Goal: Communication & Community: Participate in discussion

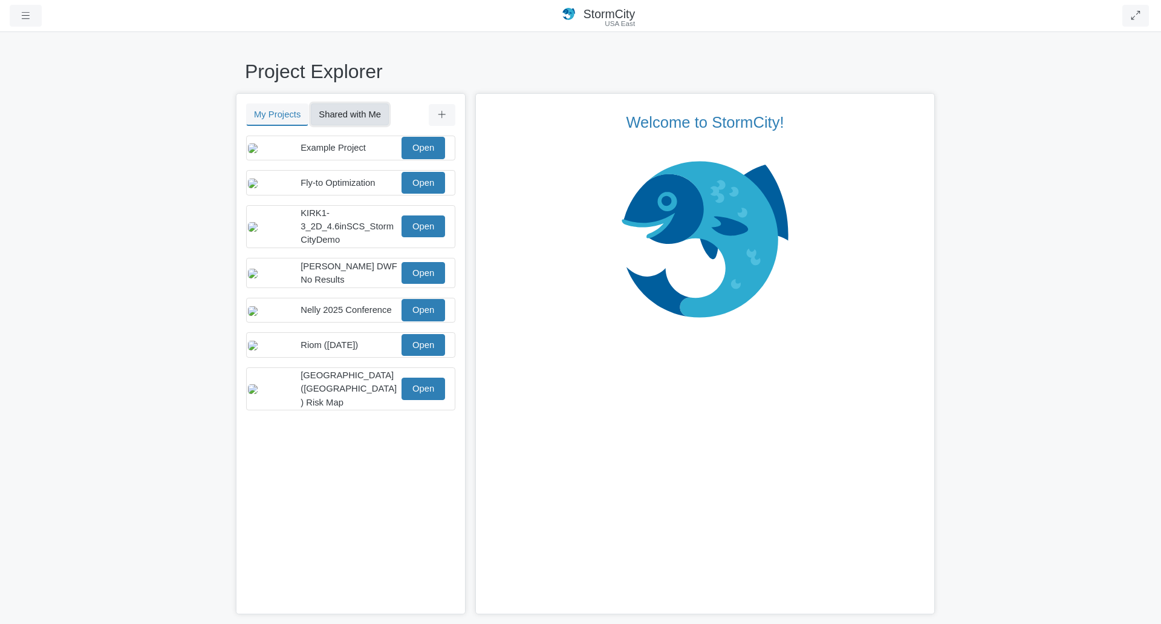
click at [348, 108] on button "Shared with Me" at bounding box center [350, 114] width 78 height 22
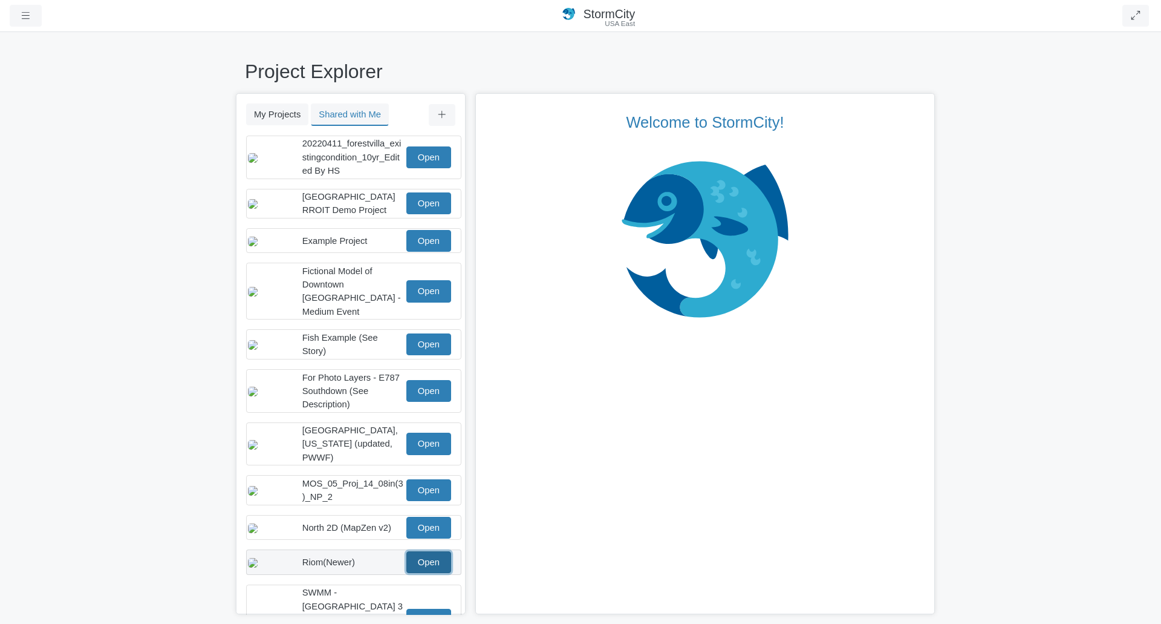
click at [424, 558] on link "Open" at bounding box center [429, 562] width 45 height 22
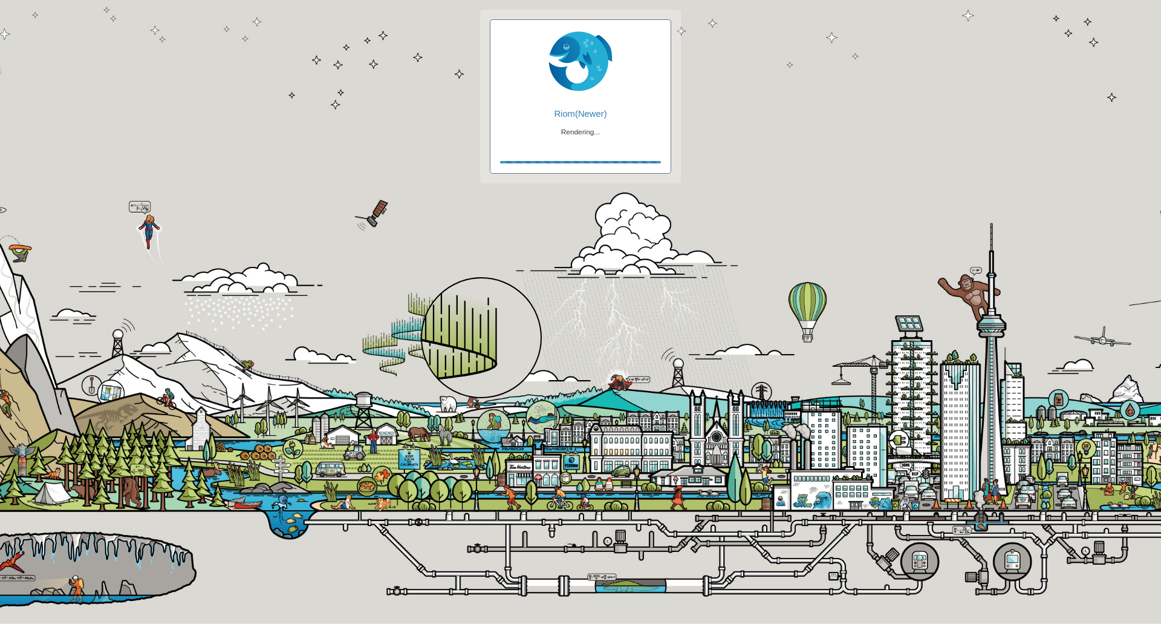
checkbox input "true"
checkbox input "false"
checkbox input "true"
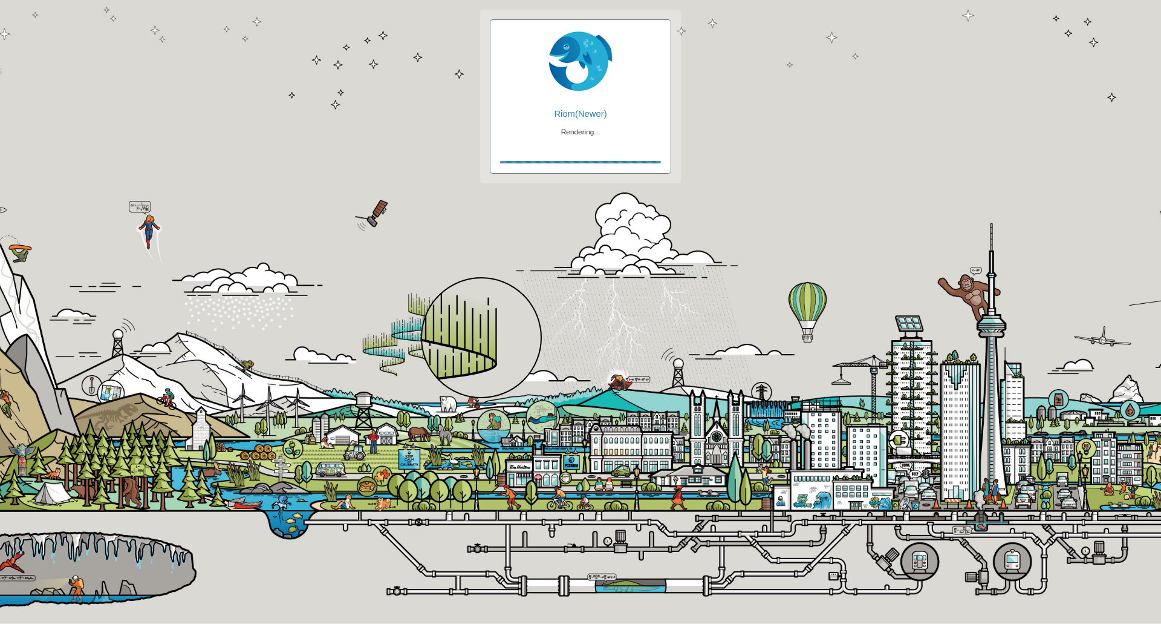
checkbox input "true"
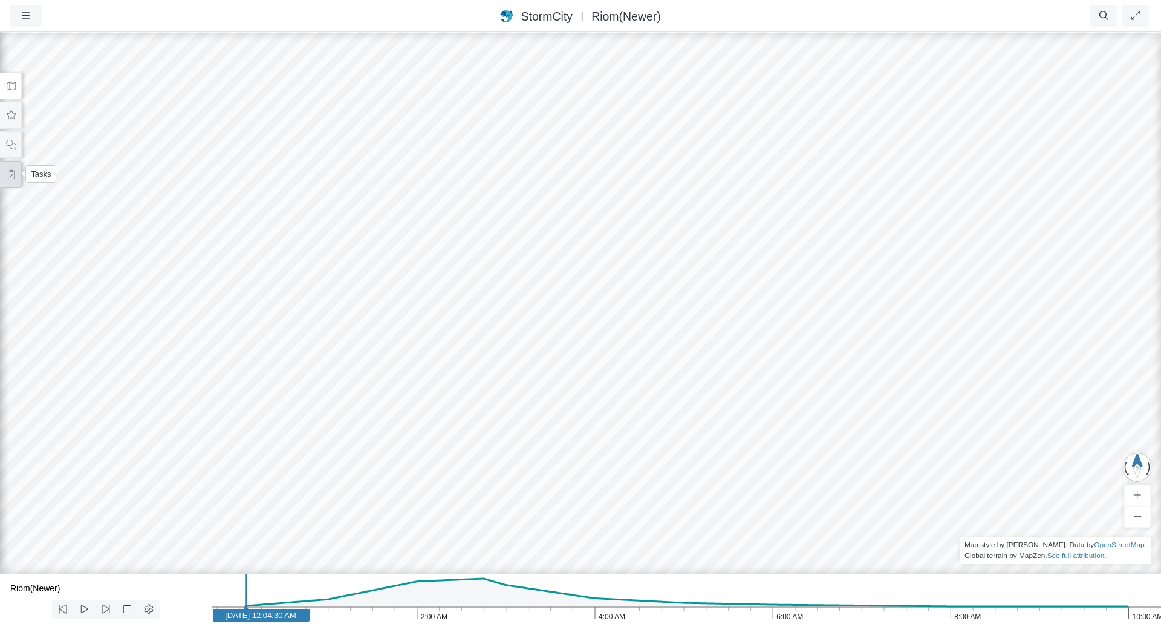
click at [15, 177] on icon at bounding box center [10, 174] width 11 height 9
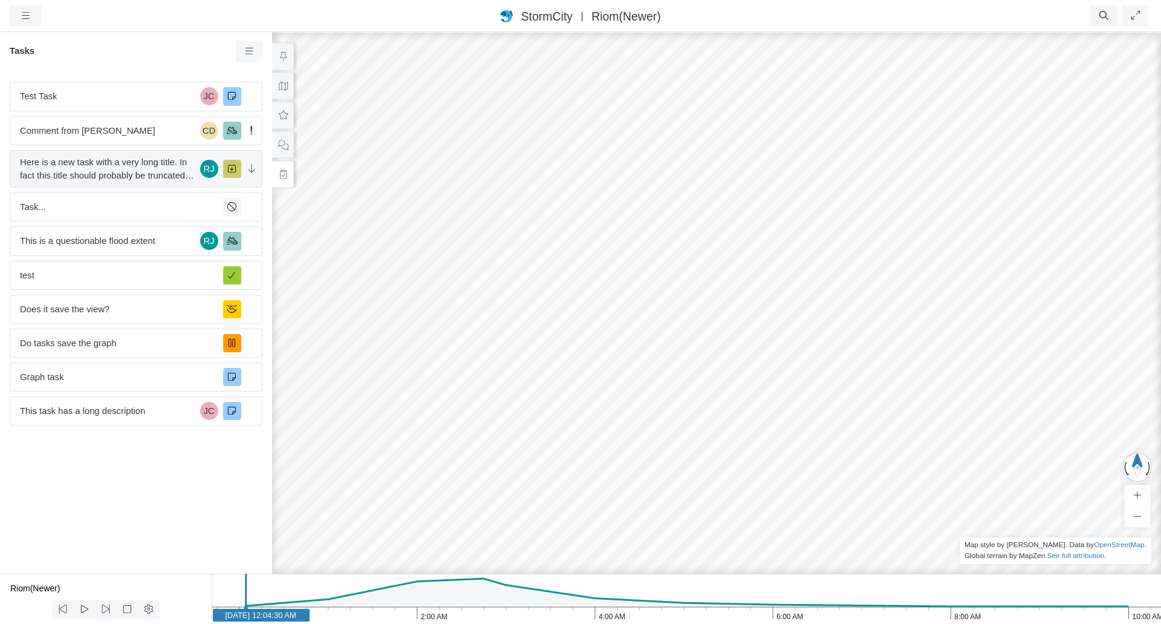
click at [67, 161] on span "Here is a new task with a very long title. In fact this title should probably b…" at bounding box center [107, 168] width 175 height 27
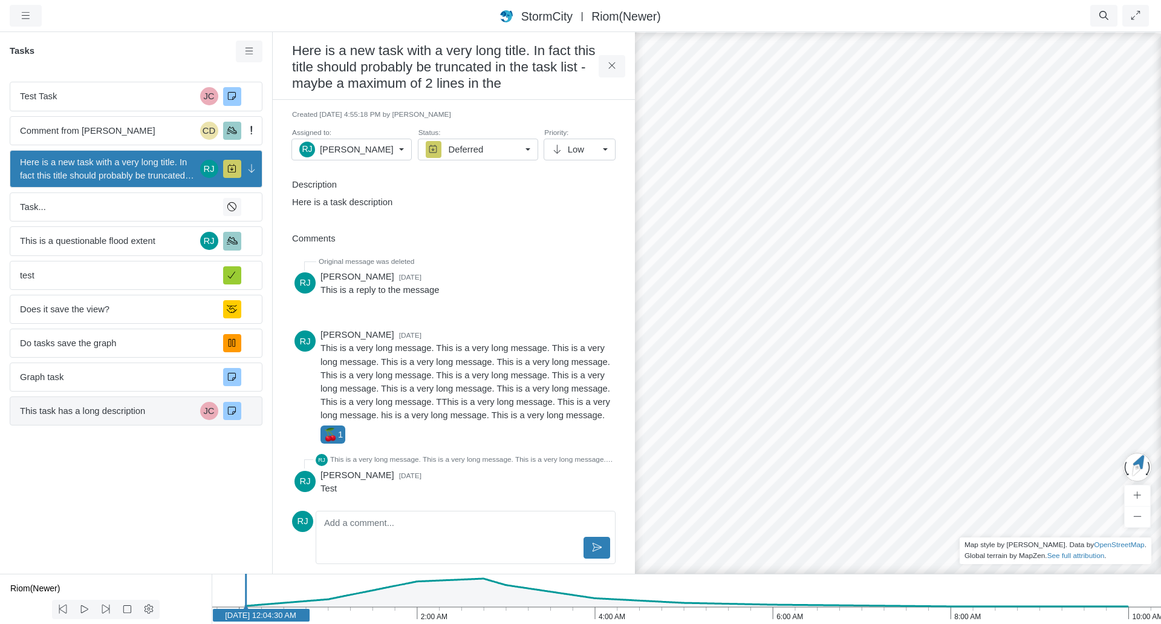
click at [113, 414] on span "This task has a long description" at bounding box center [107, 410] width 175 height 13
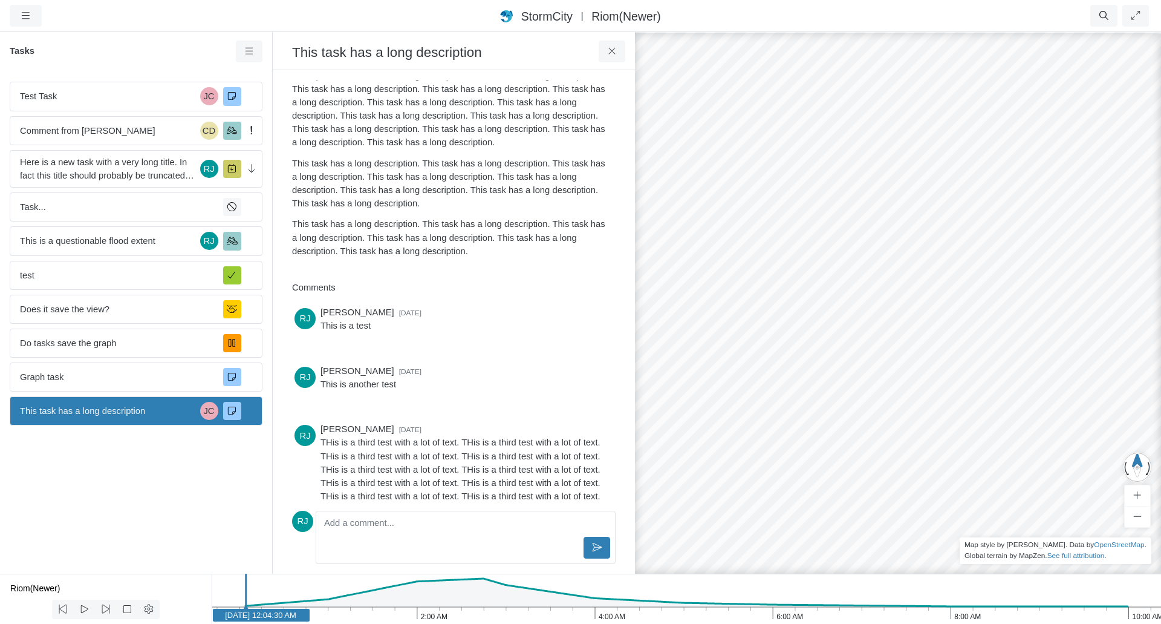
scroll to position [302, 0]
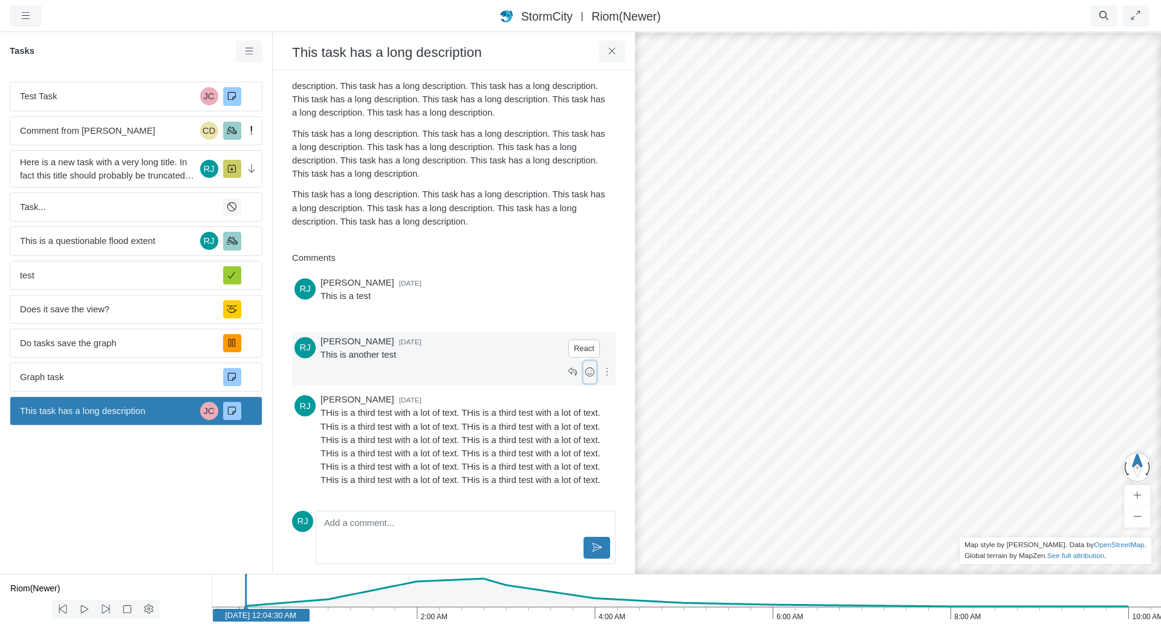
click at [584, 372] on icon at bounding box center [589, 371] width 11 height 9
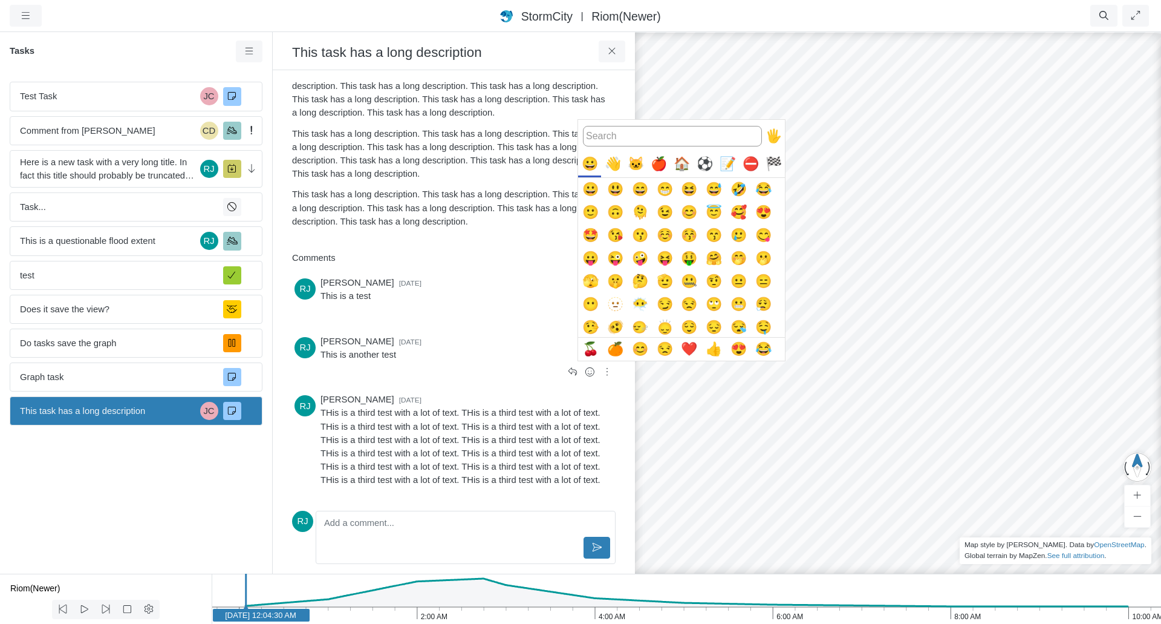
click at [618, 277] on button "🤫" at bounding box center [615, 281] width 23 height 23
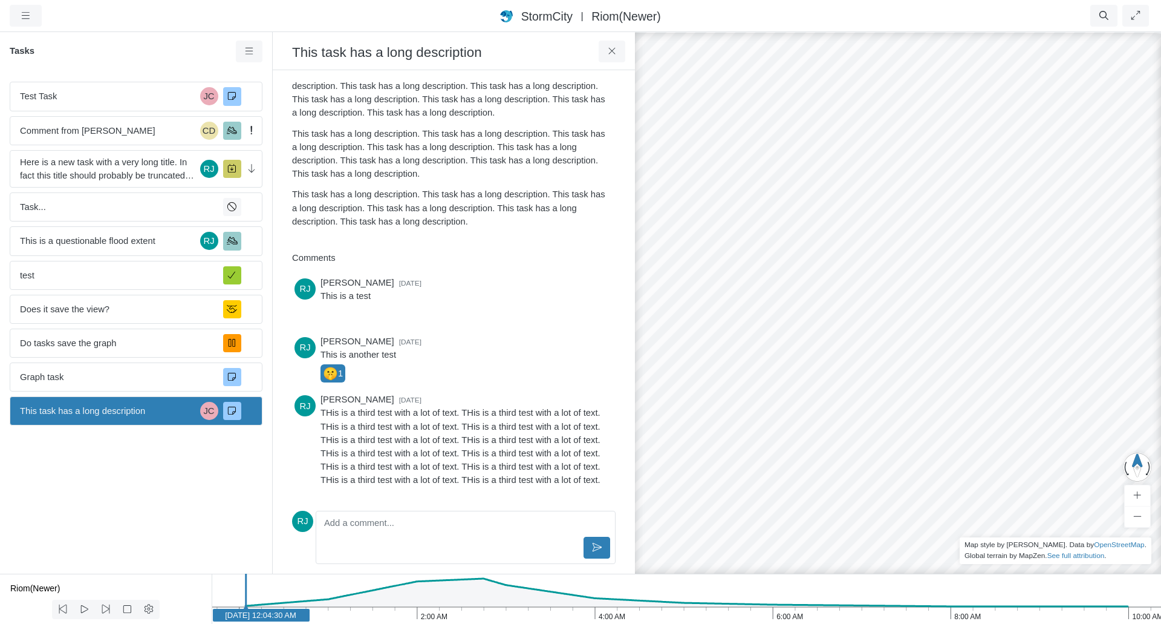
click at [495, 258] on div "Comments" at bounding box center [454, 260] width 343 height 25
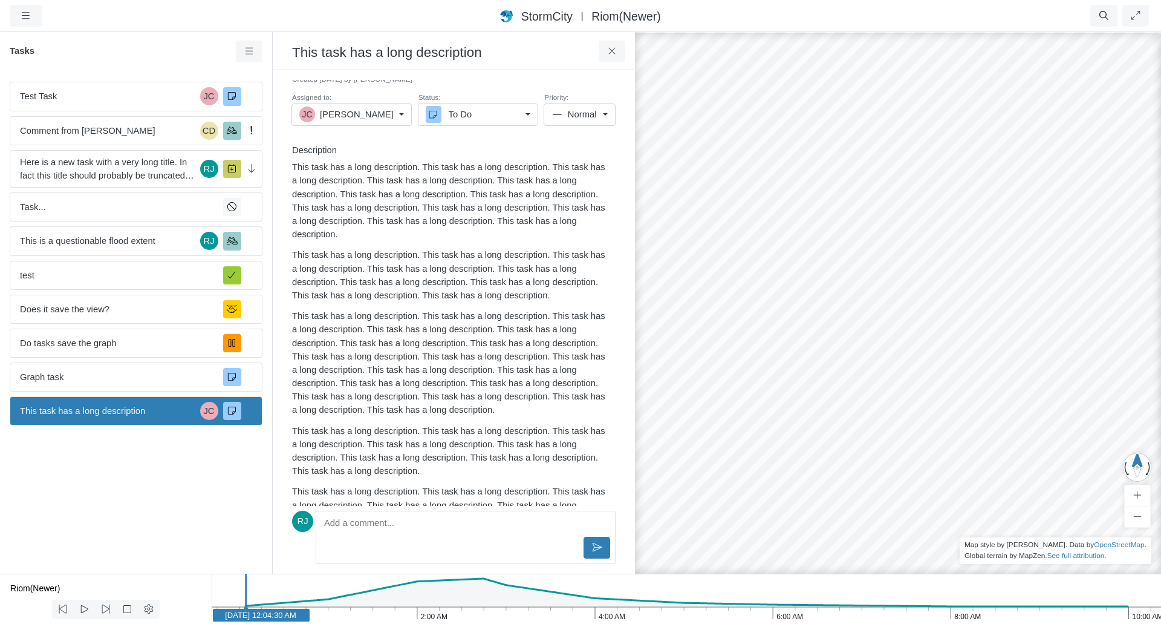
scroll to position [0, 0]
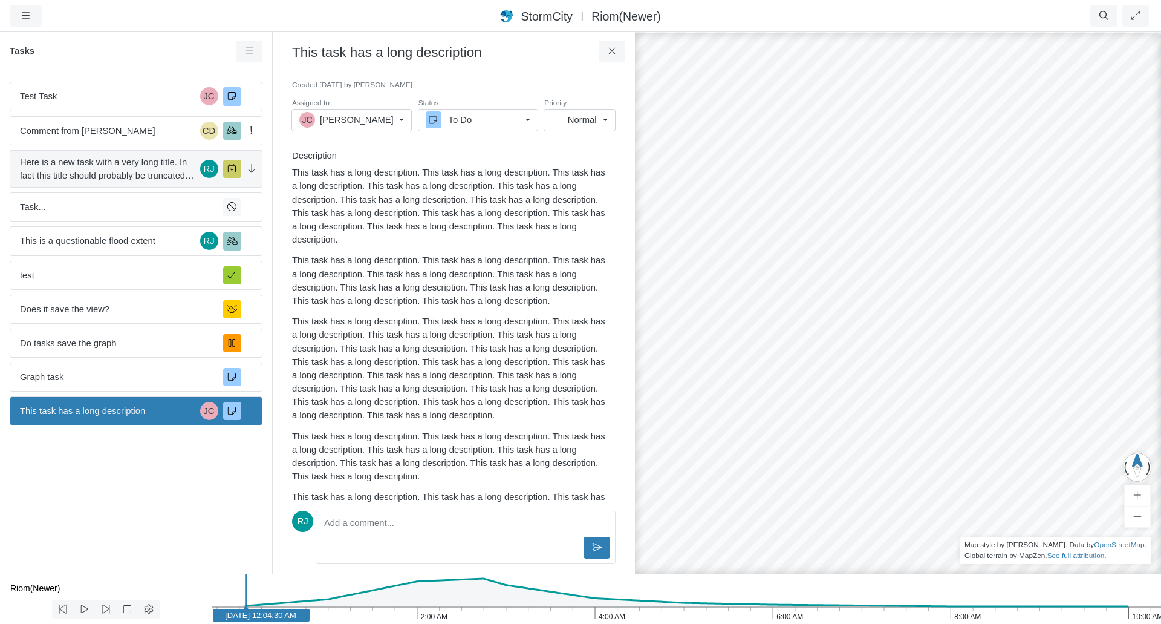
click at [102, 165] on span "Here is a new task with a very long title. In fact this title should probably b…" at bounding box center [107, 168] width 175 height 27
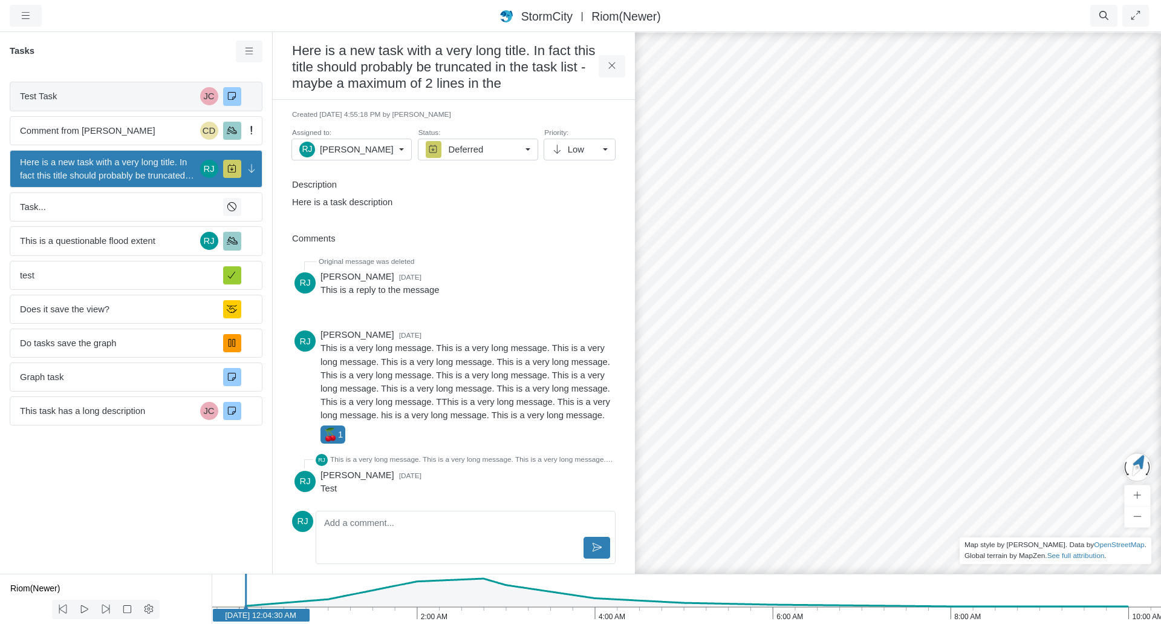
click at [123, 92] on span "Test Task" at bounding box center [107, 96] width 175 height 13
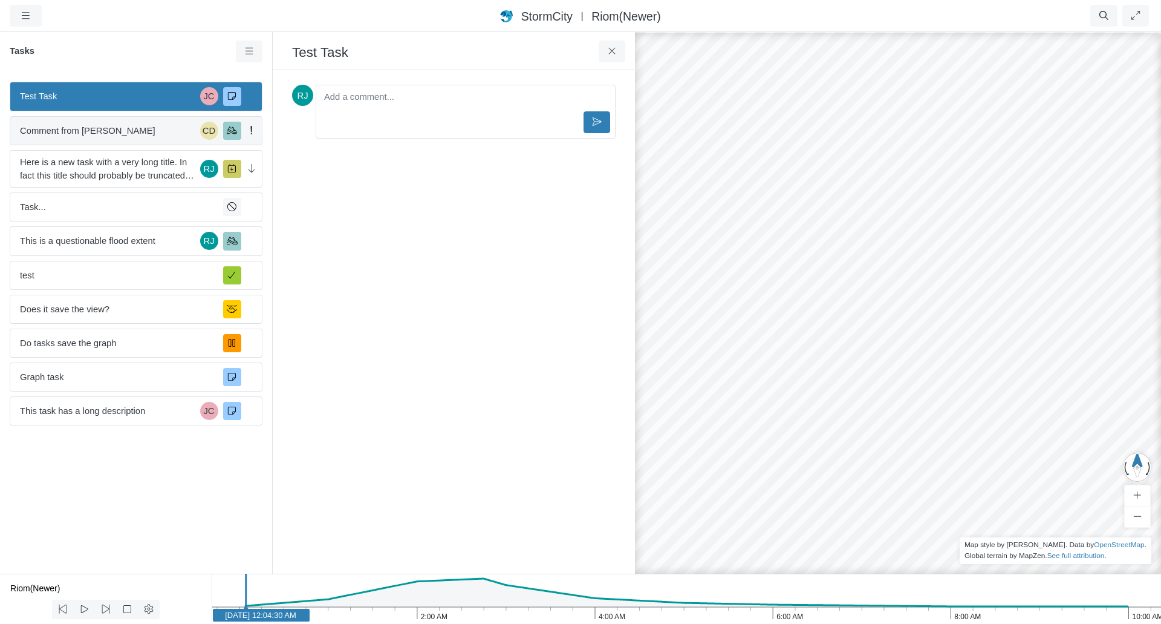
click at [129, 130] on span "Comment from [PERSON_NAME]" at bounding box center [107, 130] width 175 height 13
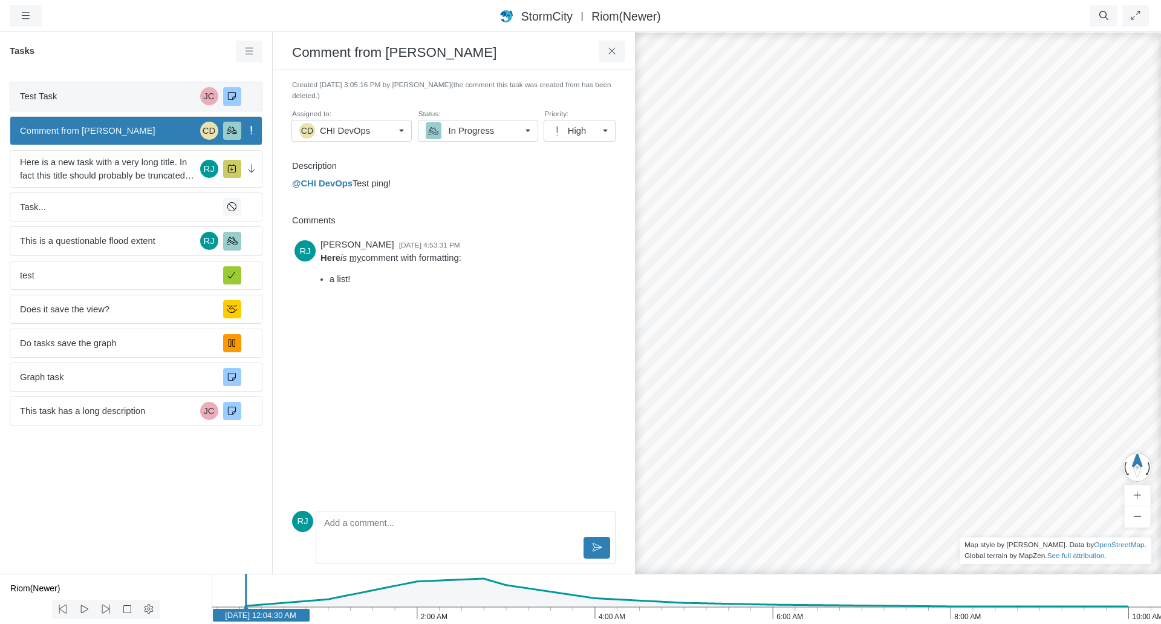
click at [122, 99] on span "Test Task" at bounding box center [107, 96] width 175 height 13
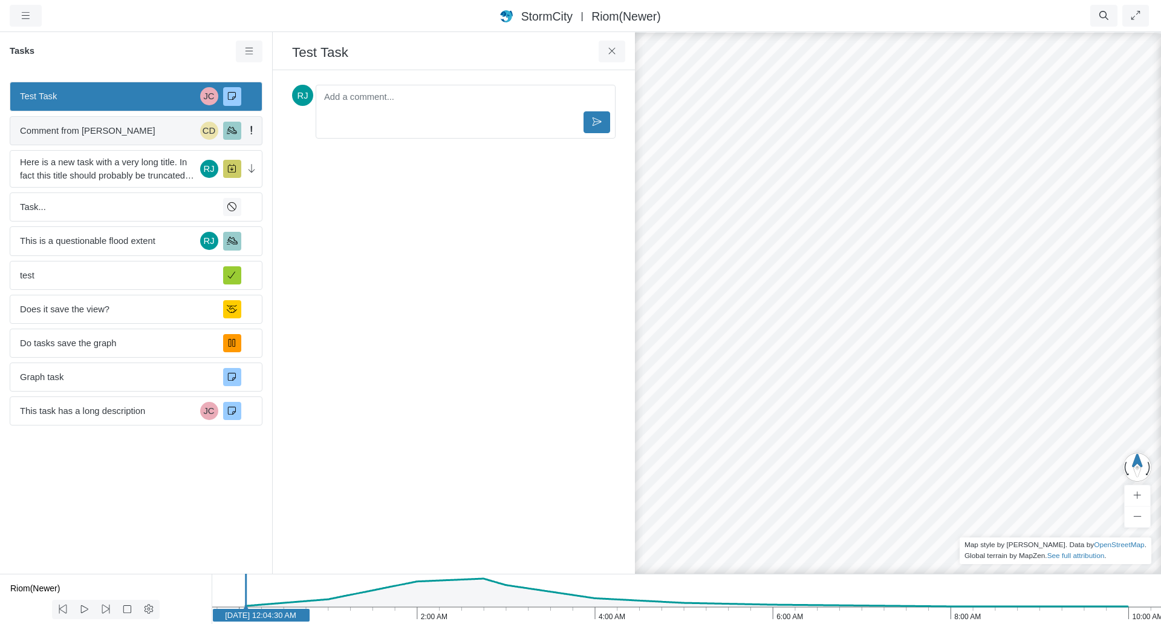
click at [120, 131] on span "Comment from [PERSON_NAME]" at bounding box center [107, 130] width 175 height 13
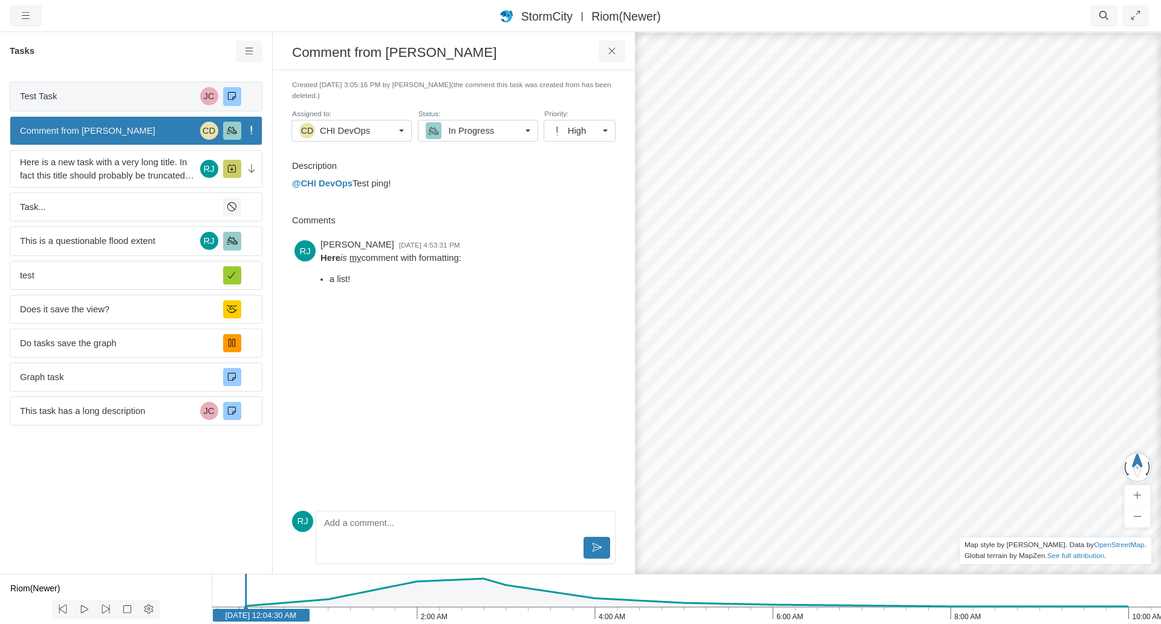
click at [129, 100] on span "Test Task" at bounding box center [107, 96] width 175 height 13
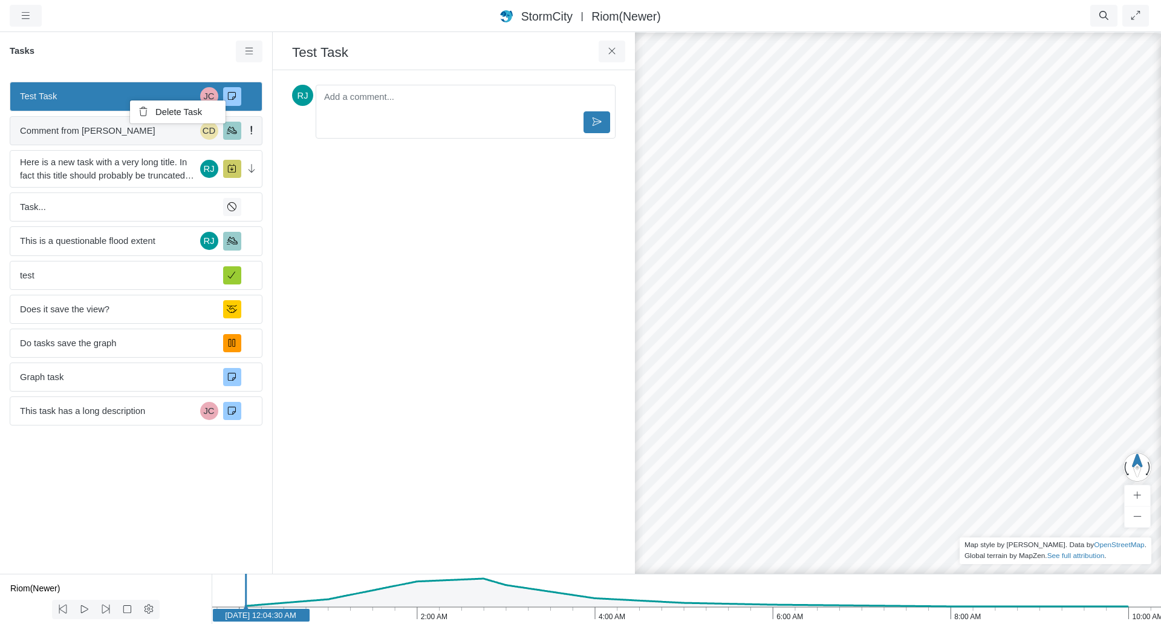
click at [101, 129] on span "Comment from [PERSON_NAME]" at bounding box center [107, 130] width 175 height 13
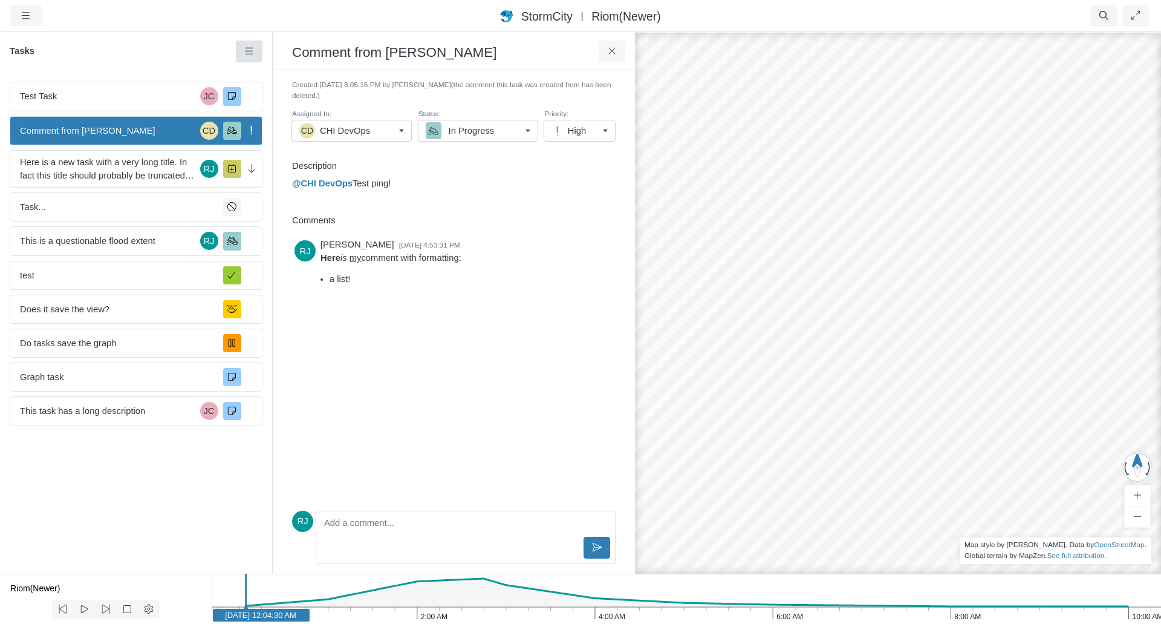
click at [249, 52] on icon at bounding box center [249, 51] width 8 height 7
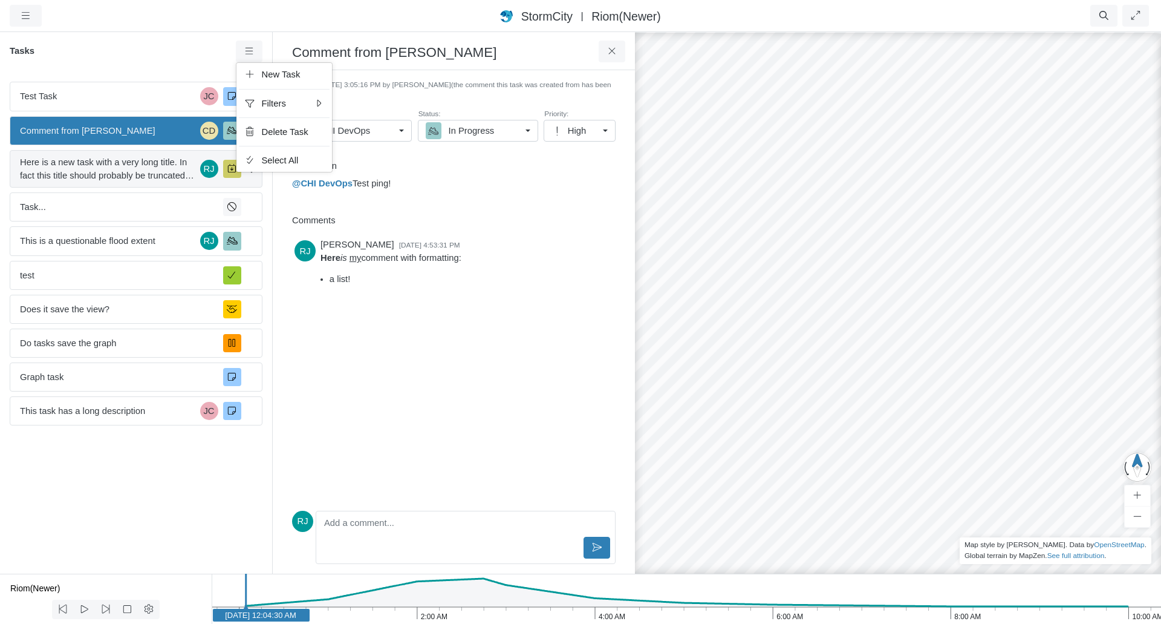
click at [133, 173] on span "Here is a new task with a very long title. In fact this title should probably b…" at bounding box center [107, 168] width 175 height 27
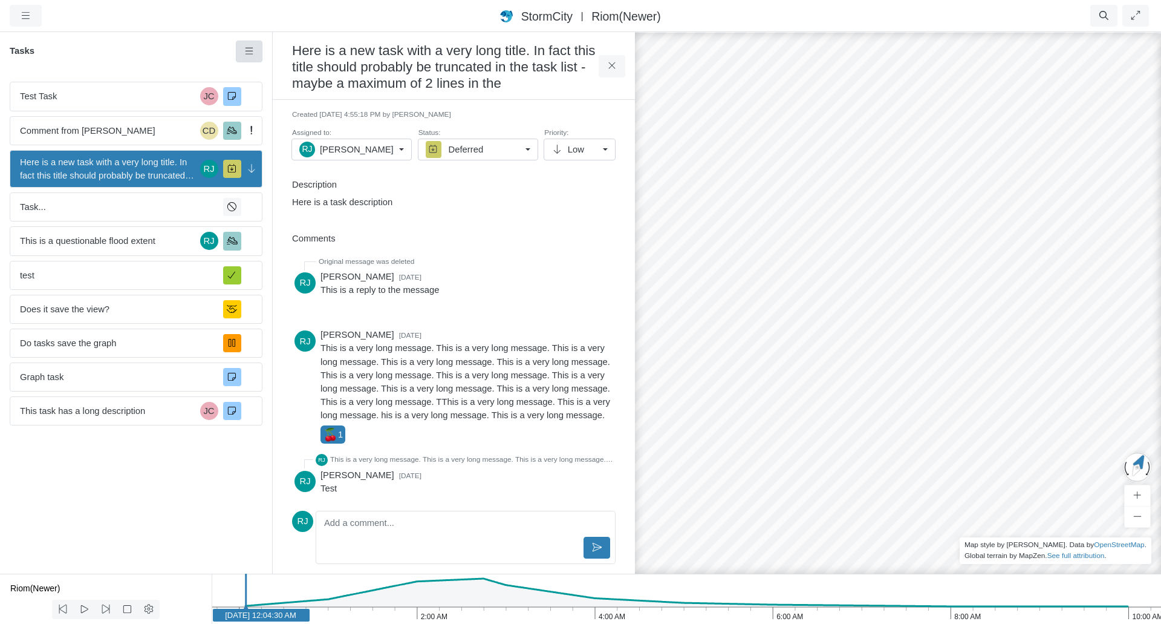
click at [255, 51] on link at bounding box center [249, 52] width 27 height 22
click at [445, 204] on p "Here is a task description" at bounding box center [451, 201] width 318 height 13
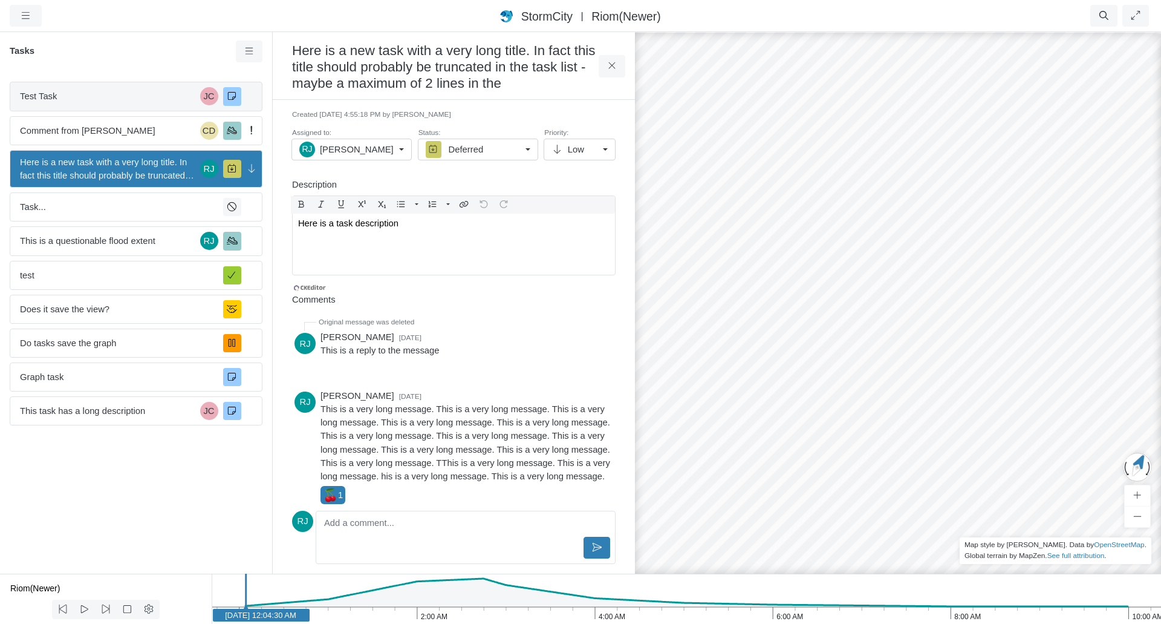
click at [141, 99] on span "Test Task" at bounding box center [107, 96] width 175 height 13
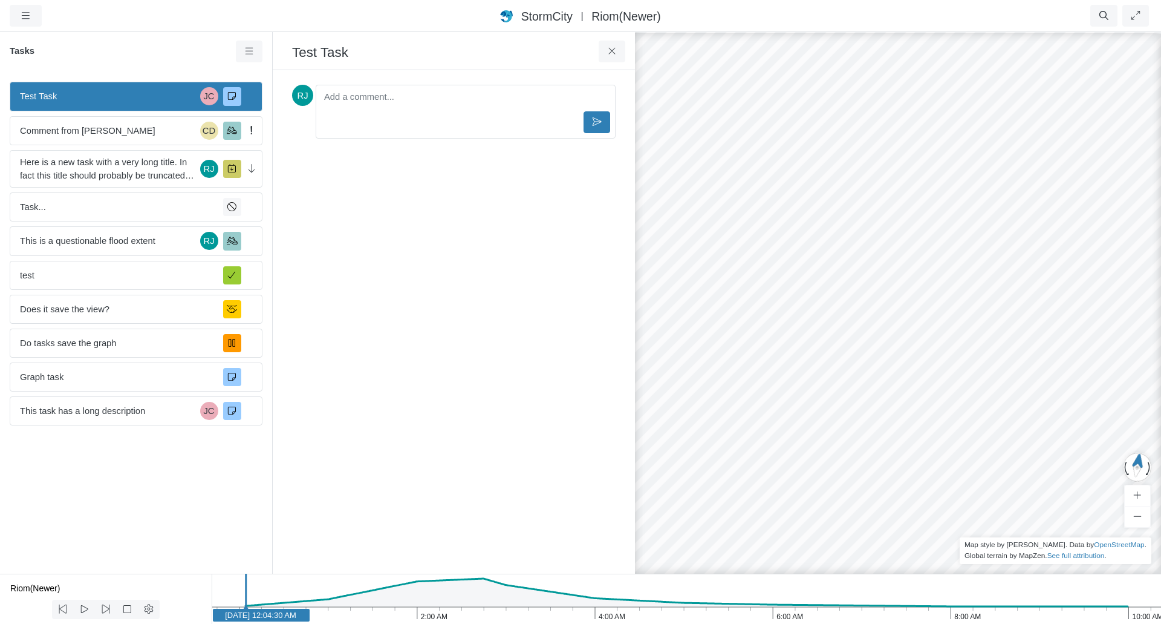
click at [384, 79] on div "× Sections Layer Details Refraction Name m" at bounding box center [454, 321] width 362 height 503
click at [132, 203] on span "Task..." at bounding box center [117, 206] width 194 height 13
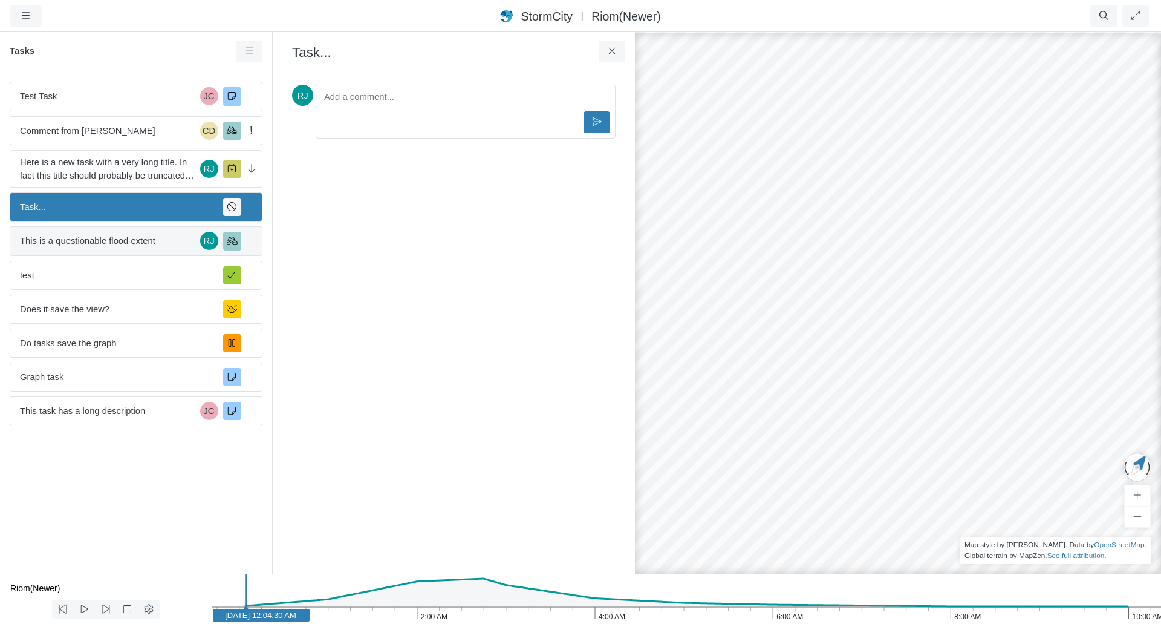
click at [112, 241] on span "This is a questionable flood extent" at bounding box center [107, 240] width 175 height 13
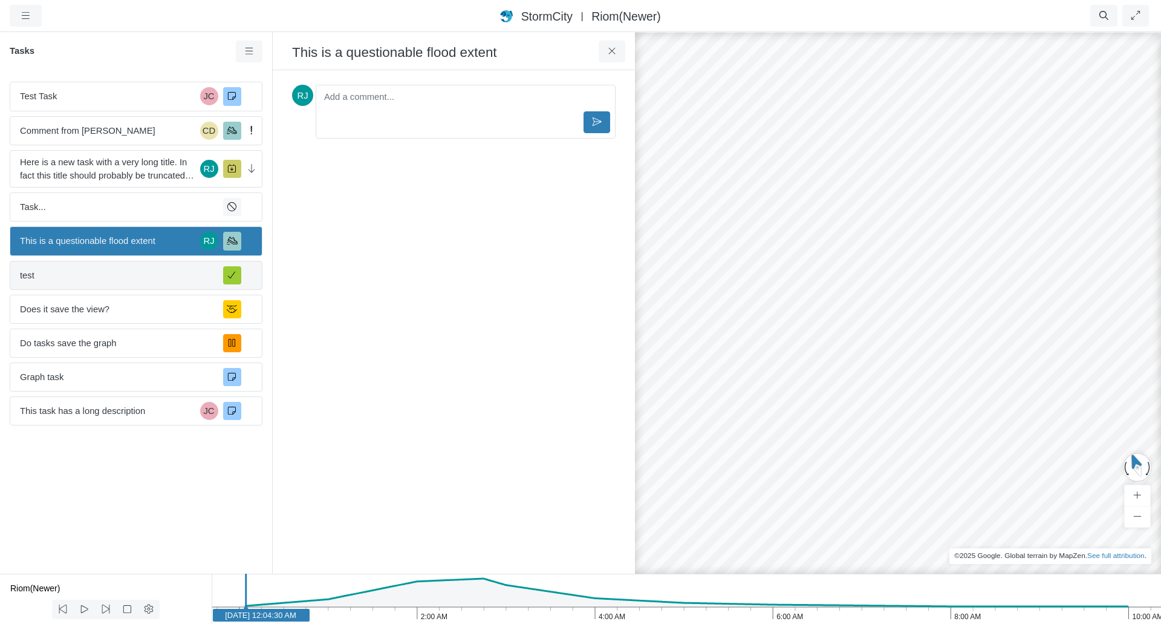
click at [105, 271] on span "test" at bounding box center [117, 275] width 194 height 13
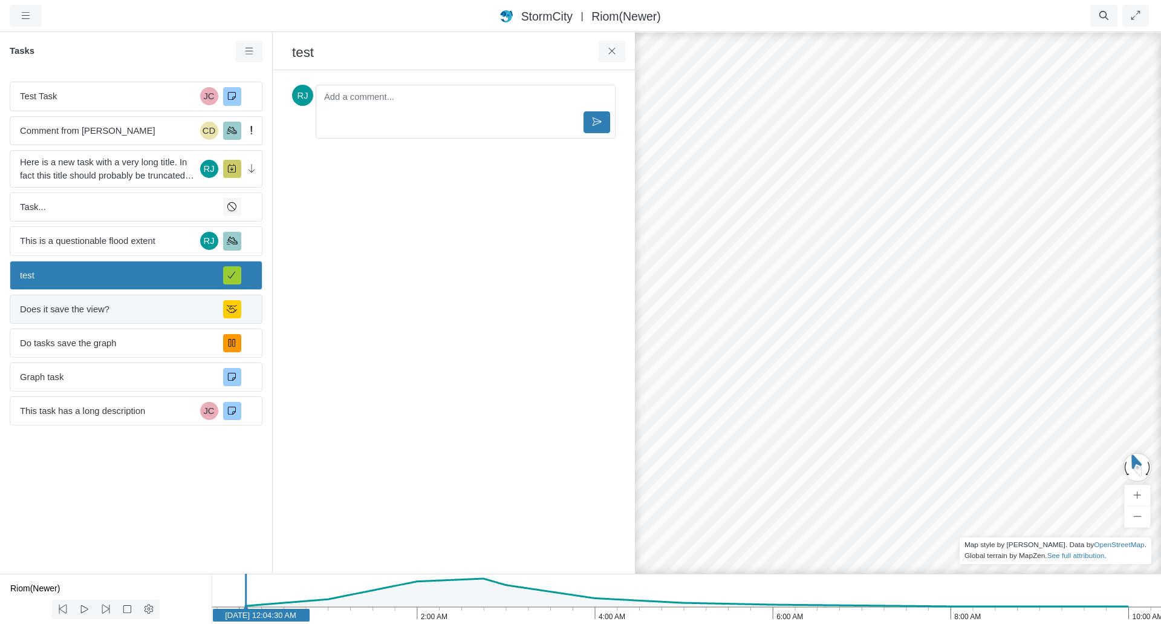
click at [113, 309] on span "Does it save the view?" at bounding box center [117, 308] width 194 height 13
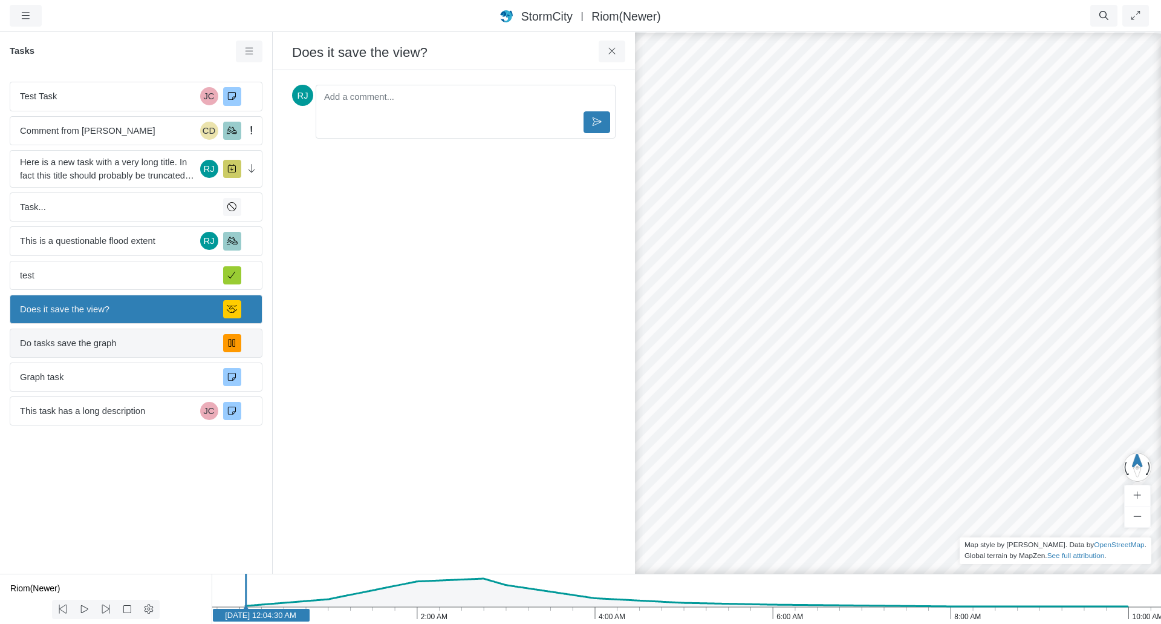
click at [110, 353] on div "Do tasks save the graph" at bounding box center [136, 342] width 253 height 29
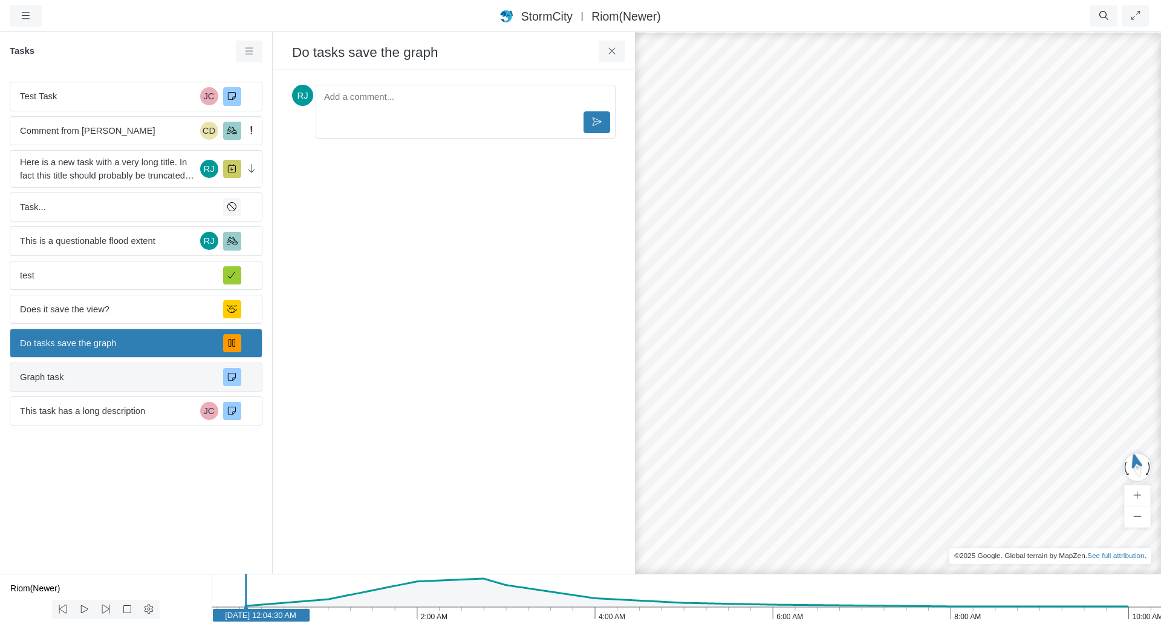
click at [102, 380] on span "Graph task" at bounding box center [117, 376] width 194 height 13
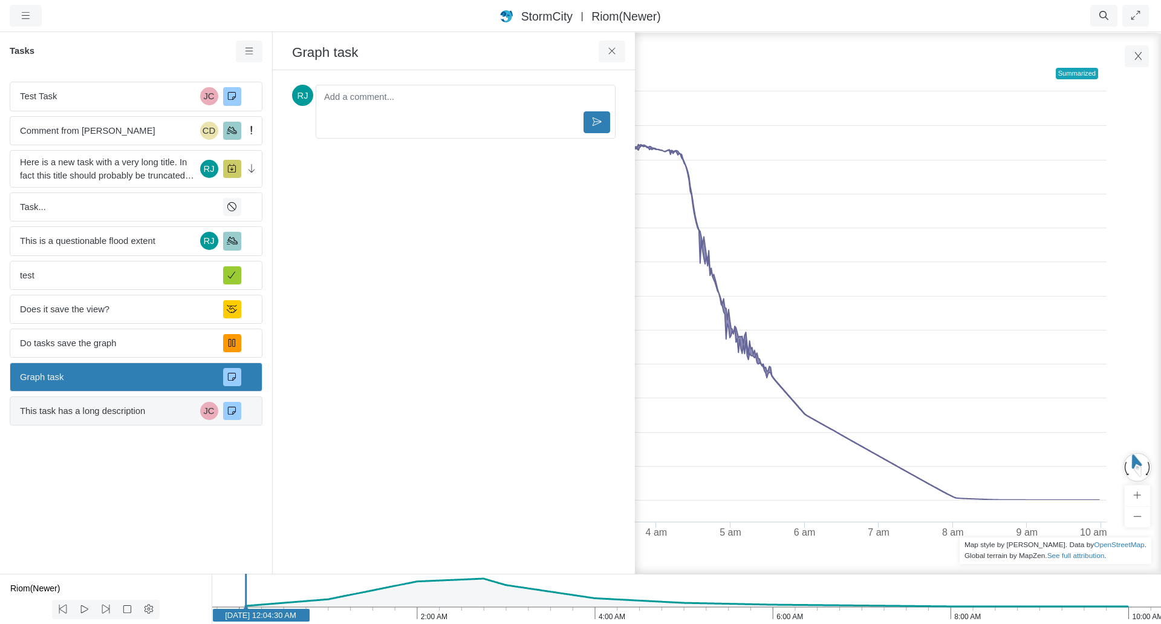
click at [106, 416] on span "This task has a long description" at bounding box center [107, 410] width 175 height 13
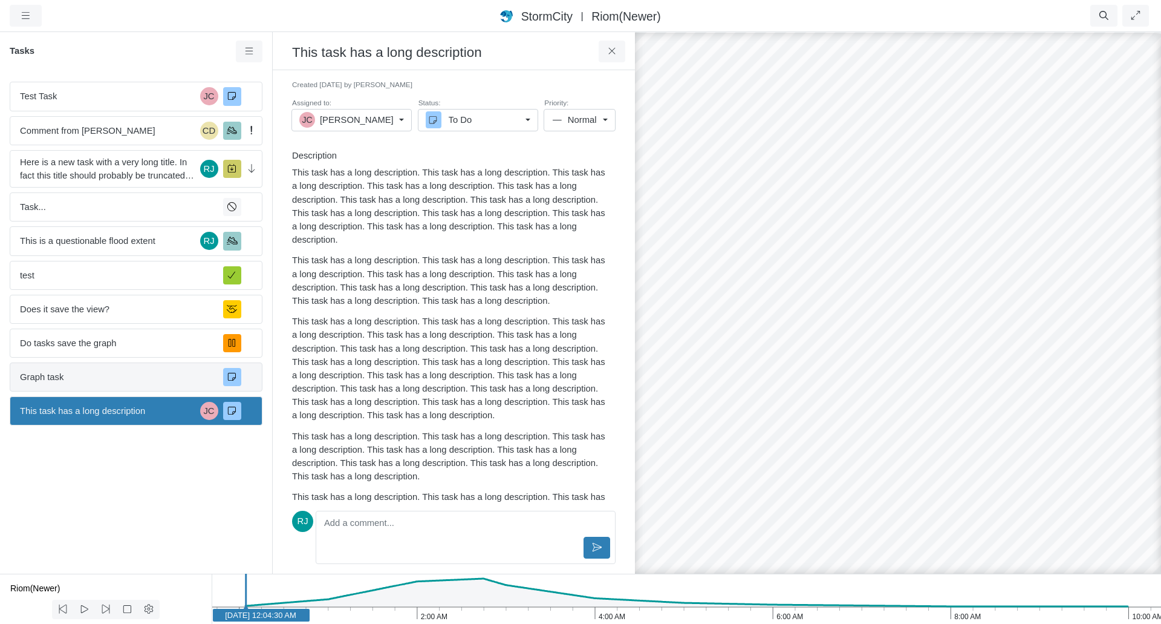
click at [113, 373] on span "Graph task" at bounding box center [117, 376] width 194 height 13
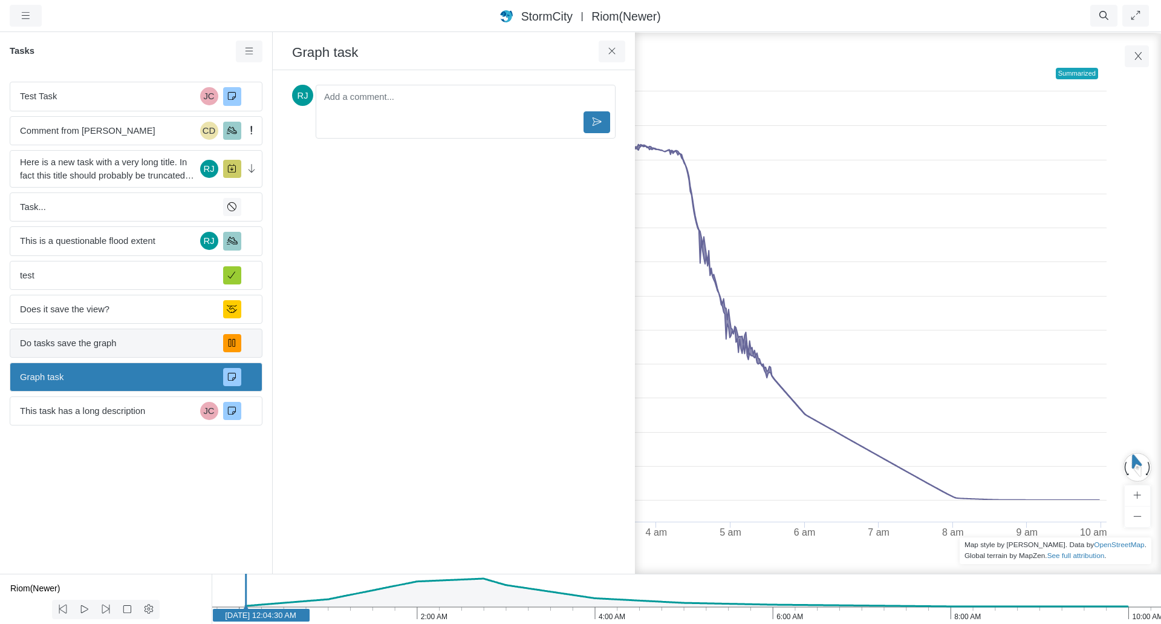
click at [117, 338] on span "Do tasks save the graph" at bounding box center [117, 342] width 194 height 13
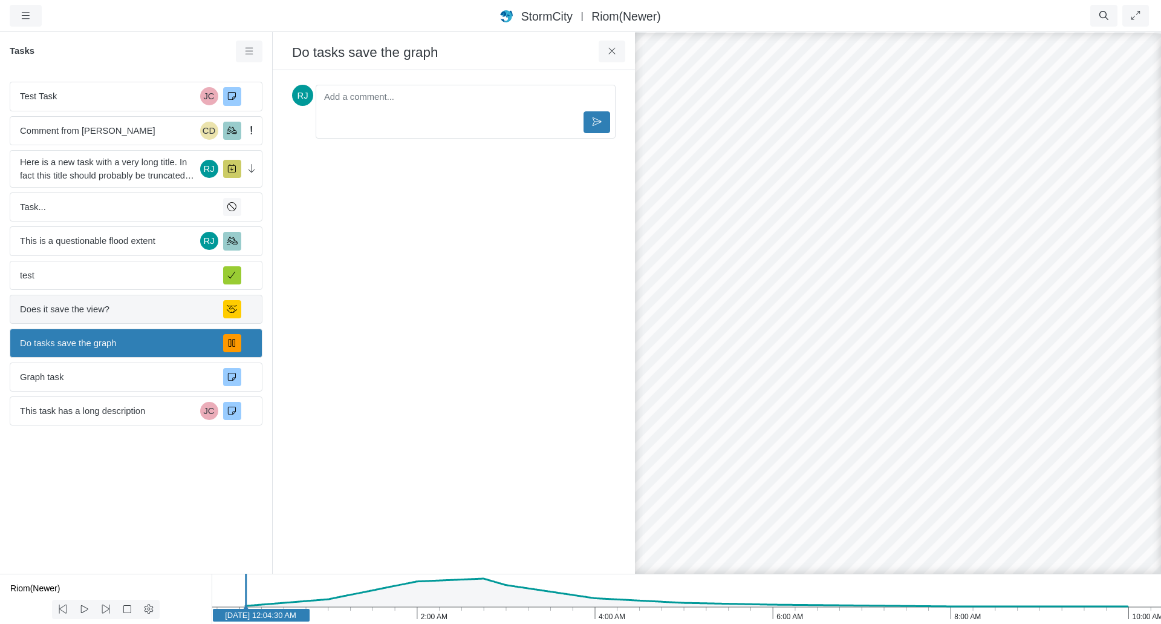
click at [122, 309] on span "Does it save the view?" at bounding box center [117, 308] width 194 height 13
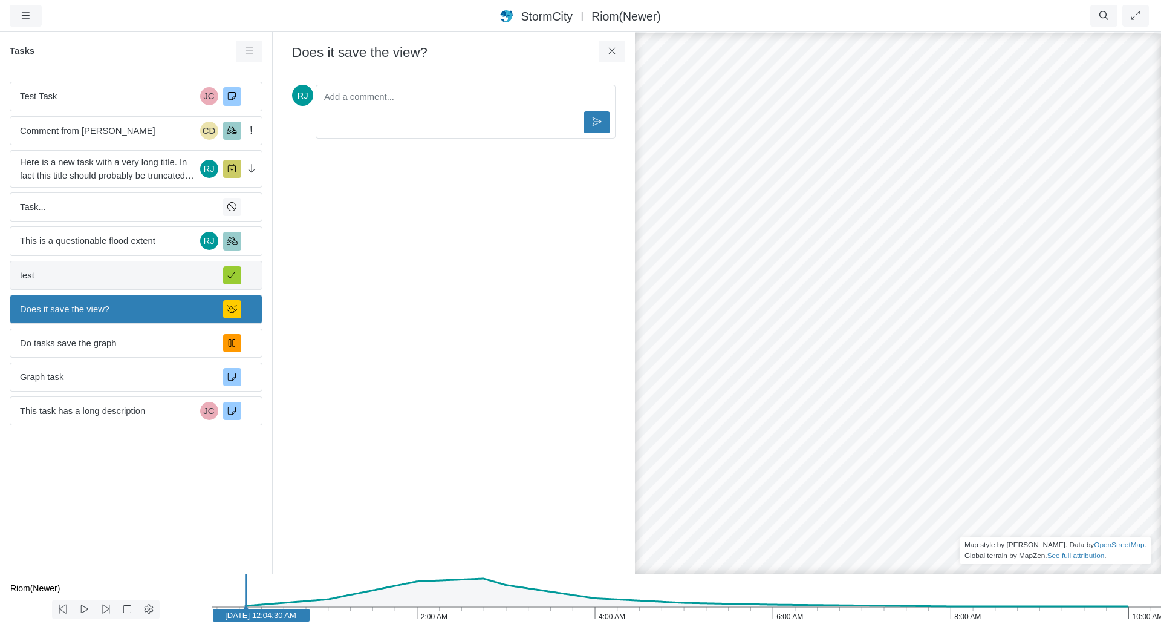
click at [129, 275] on span "test" at bounding box center [117, 275] width 194 height 13
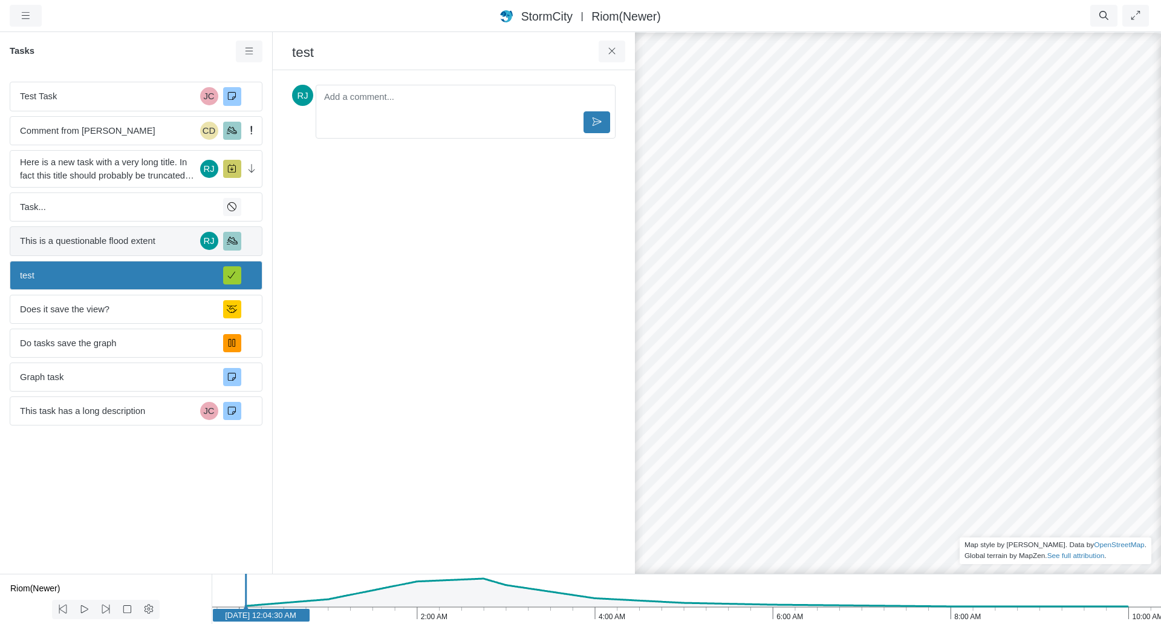
click at [130, 240] on span "This is a questionable flood extent" at bounding box center [107, 240] width 175 height 13
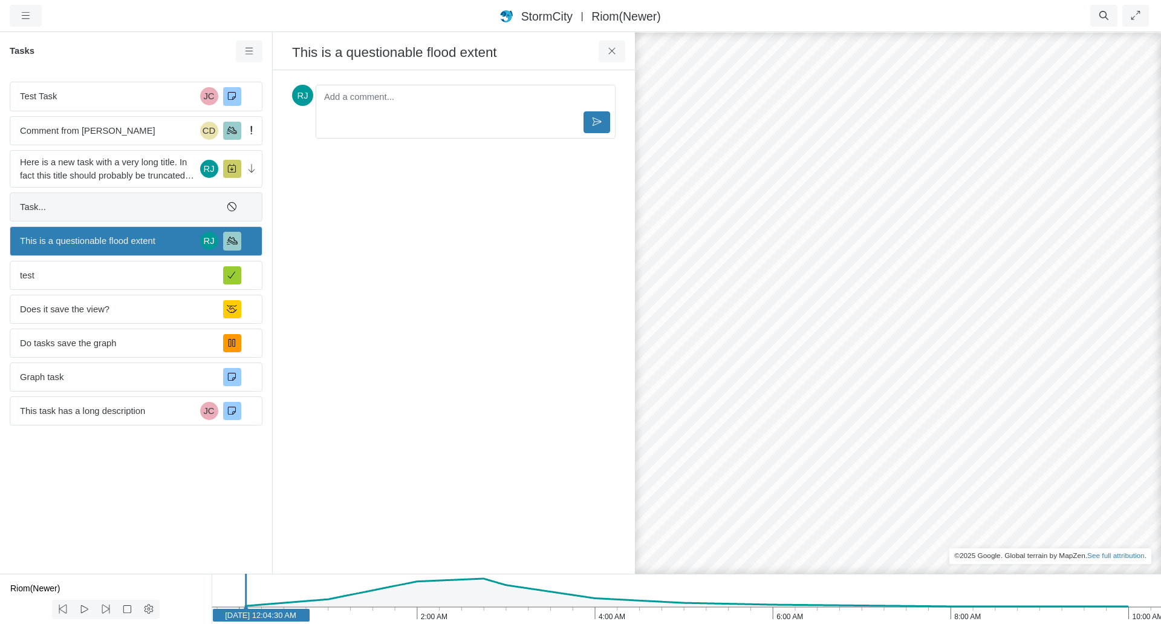
click at [131, 209] on span "Task..." at bounding box center [117, 206] width 194 height 13
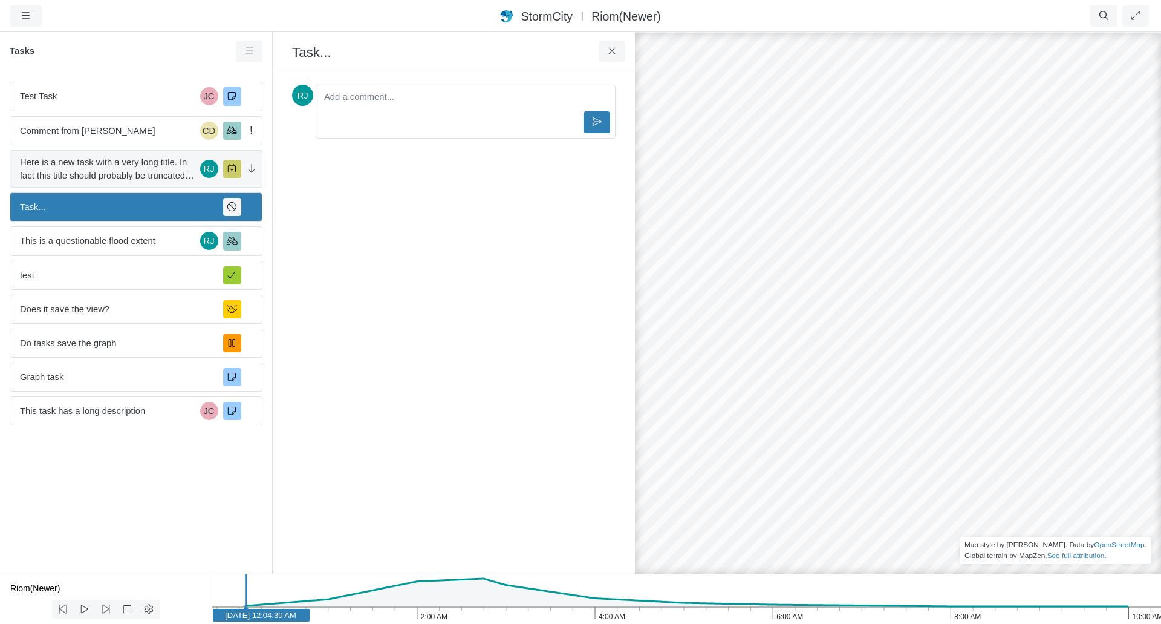
click at [136, 166] on span "Here is a new task with a very long title. In fact this title should probably b…" at bounding box center [107, 168] width 175 height 27
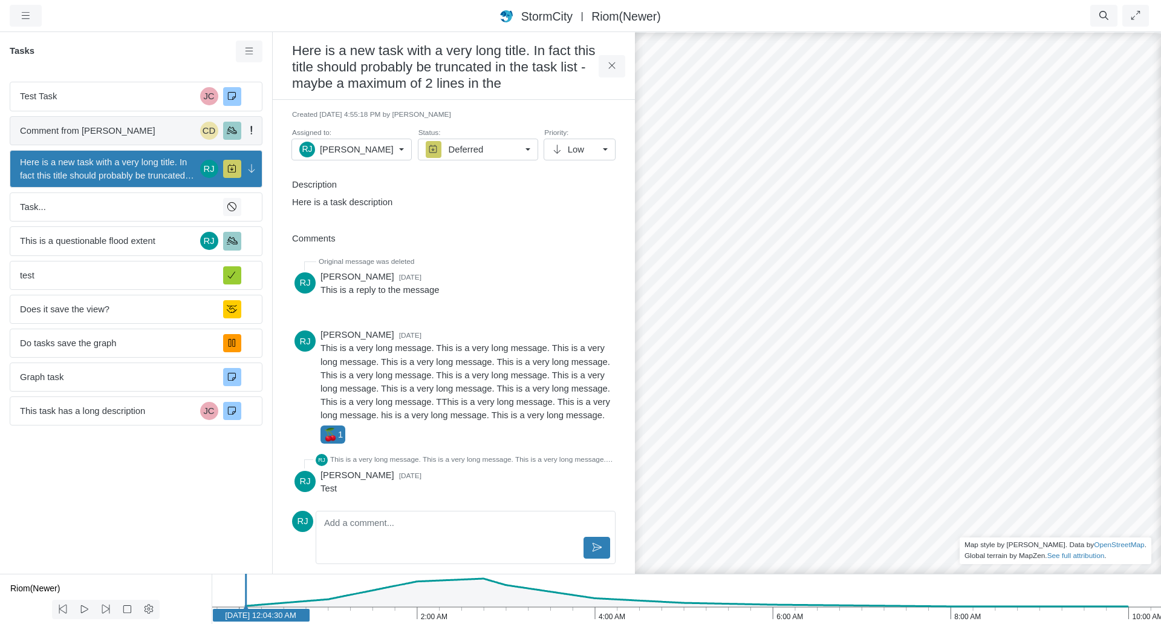
click at [126, 125] on span "Comment from [PERSON_NAME]" at bounding box center [107, 130] width 175 height 13
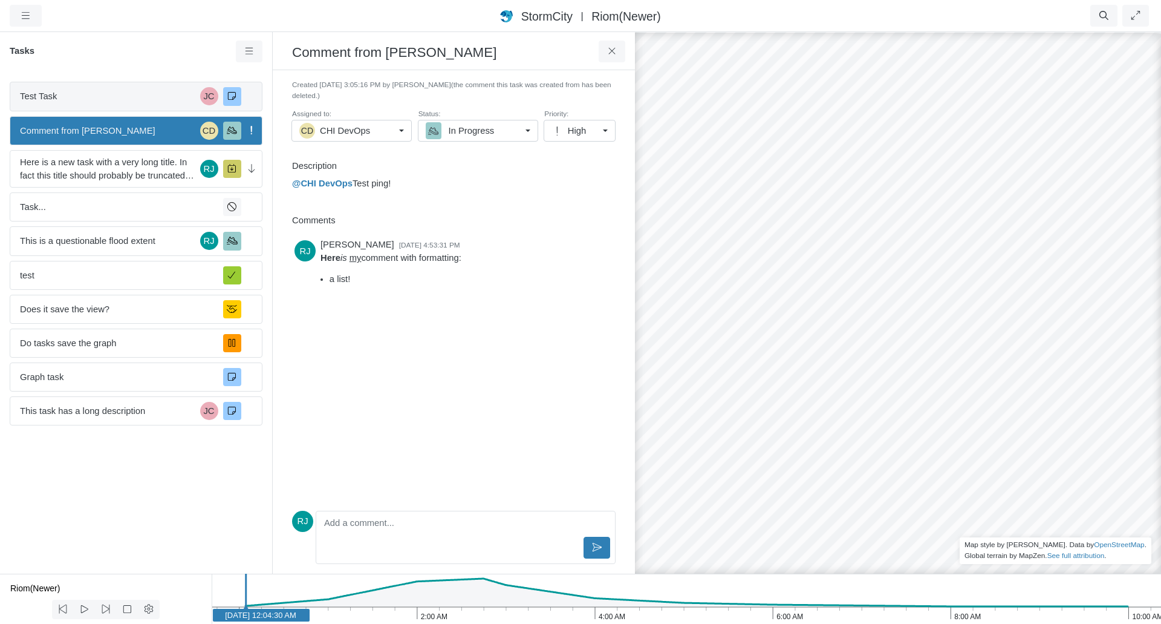
click at [94, 99] on span "Test Task" at bounding box center [107, 96] width 175 height 13
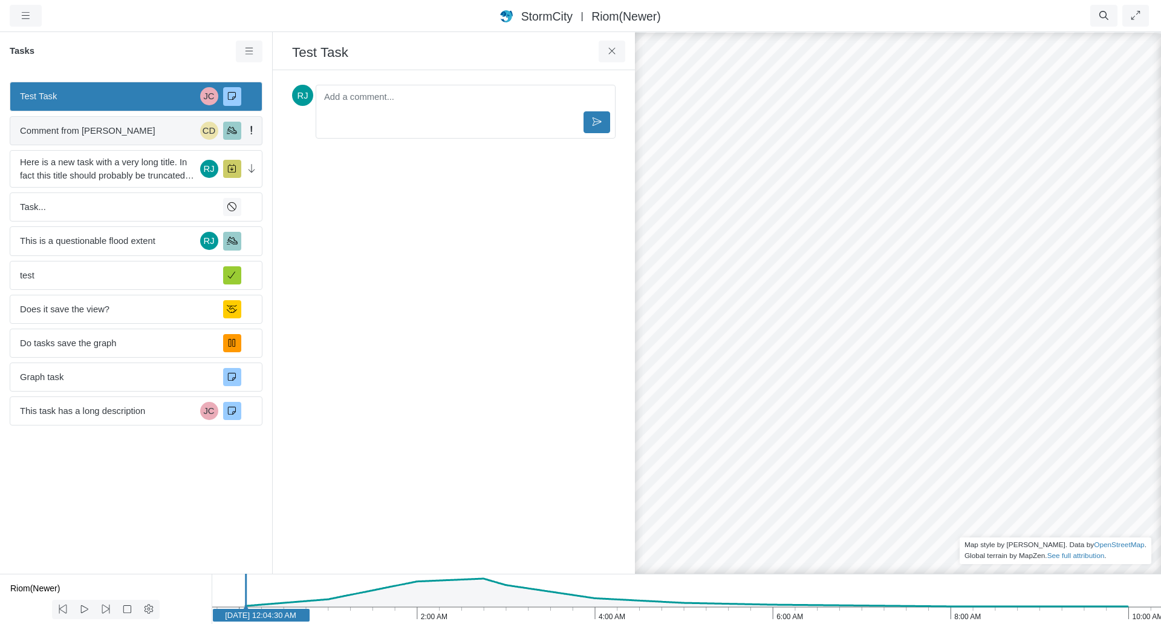
click at [91, 139] on div "Comment from [PERSON_NAME] CD" at bounding box center [136, 130] width 253 height 29
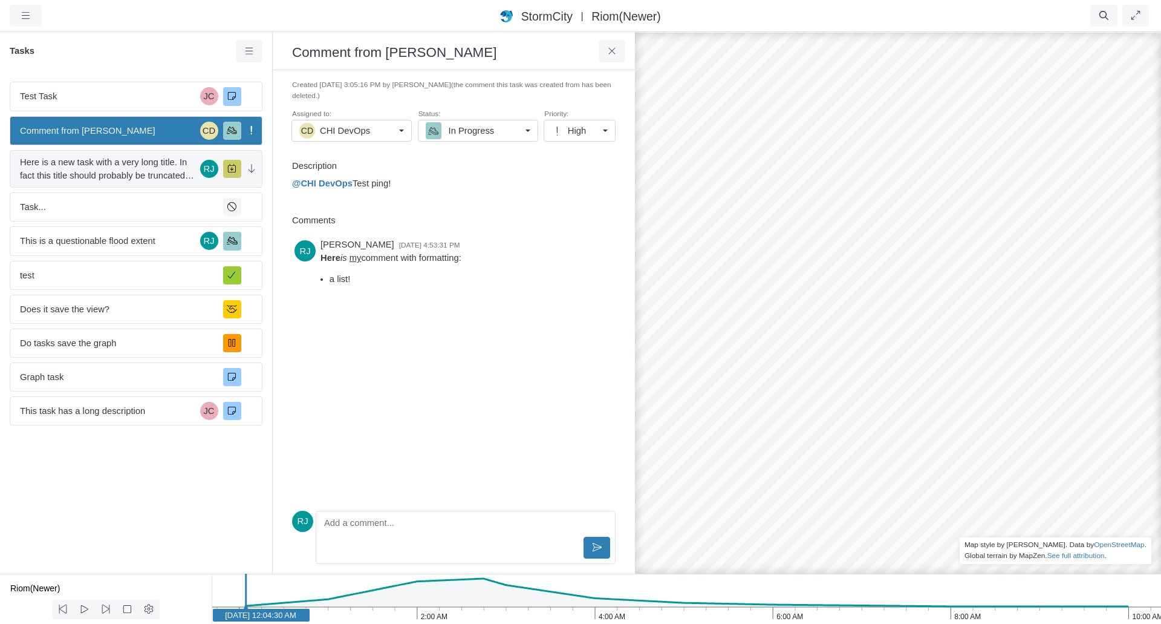
click at [87, 168] on span "Here is a new task with a very long title. In fact this title should probably b…" at bounding box center [107, 168] width 175 height 27
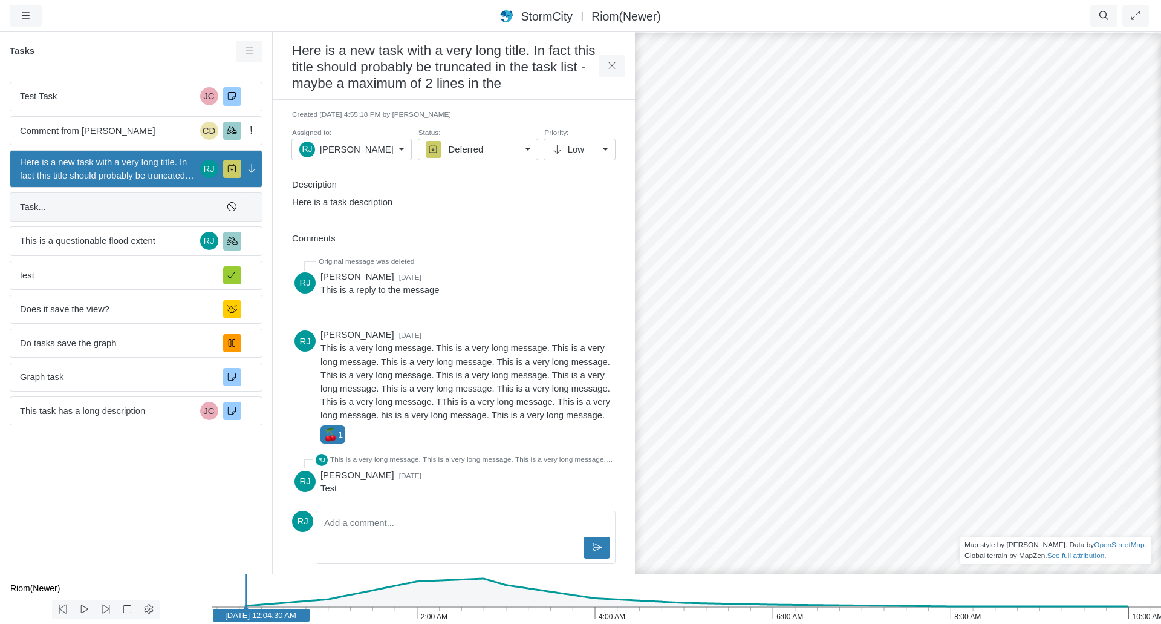
click at [85, 209] on span "Task..." at bounding box center [117, 206] width 194 height 13
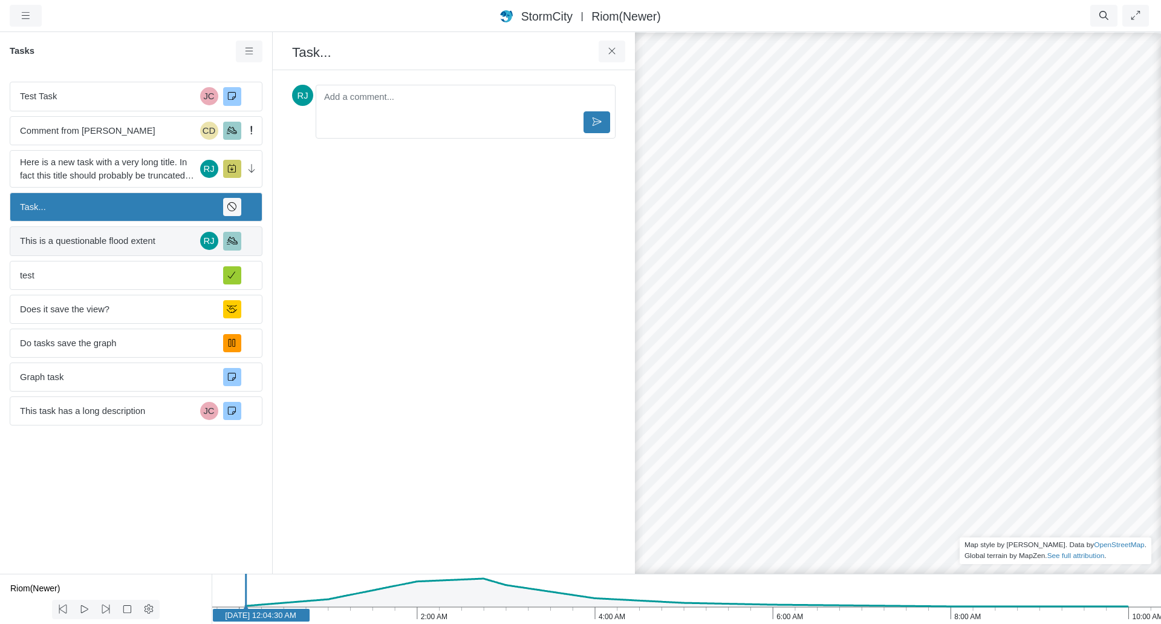
click at [97, 246] on span "This is a questionable flood extent" at bounding box center [107, 240] width 175 height 13
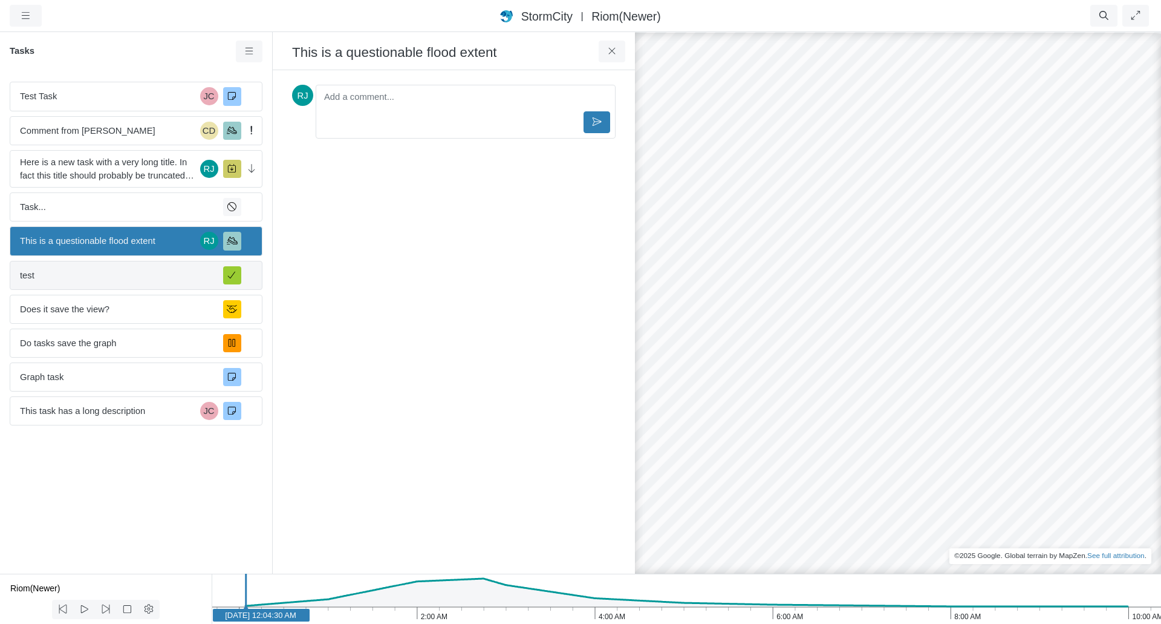
click at [111, 283] on div "test" at bounding box center [136, 275] width 253 height 29
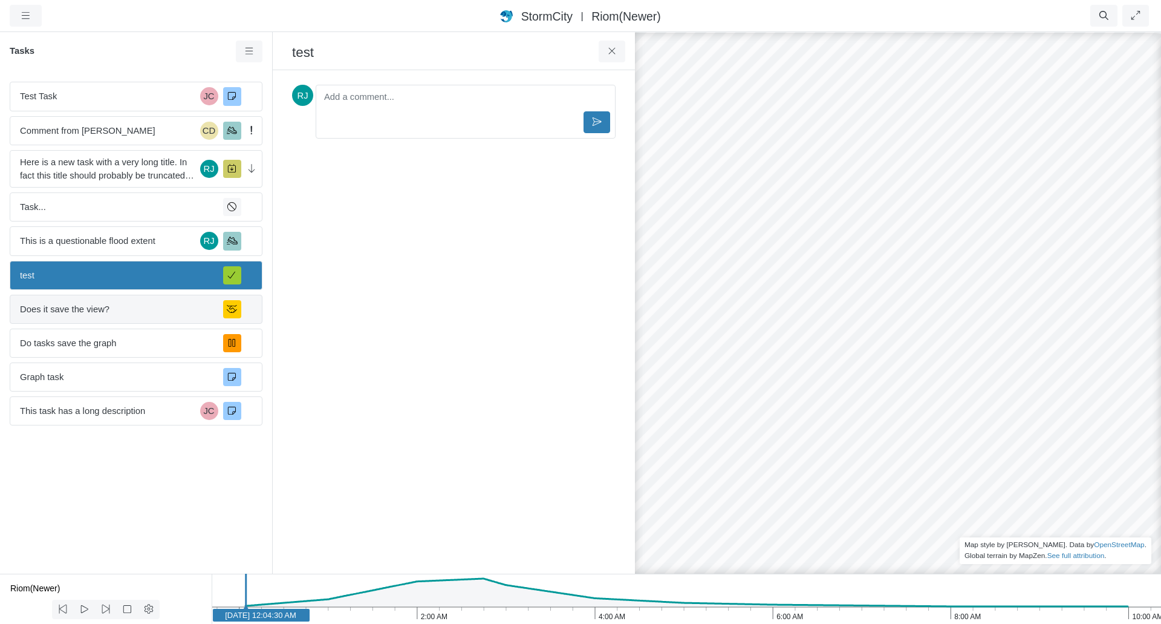
click at [119, 313] on span "Does it save the view?" at bounding box center [117, 308] width 194 height 13
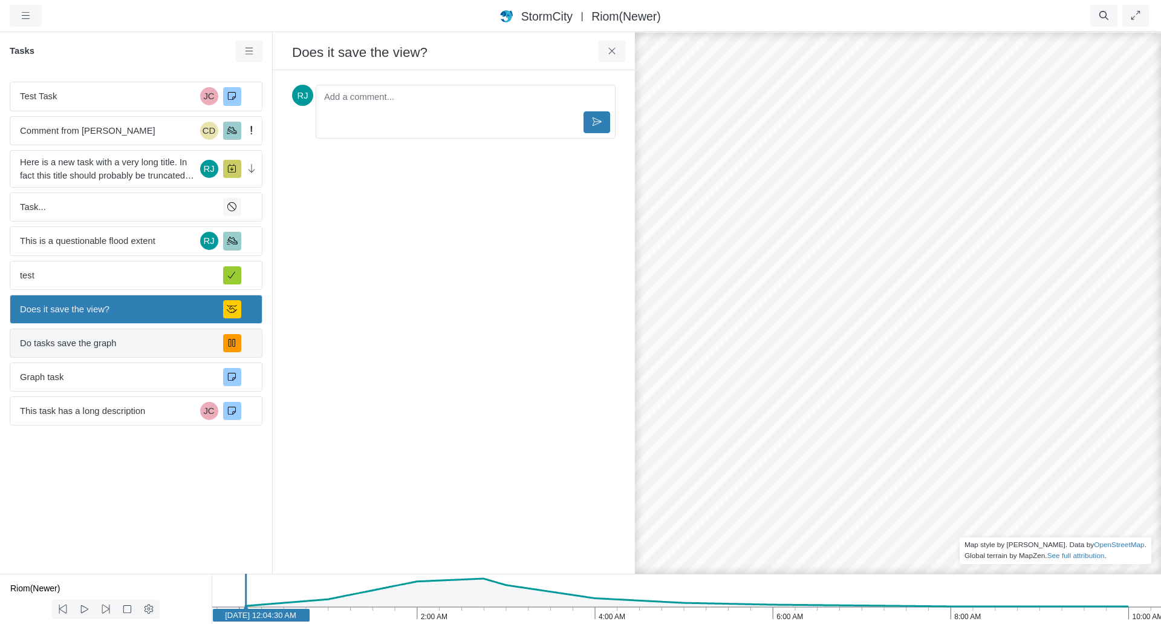
click at [117, 345] on span "Do tasks save the graph" at bounding box center [117, 342] width 194 height 13
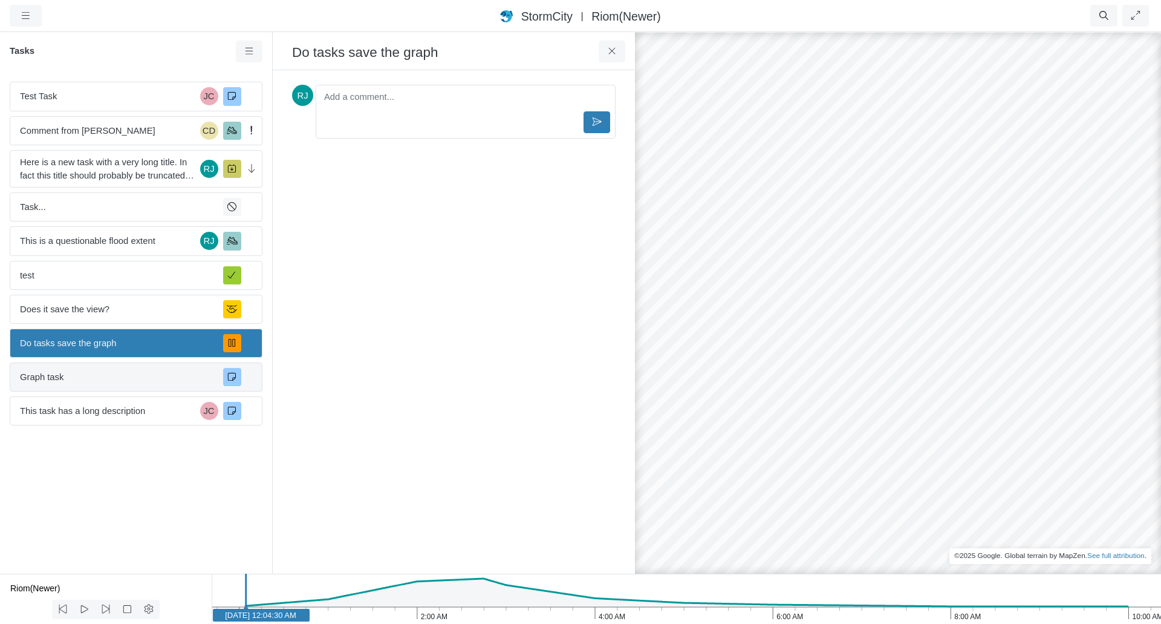
click at [110, 384] on span "Graph task" at bounding box center [117, 376] width 194 height 13
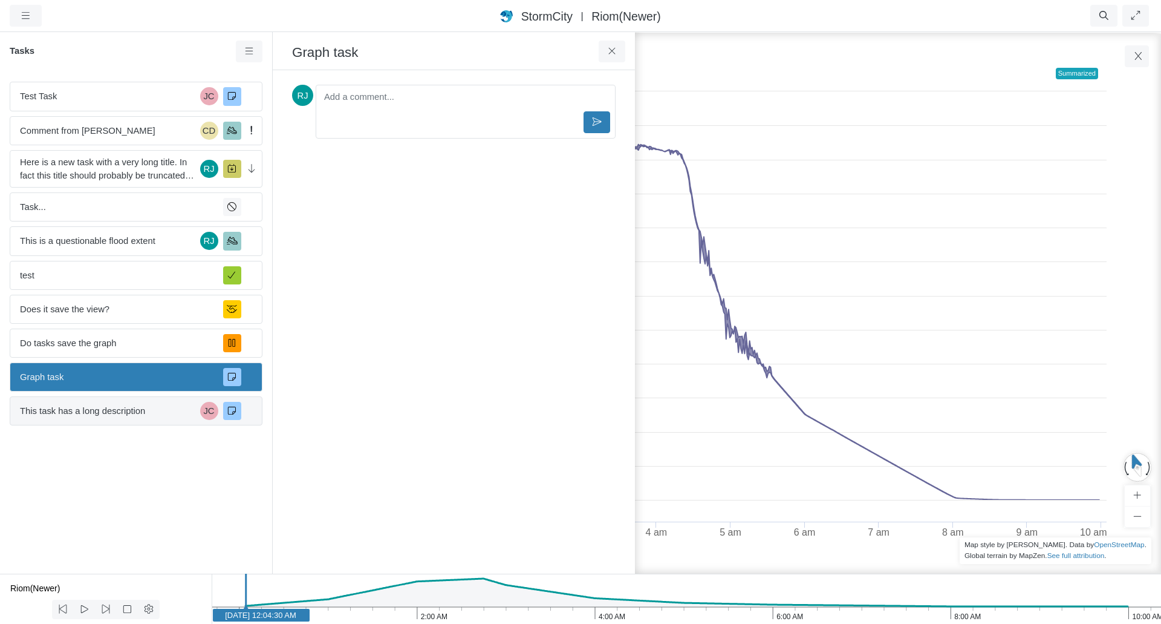
click at [109, 413] on span "This task has a long description" at bounding box center [107, 410] width 175 height 13
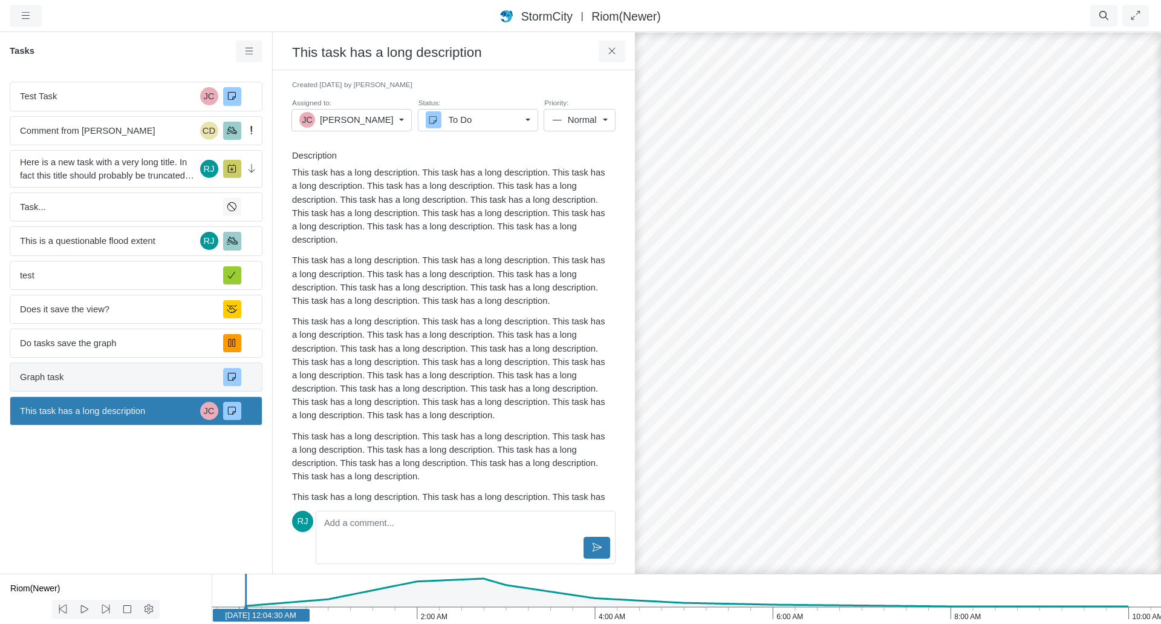
click at [113, 378] on span "Graph task" at bounding box center [117, 376] width 194 height 13
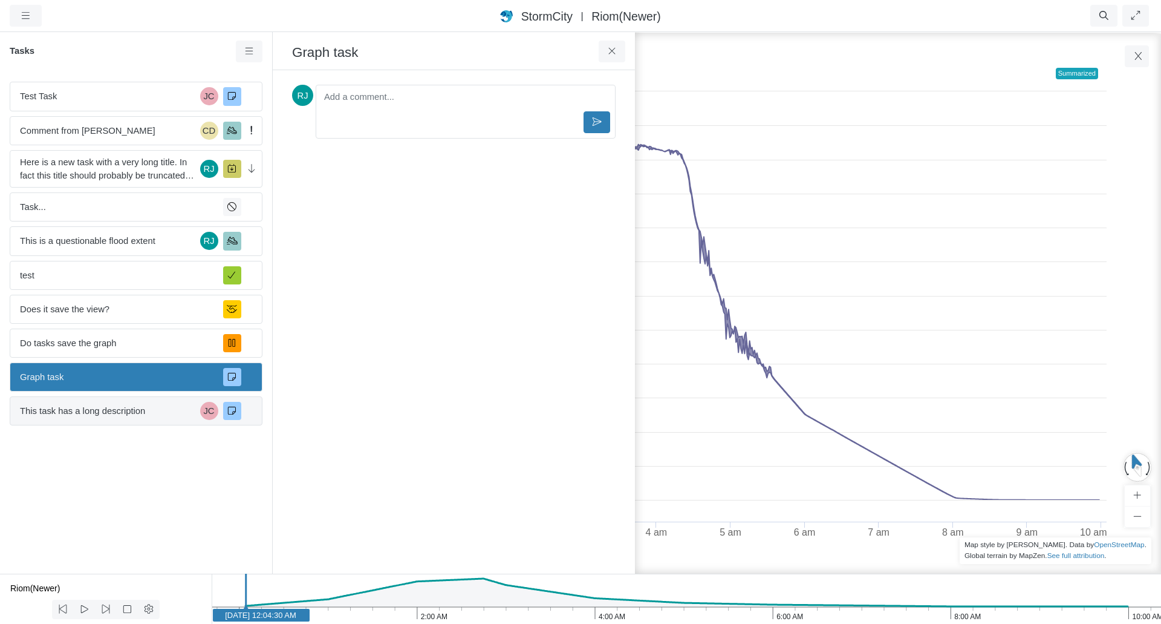
click at [110, 408] on span "This task has a long description" at bounding box center [107, 410] width 175 height 13
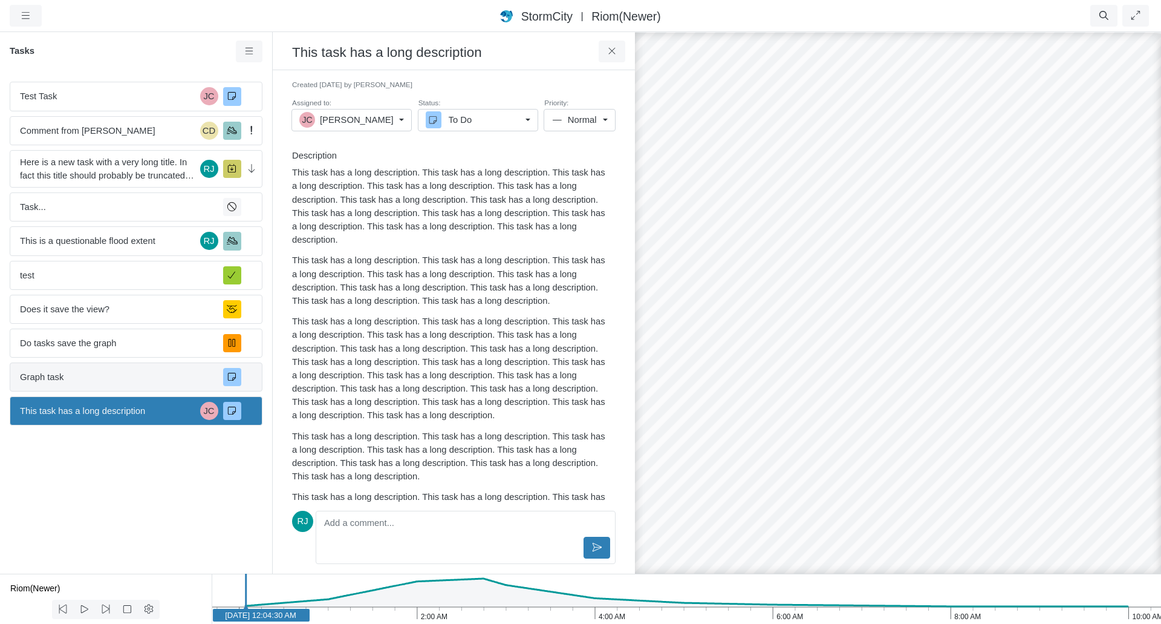
click at [114, 380] on span "Graph task" at bounding box center [117, 376] width 194 height 13
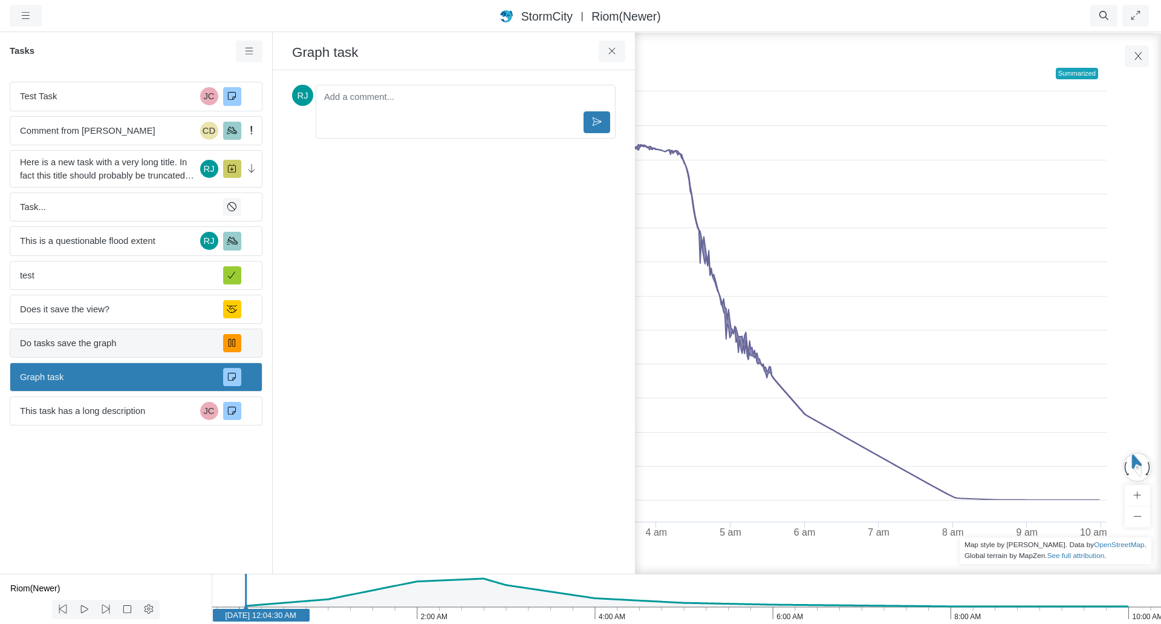
click at [113, 344] on span "Do tasks save the graph" at bounding box center [117, 342] width 194 height 13
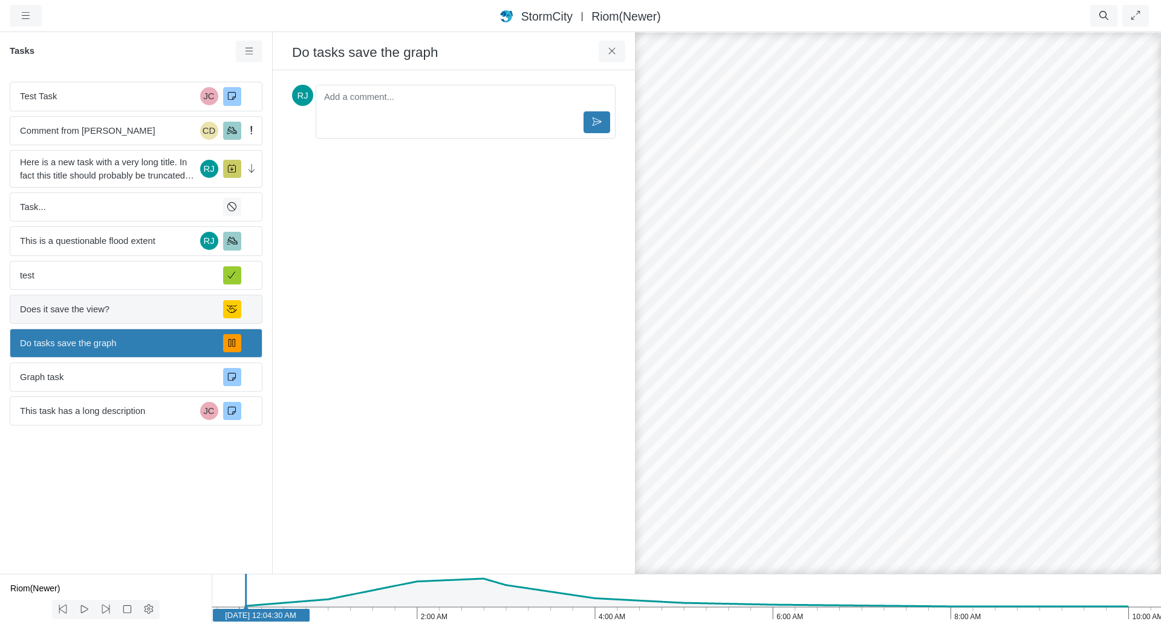
click at [112, 309] on span "Does it save the view?" at bounding box center [117, 308] width 194 height 13
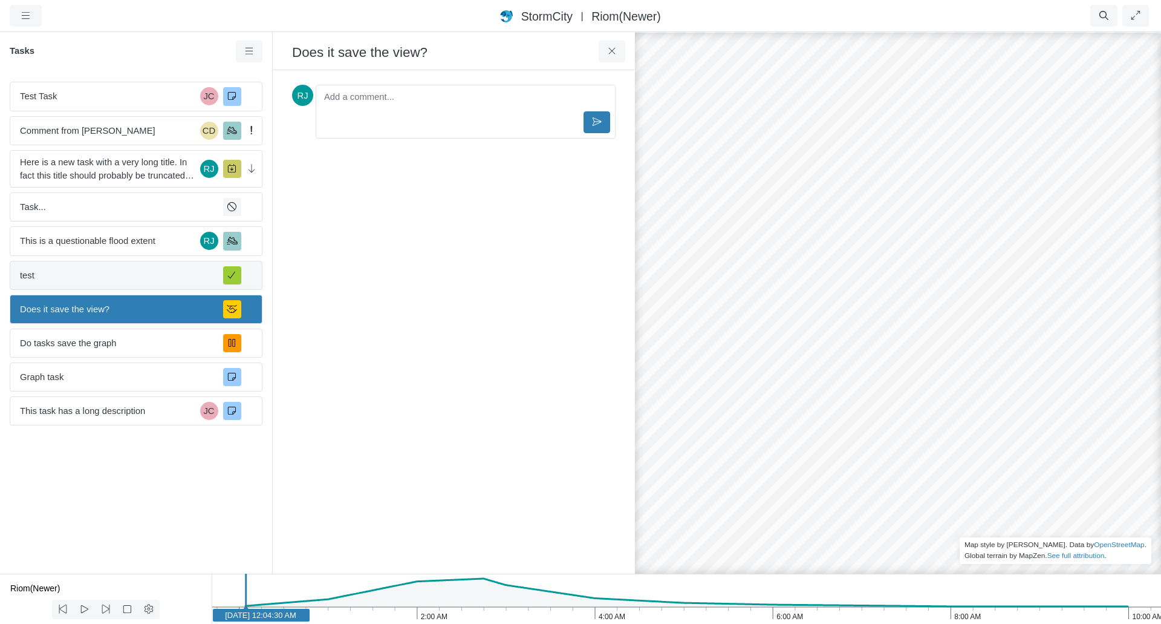
click at [108, 280] on span "test" at bounding box center [117, 275] width 194 height 13
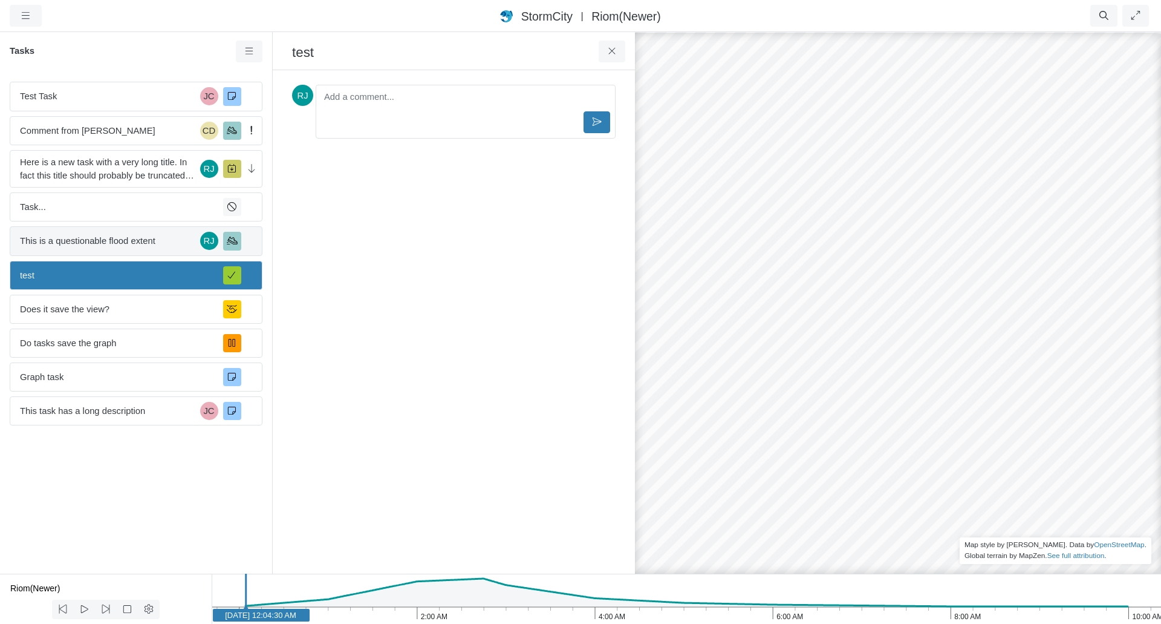
click at [102, 246] on span "This is a questionable flood extent" at bounding box center [107, 240] width 175 height 13
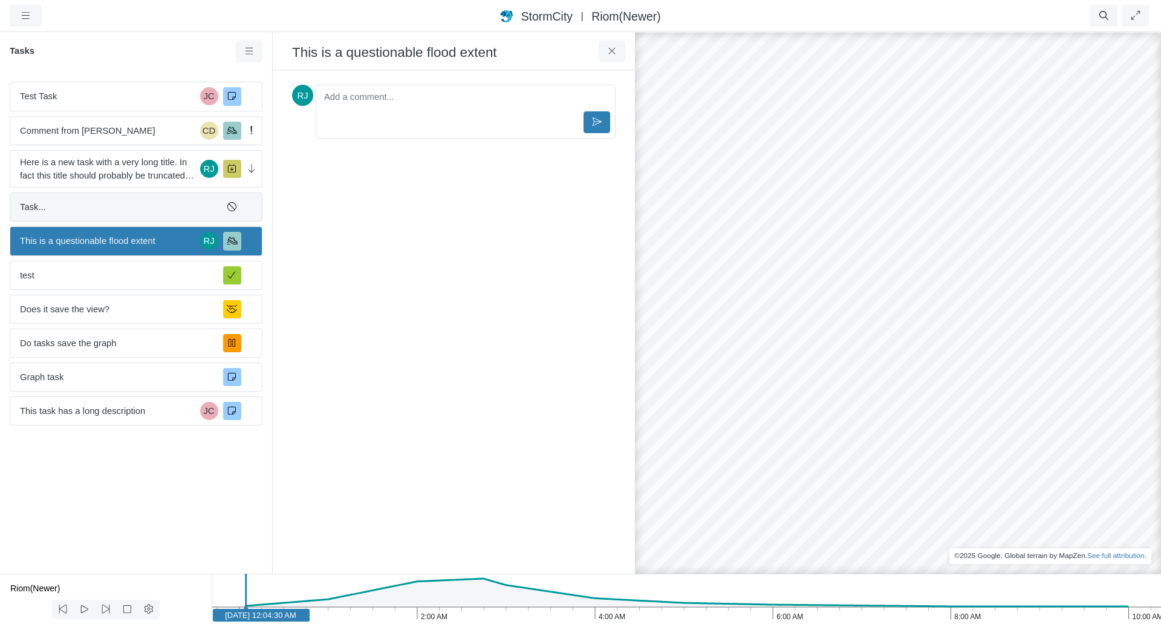
click at [117, 204] on span "Task..." at bounding box center [117, 206] width 194 height 13
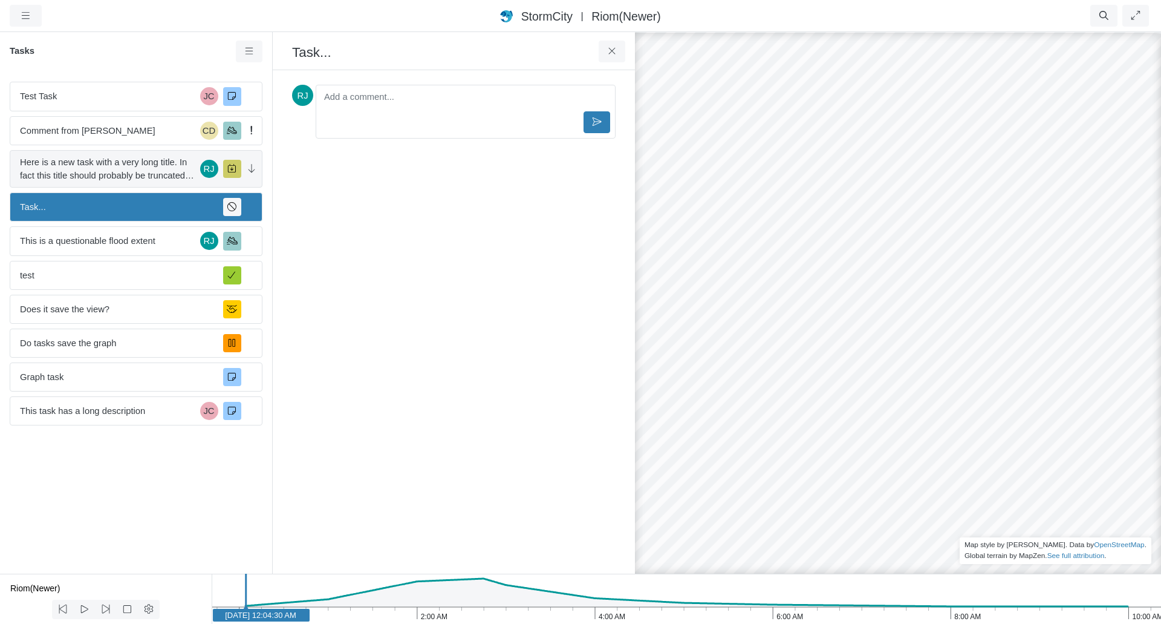
click at [125, 171] on span "Here is a new task with a very long title. In fact this title should probably b…" at bounding box center [107, 168] width 175 height 27
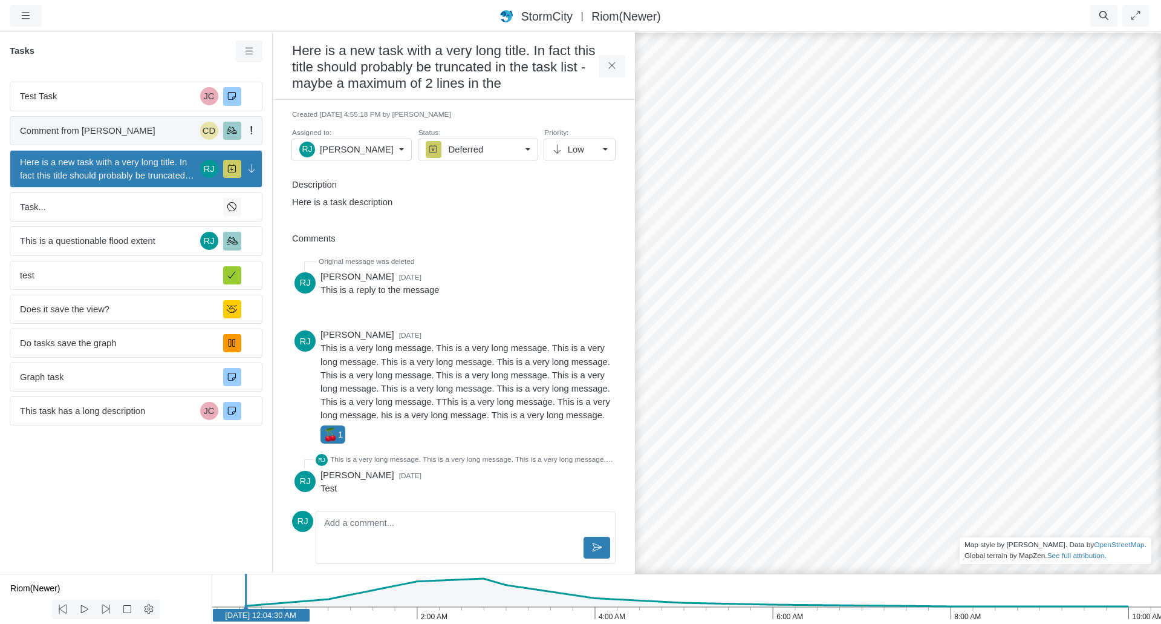
click at [128, 132] on span "Comment from [PERSON_NAME]" at bounding box center [107, 130] width 175 height 13
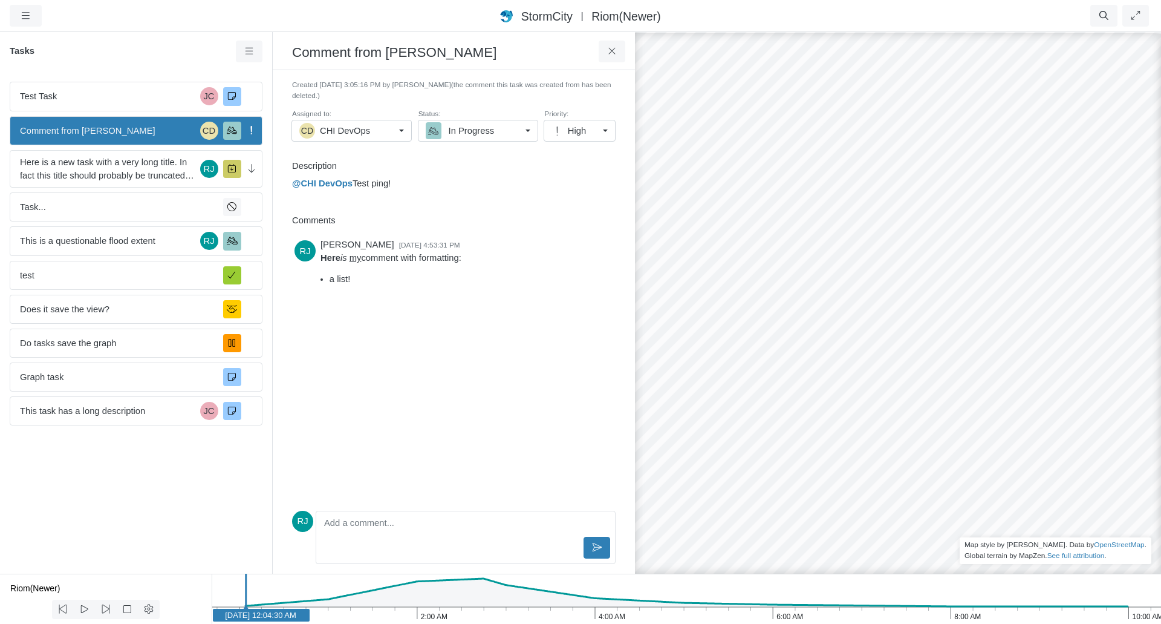
click at [407, 131] on link "CD CHI DevOps" at bounding box center [352, 131] width 120 height 22
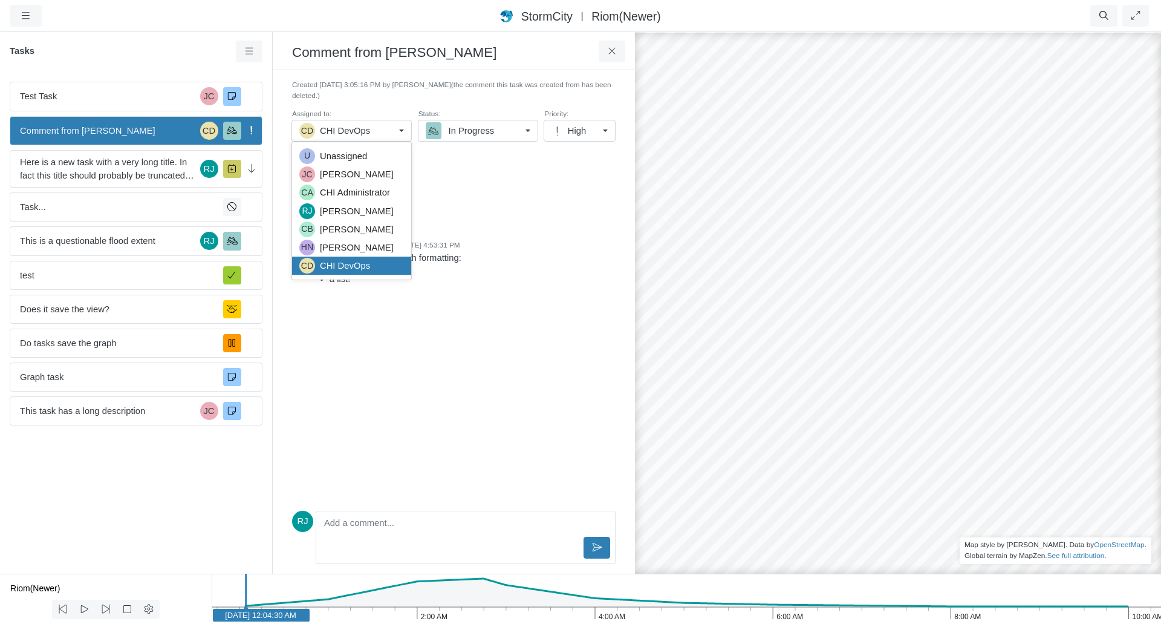
click at [482, 131] on span "In Progress" at bounding box center [472, 130] width 46 height 13
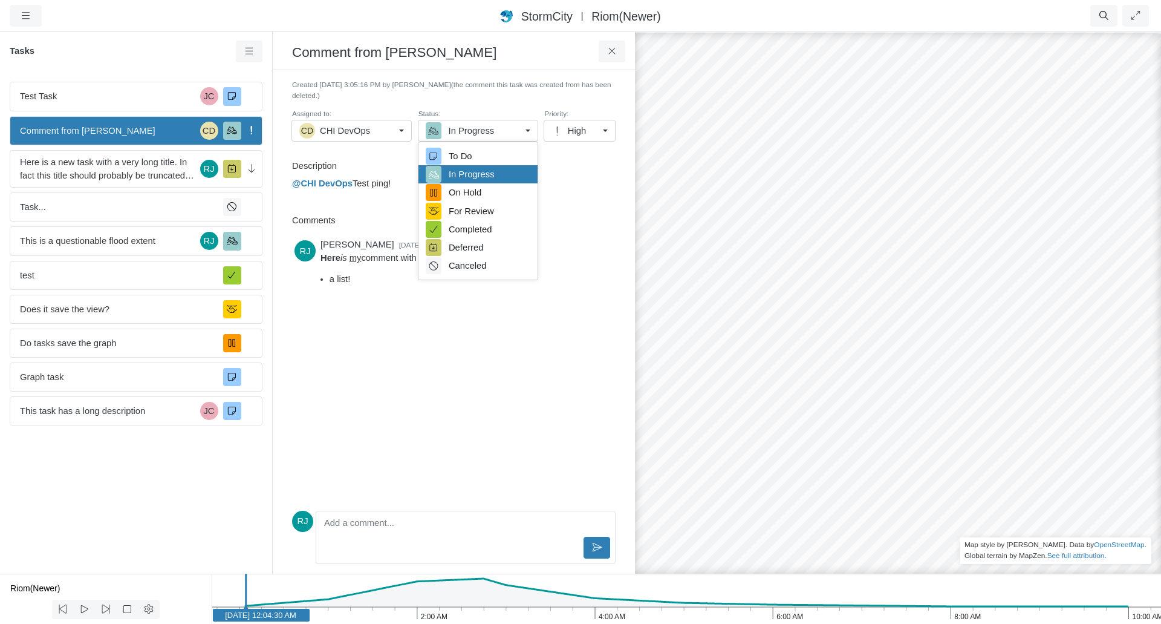
click at [530, 439] on div "[PERSON_NAME] [DATE] 4:53:31 PM Here is my comment with formatting: a list!" at bounding box center [454, 370] width 324 height 270
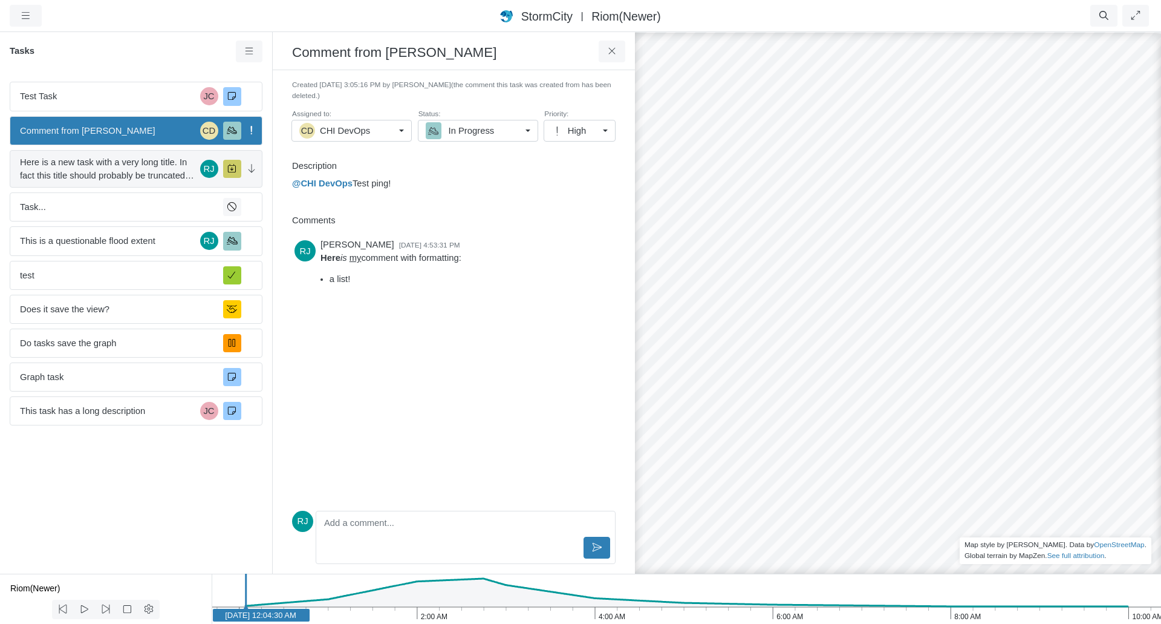
click at [77, 167] on span "Here is a new task with a very long title. In fact this title should probably b…" at bounding box center [107, 168] width 175 height 27
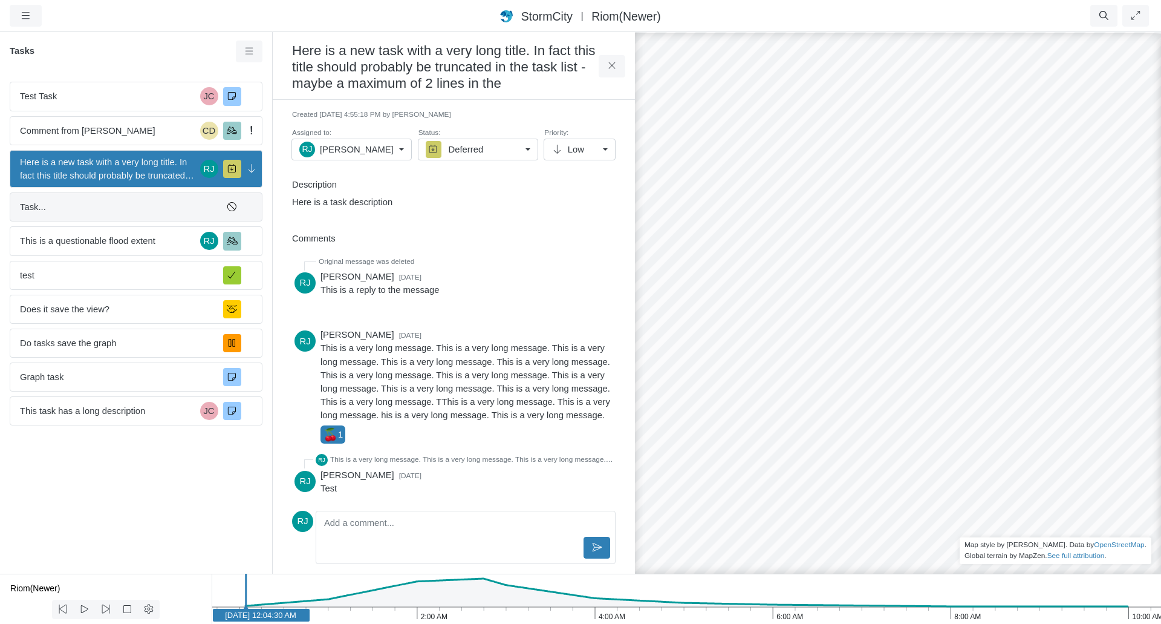
click at [88, 213] on span "Task..." at bounding box center [117, 206] width 194 height 13
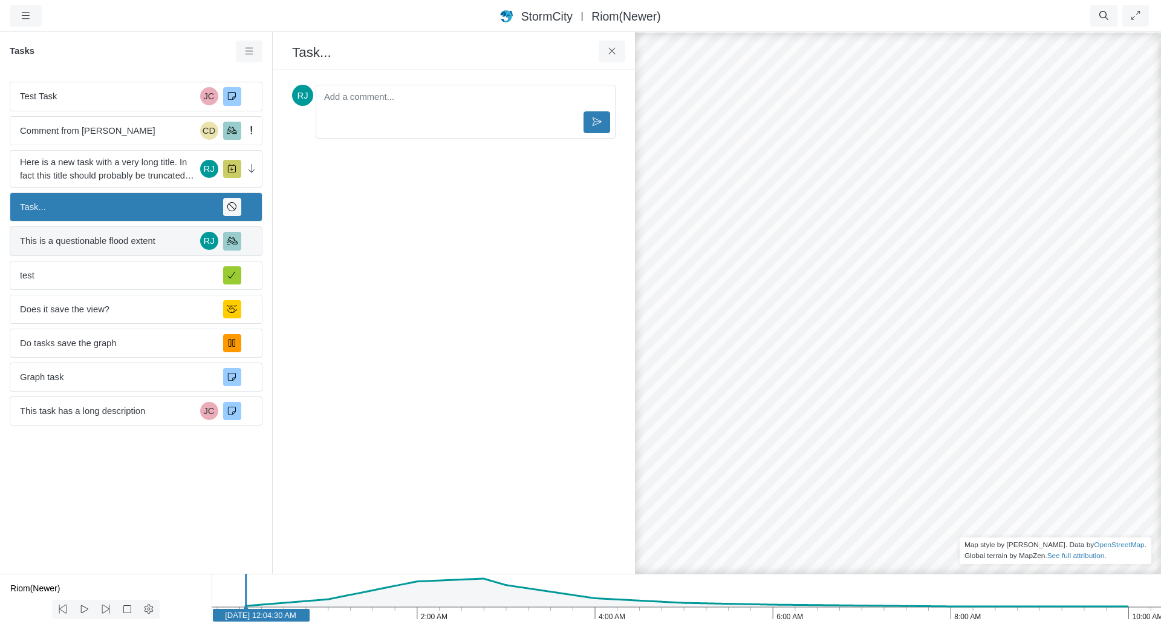
click at [94, 248] on div "This is a questionable flood extent [GEOGRAPHIC_DATA]" at bounding box center [136, 240] width 253 height 29
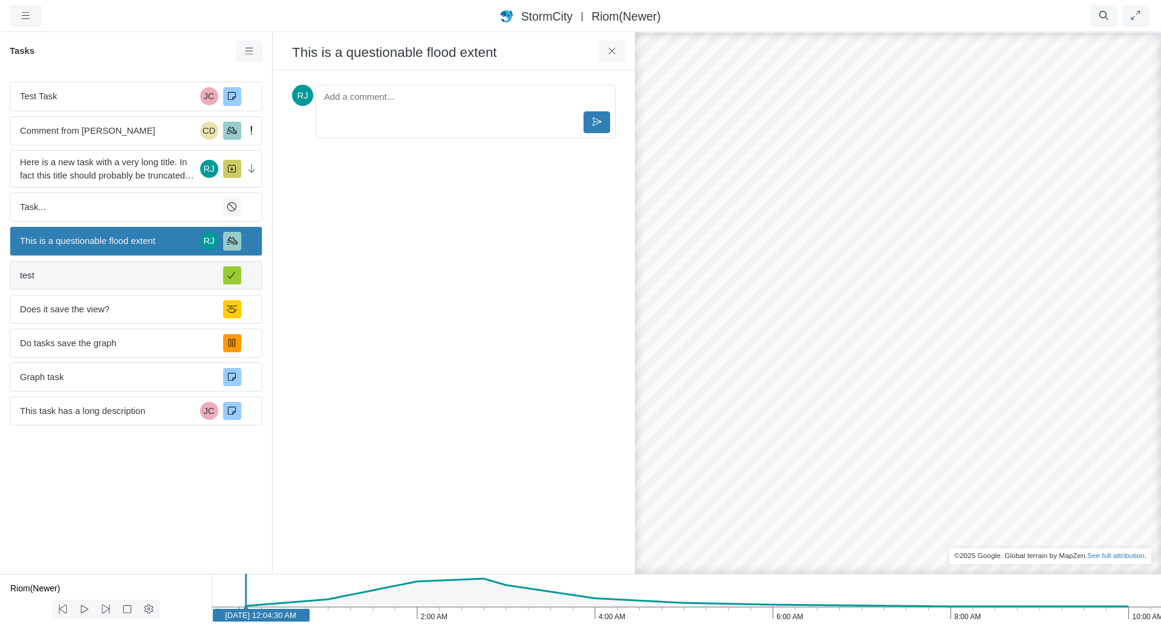
click at [96, 264] on div "test" at bounding box center [136, 275] width 253 height 29
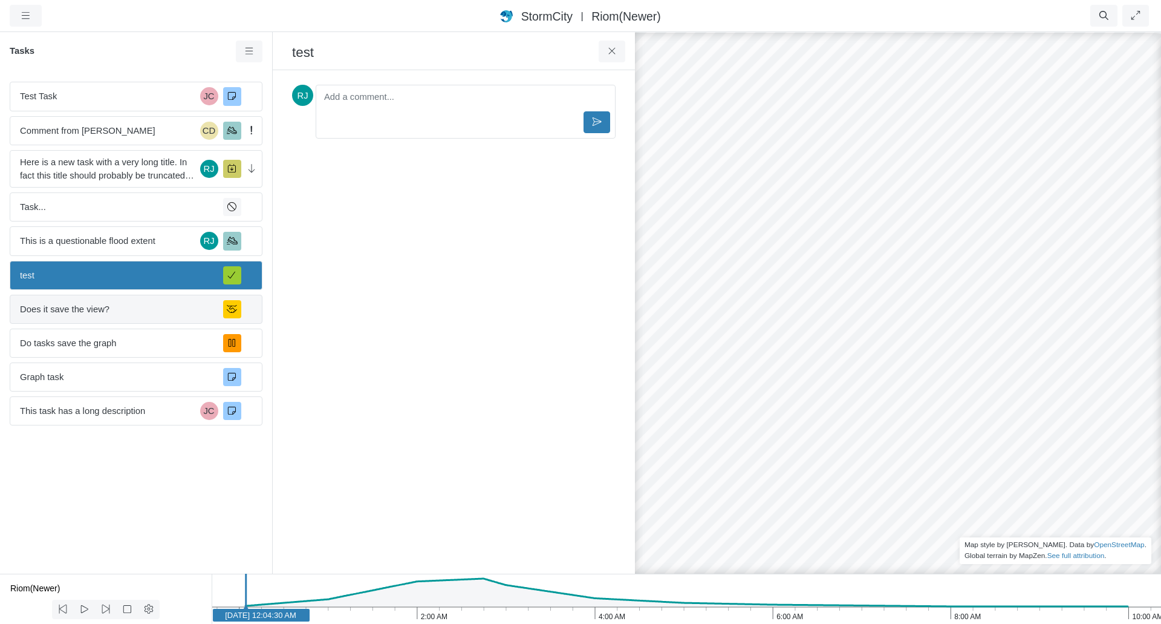
click at [98, 310] on span "Does it save the view?" at bounding box center [117, 308] width 194 height 13
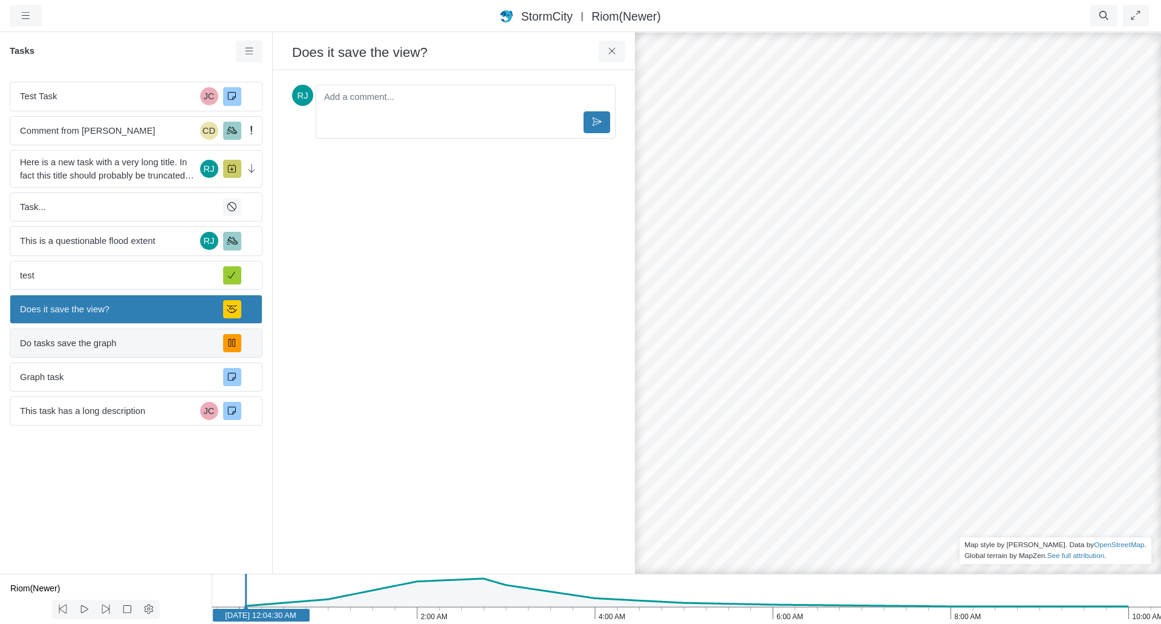
click at [99, 336] on span "Do tasks save the graph" at bounding box center [117, 342] width 194 height 13
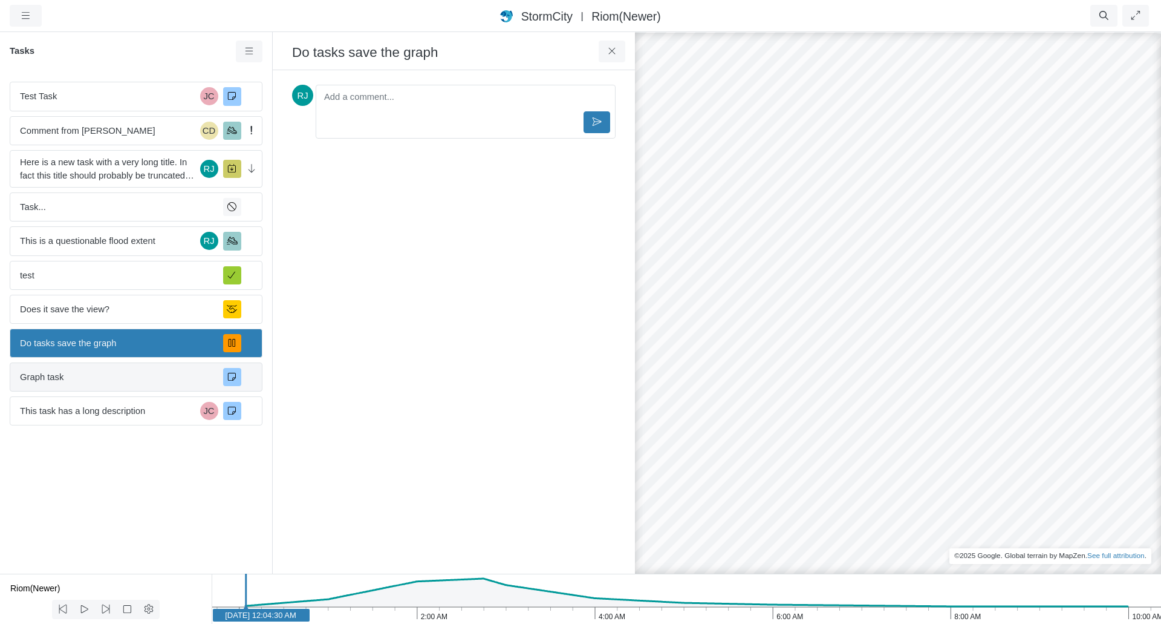
click at [124, 381] on span "Graph task" at bounding box center [117, 376] width 194 height 13
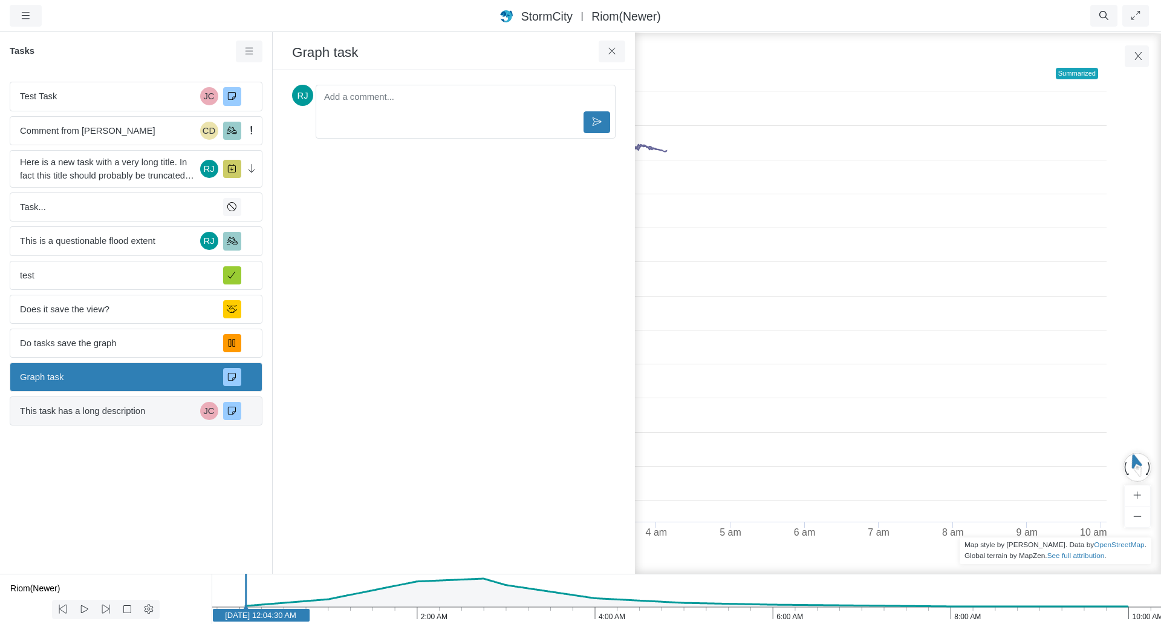
click at [131, 422] on div "This task has a long description JC" at bounding box center [136, 410] width 253 height 29
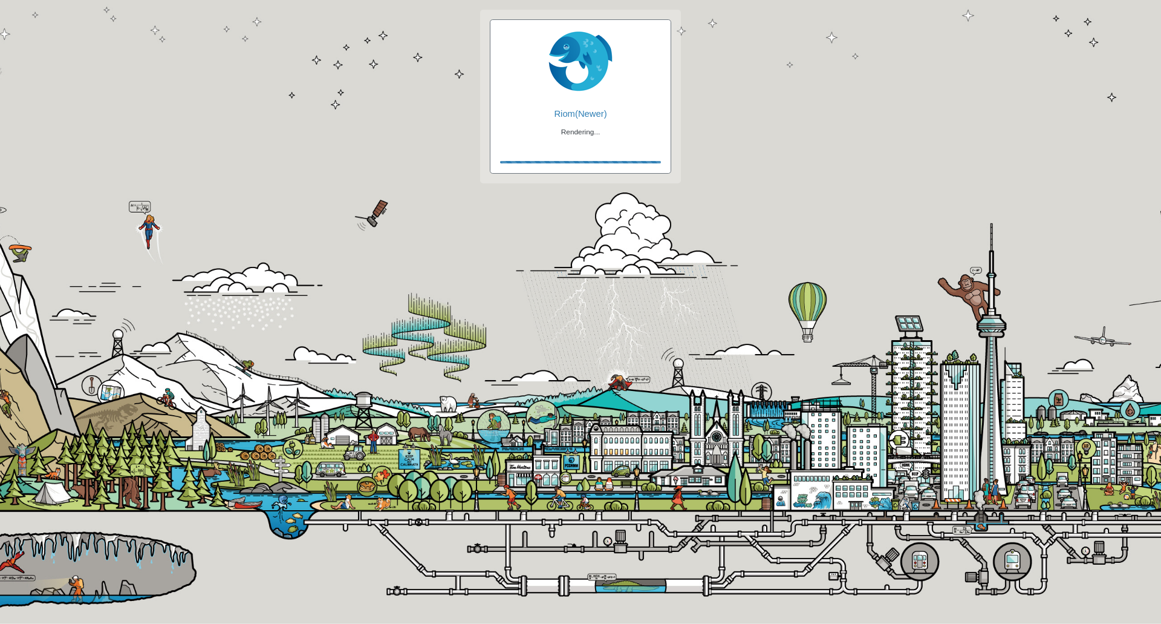
checkbox input "true"
checkbox input "false"
checkbox input "true"
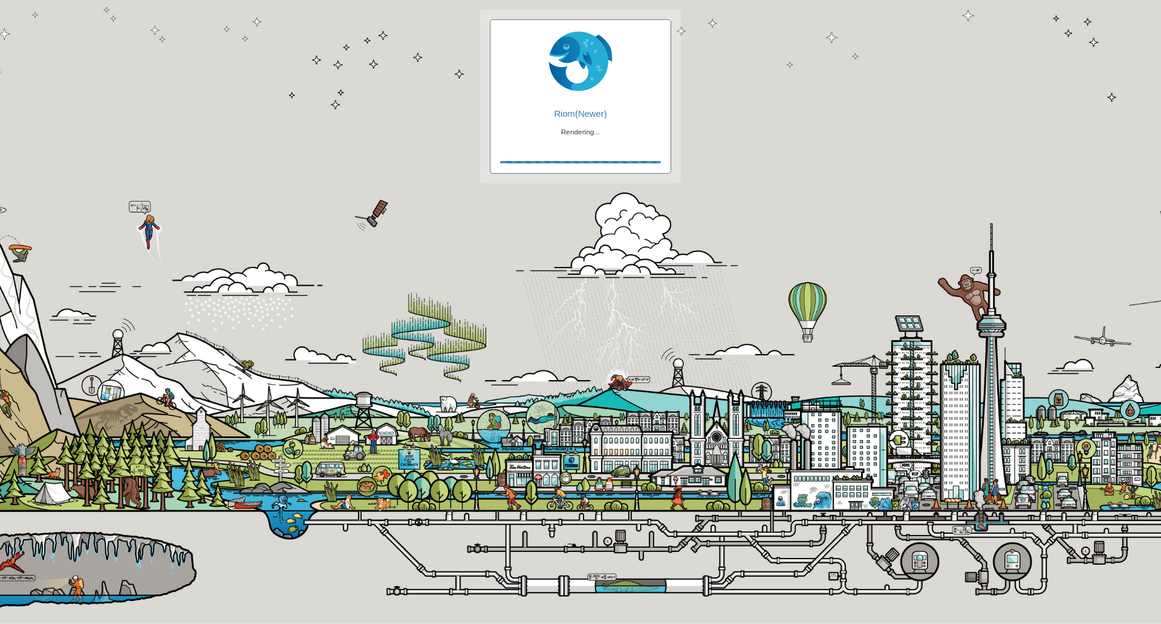
checkbox input "true"
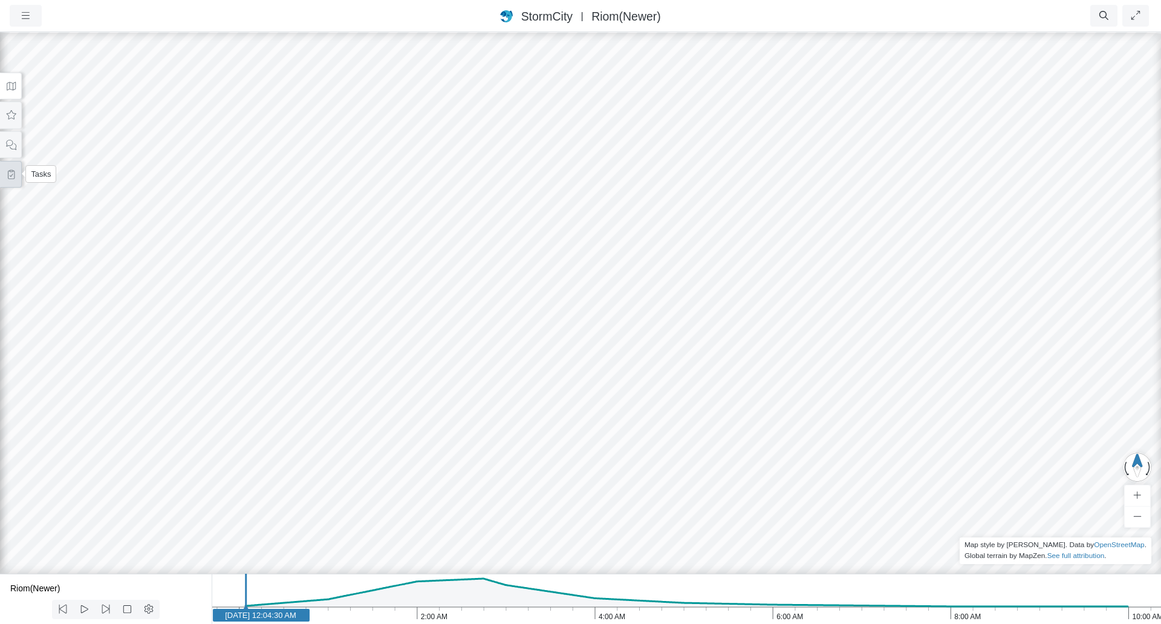
click at [6, 177] on icon at bounding box center [10, 174] width 11 height 9
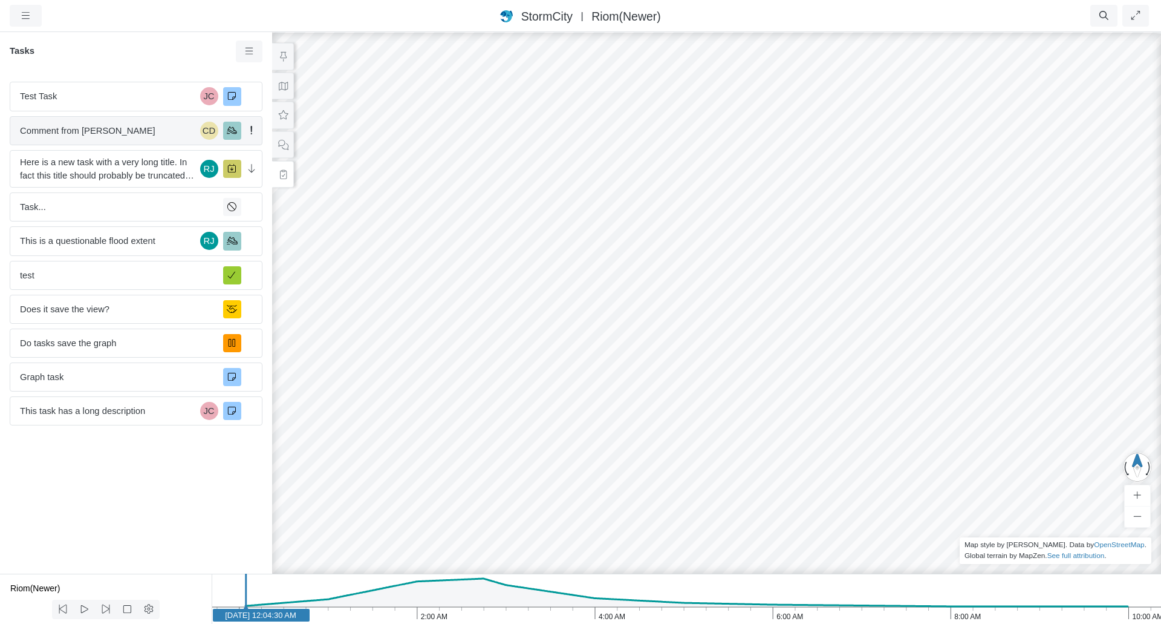
click at [58, 125] on span "Comment from [PERSON_NAME]" at bounding box center [107, 130] width 175 height 13
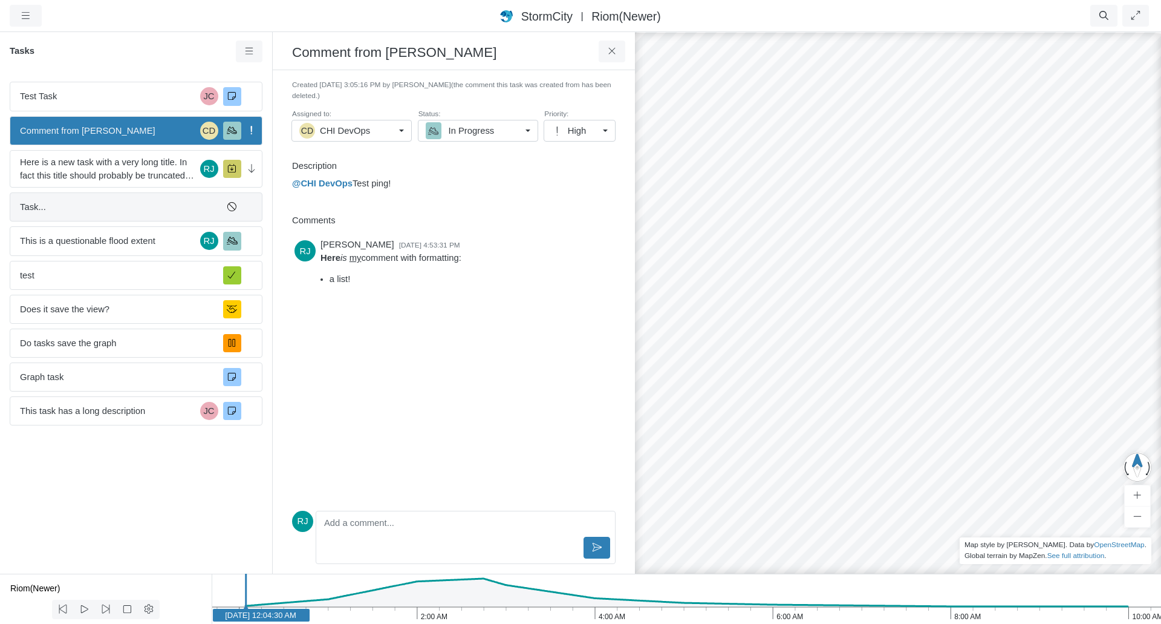
click at [67, 203] on span "Task..." at bounding box center [117, 206] width 194 height 13
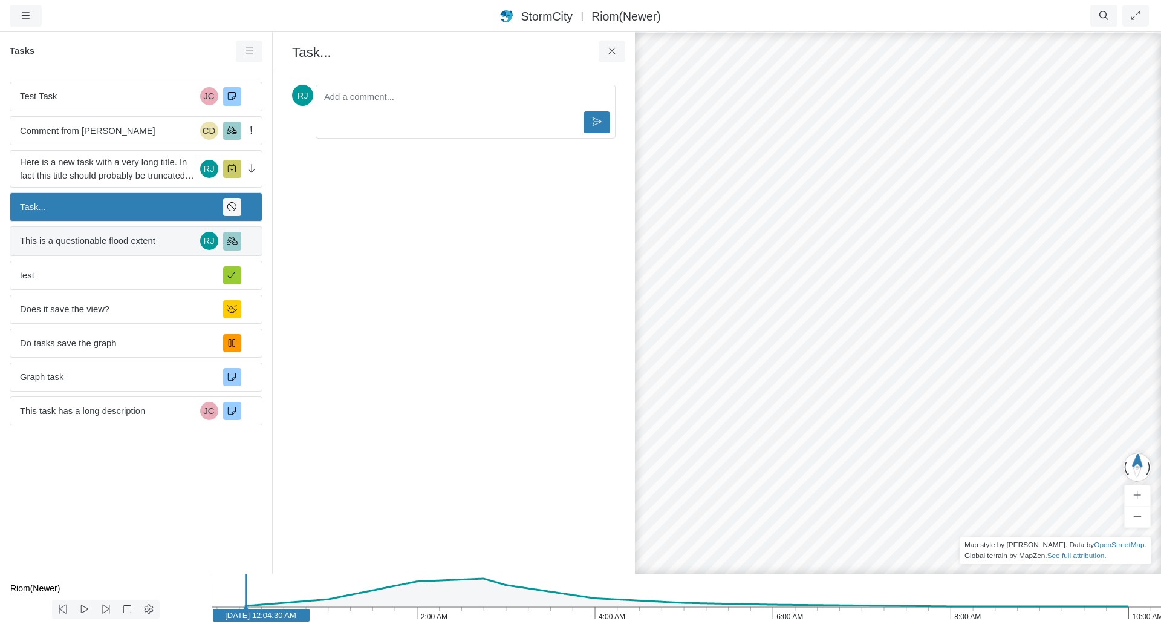
click at [79, 244] on span "This is a questionable flood extent" at bounding box center [107, 240] width 175 height 13
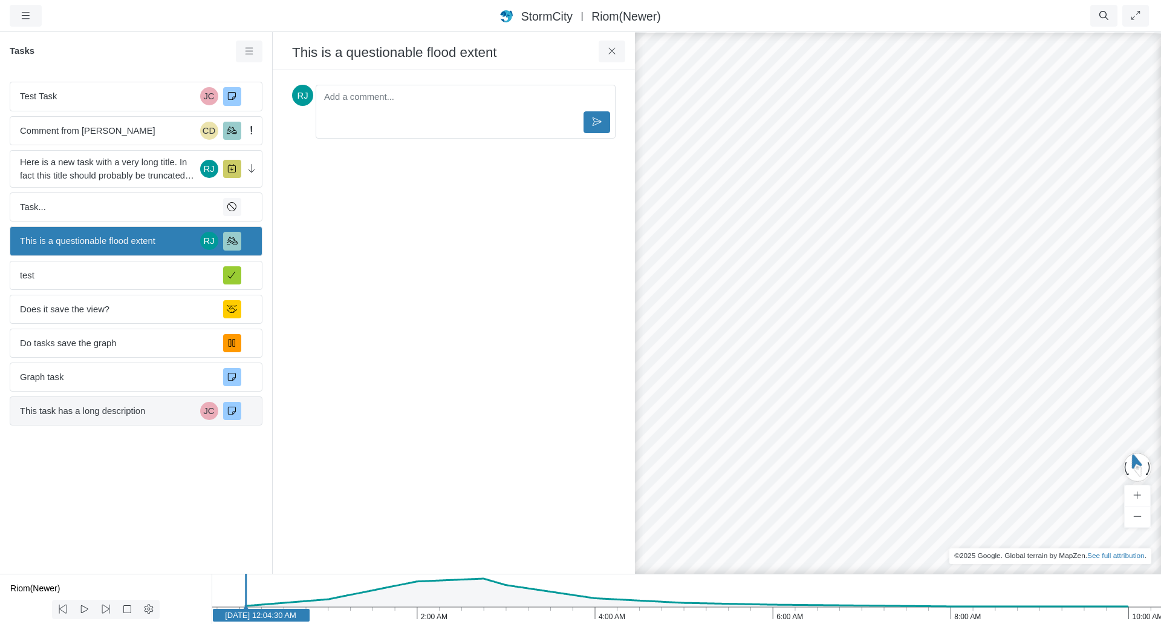
click at [137, 414] on span "This task has a long description" at bounding box center [107, 410] width 175 height 13
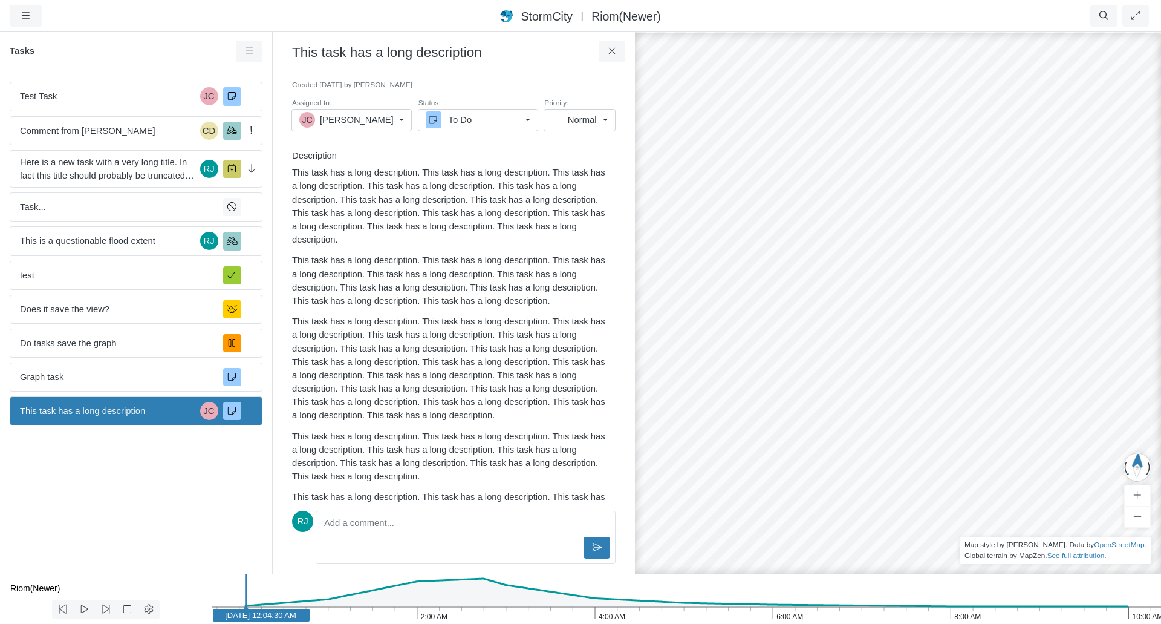
click at [68, 392] on div "Test Task JC Comment from Jesse Cluthe CD Here is a new task with a very long t…" at bounding box center [136, 323] width 272 height 502
click at [68, 383] on span "Graph task" at bounding box center [117, 376] width 194 height 13
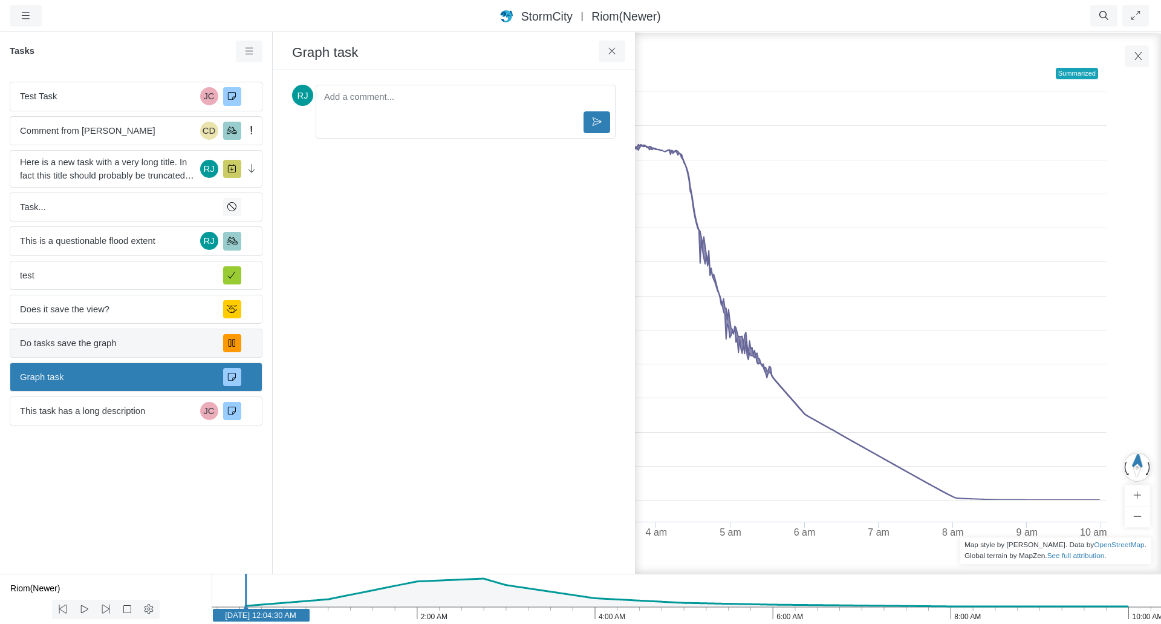
click at [78, 341] on span "Do tasks save the graph" at bounding box center [117, 342] width 194 height 13
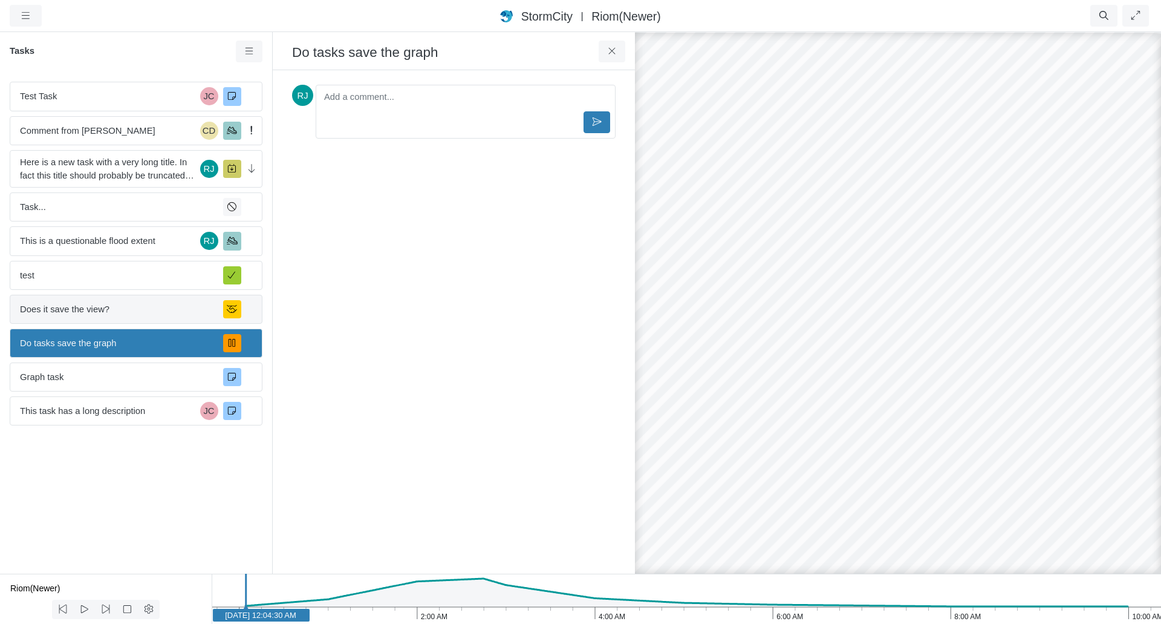
click at [83, 310] on span "Does it save the view?" at bounding box center [117, 308] width 194 height 13
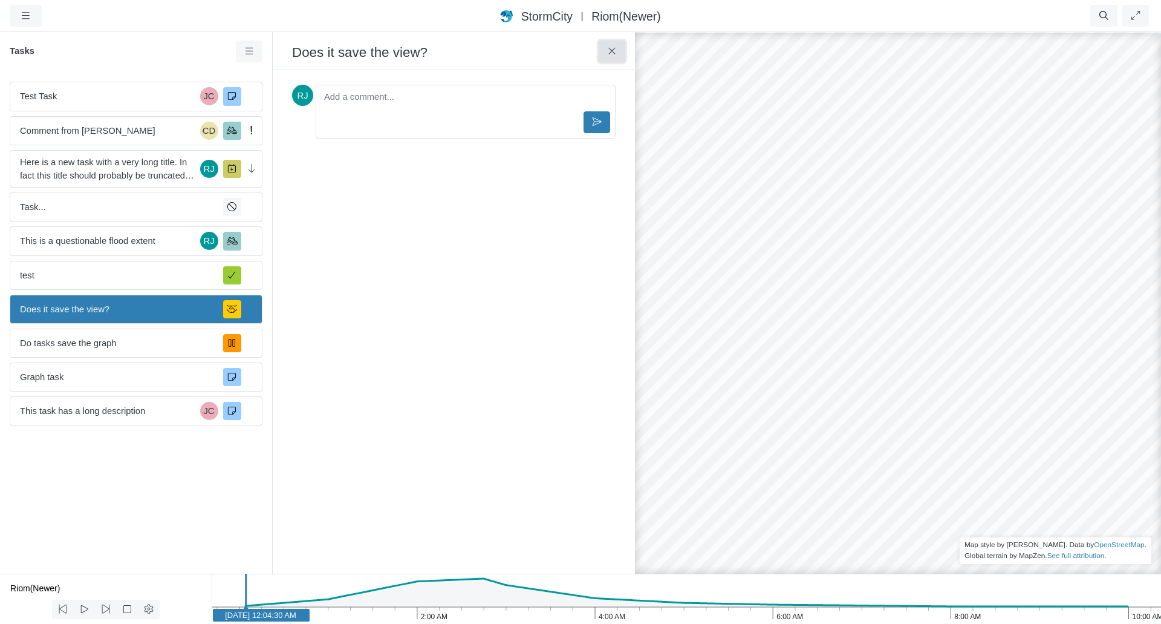
click at [615, 50] on icon at bounding box center [612, 51] width 11 height 9
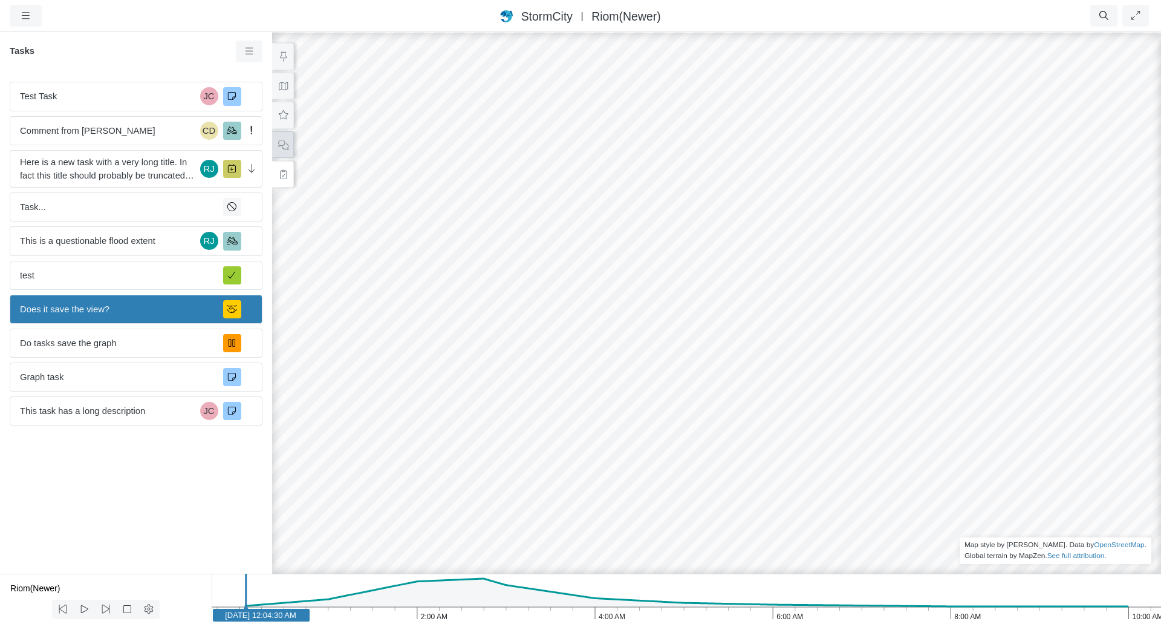
click at [278, 142] on icon at bounding box center [283, 145] width 10 height 10
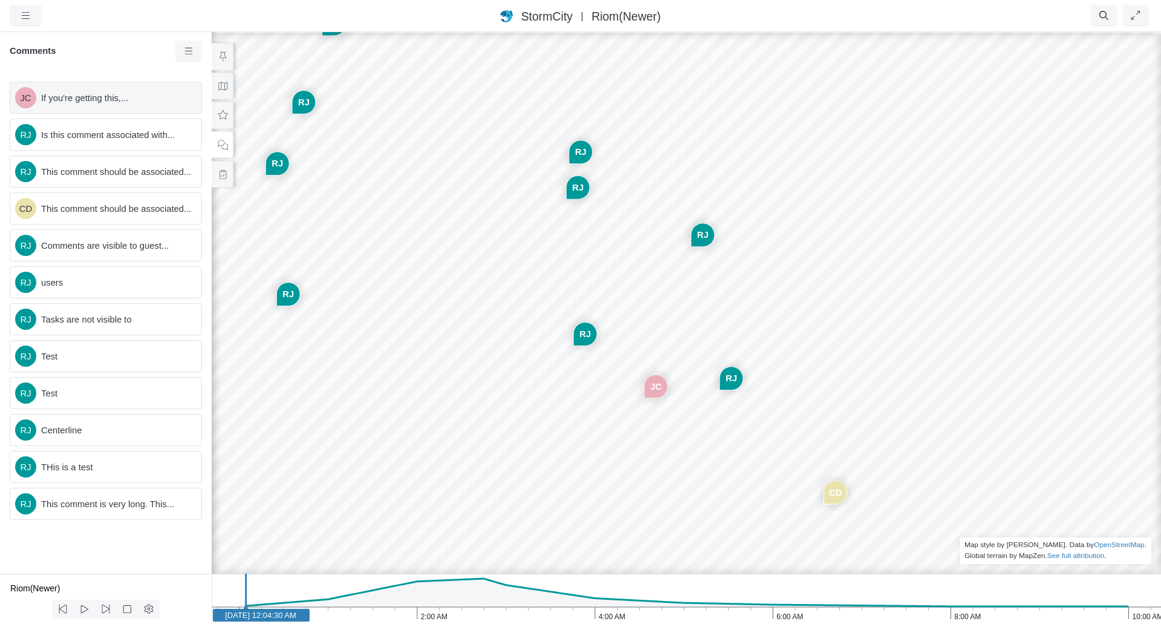
click at [125, 96] on span "If you're getting this,..." at bounding box center [116, 97] width 151 height 13
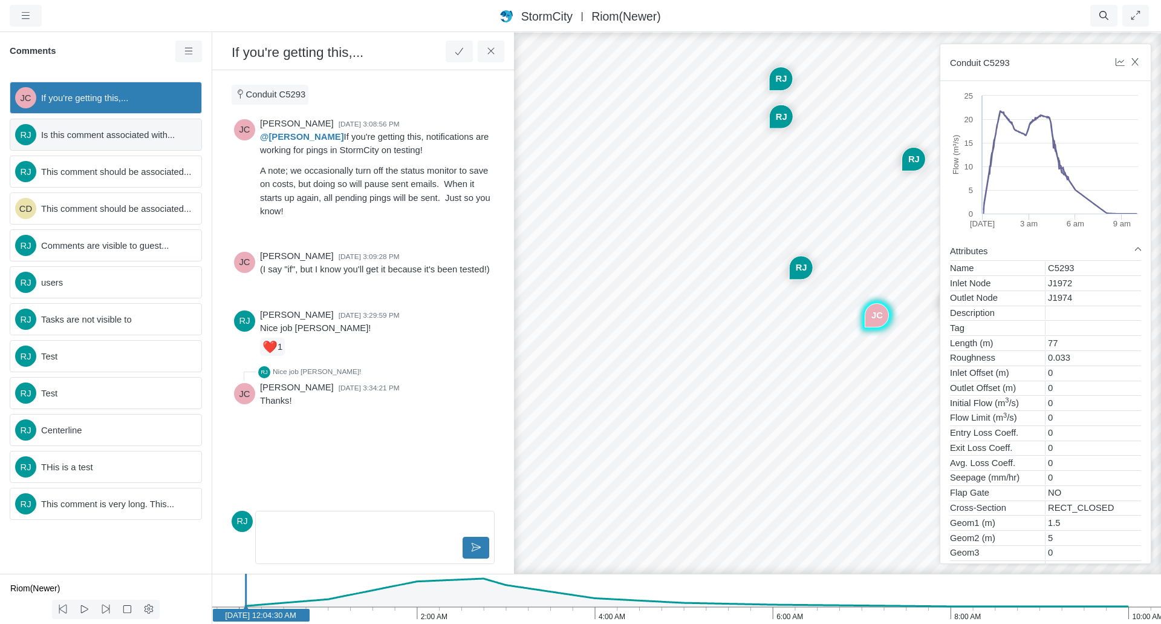
click at [102, 131] on span "Is this comment associated with..." at bounding box center [116, 134] width 151 height 13
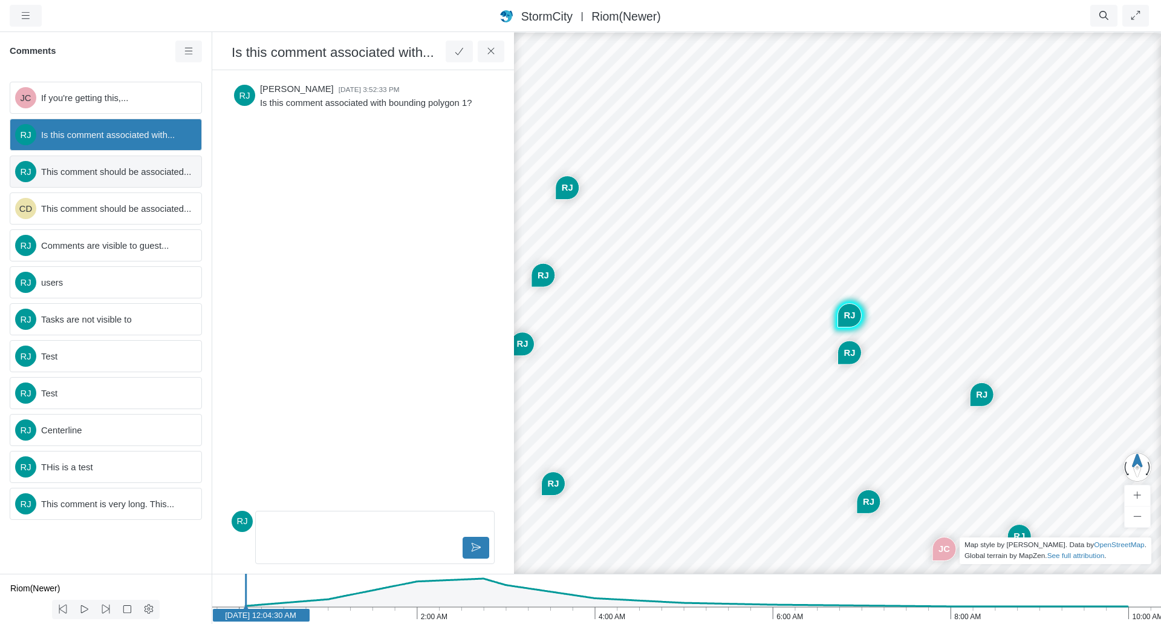
click at [120, 175] on span "This comment should be associated..." at bounding box center [116, 171] width 151 height 13
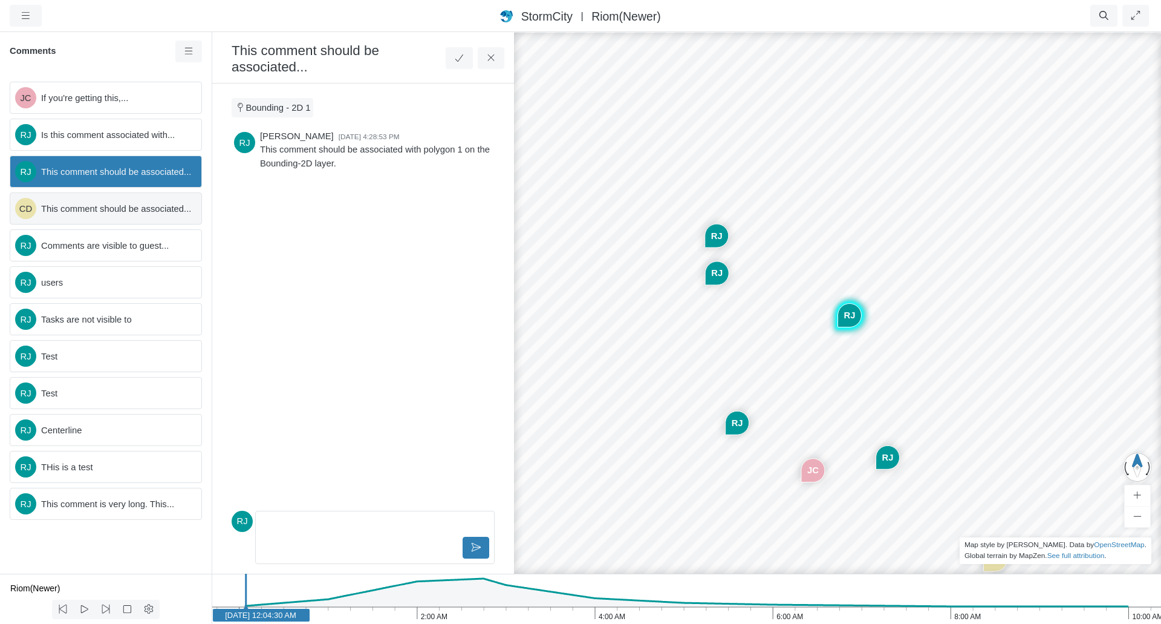
click at [120, 213] on span "This comment should be associated..." at bounding box center [116, 208] width 151 height 13
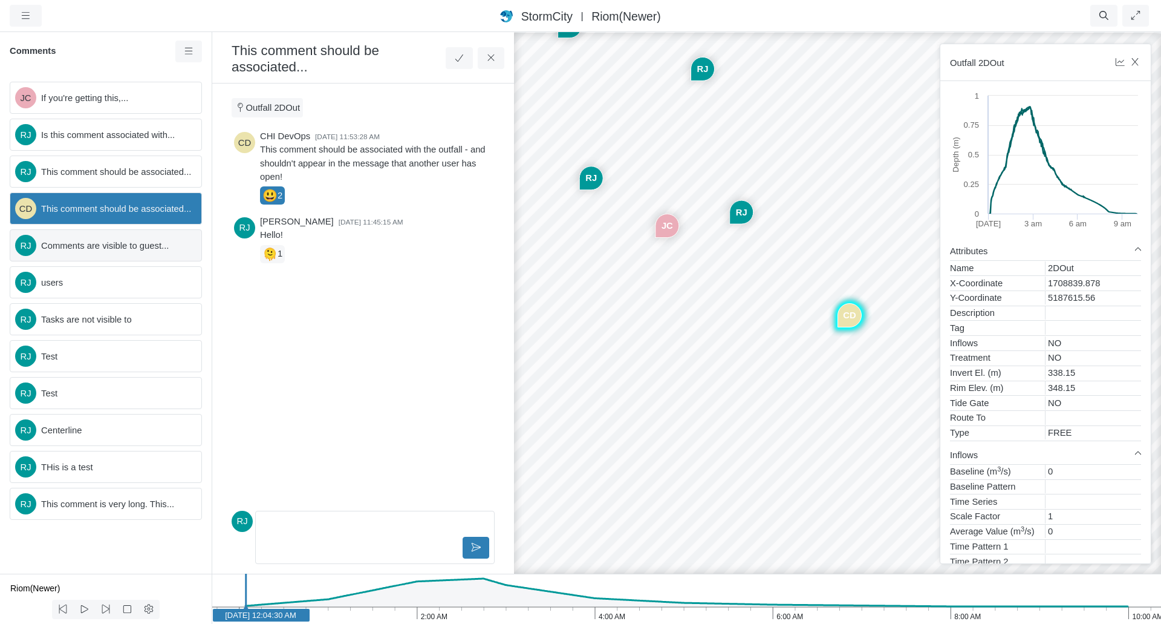
click at [102, 244] on span "Comments are visible to guest..." at bounding box center [116, 245] width 151 height 13
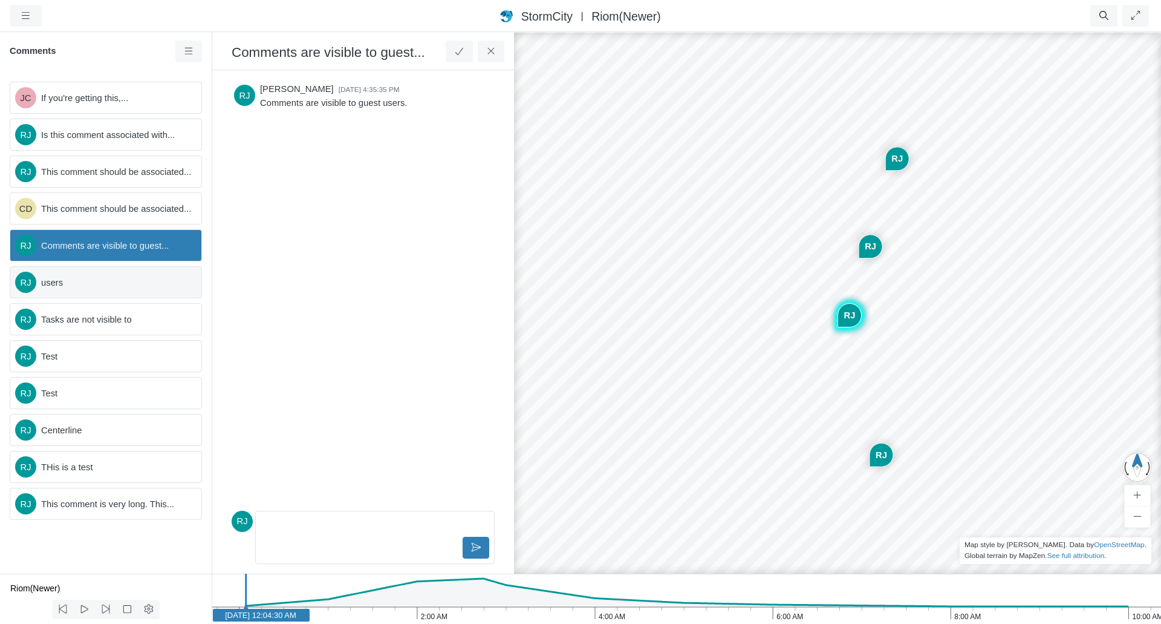
click at [102, 283] on span "users" at bounding box center [116, 282] width 151 height 13
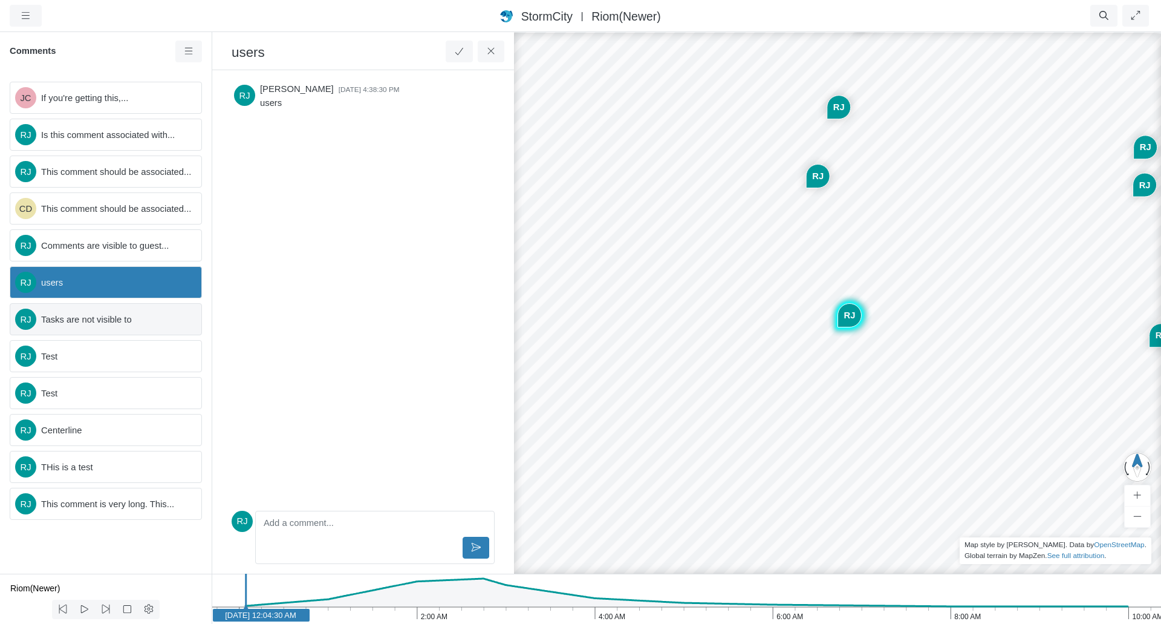
click at [88, 316] on span "Tasks are not visible to" at bounding box center [116, 319] width 151 height 13
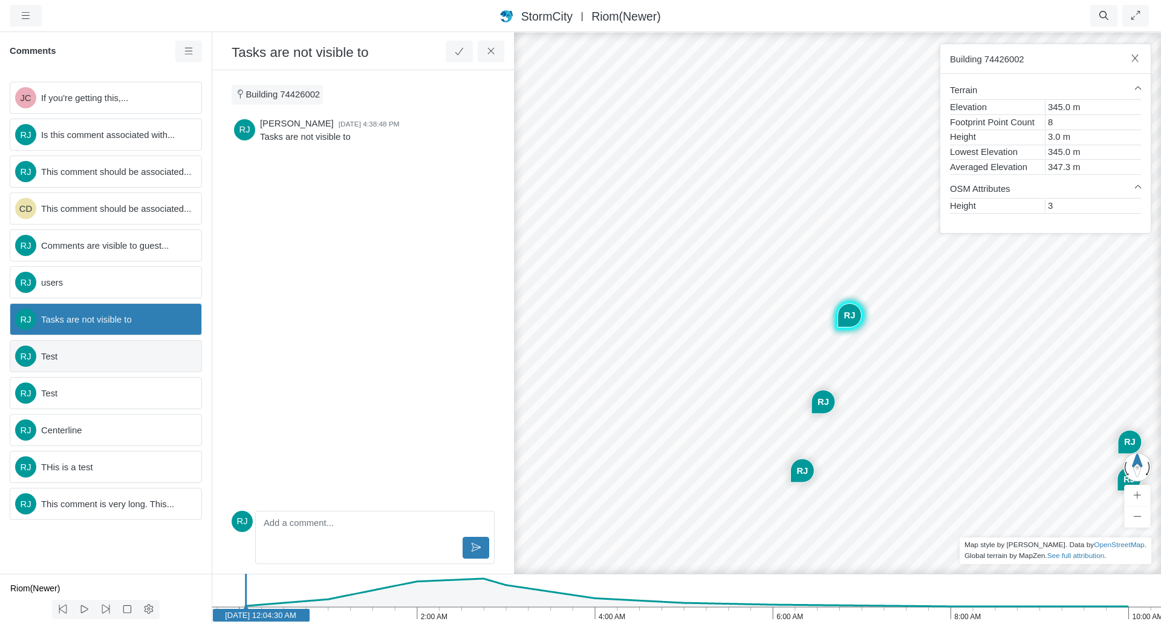
click at [80, 354] on span "Test" at bounding box center [116, 356] width 151 height 13
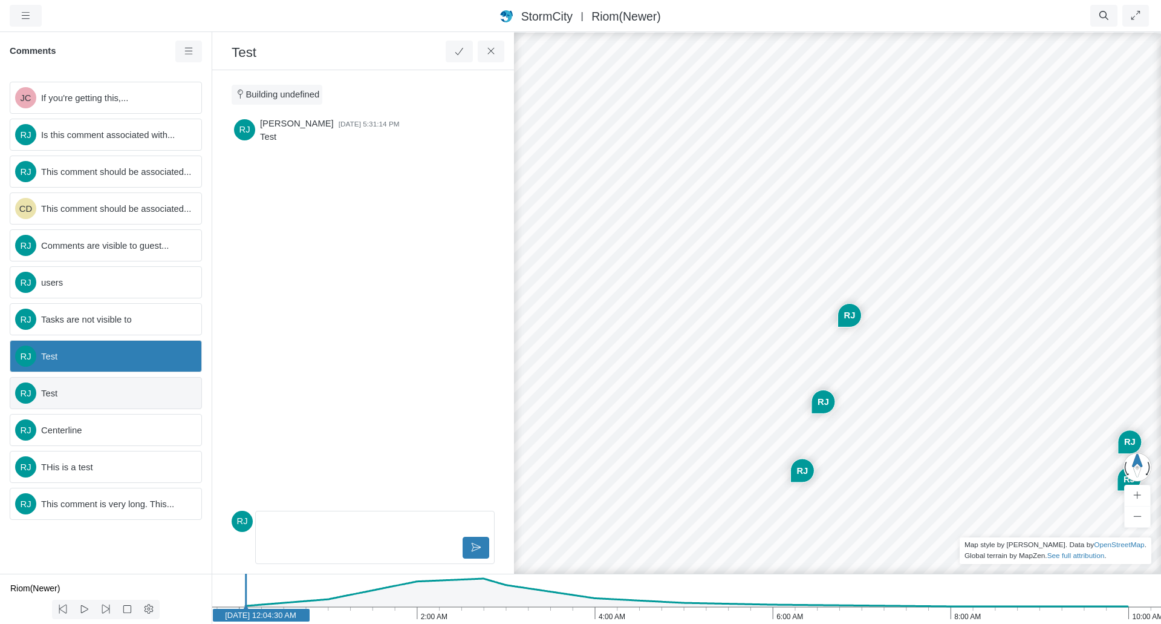
click at [80, 392] on span "Test" at bounding box center [116, 393] width 151 height 13
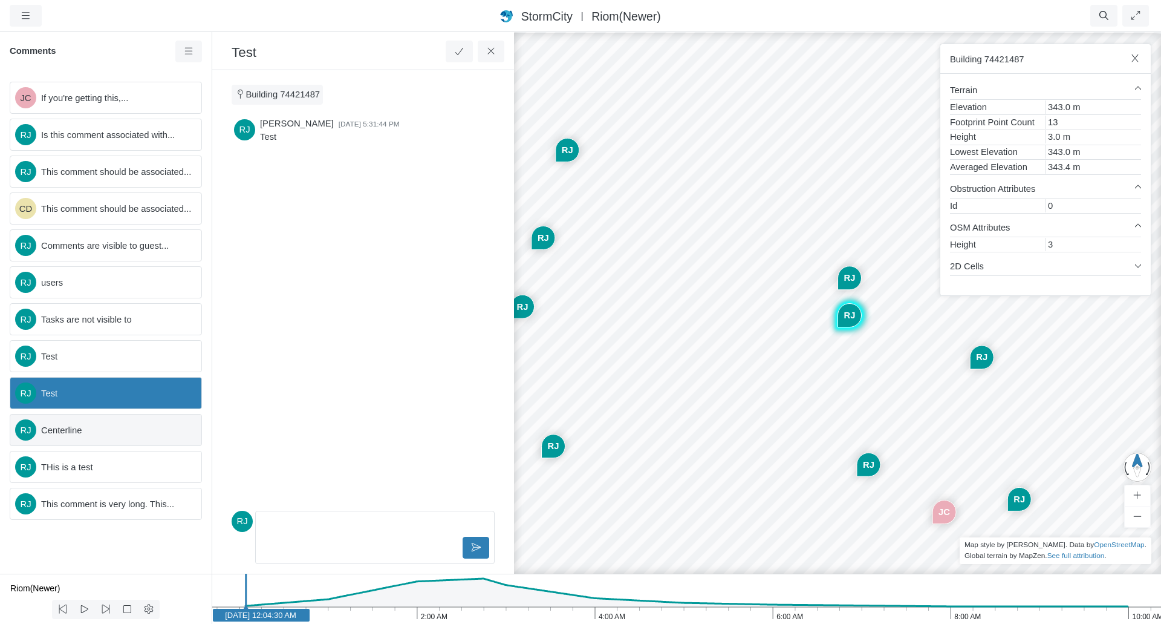
click at [70, 436] on span "Centerline" at bounding box center [116, 429] width 151 height 13
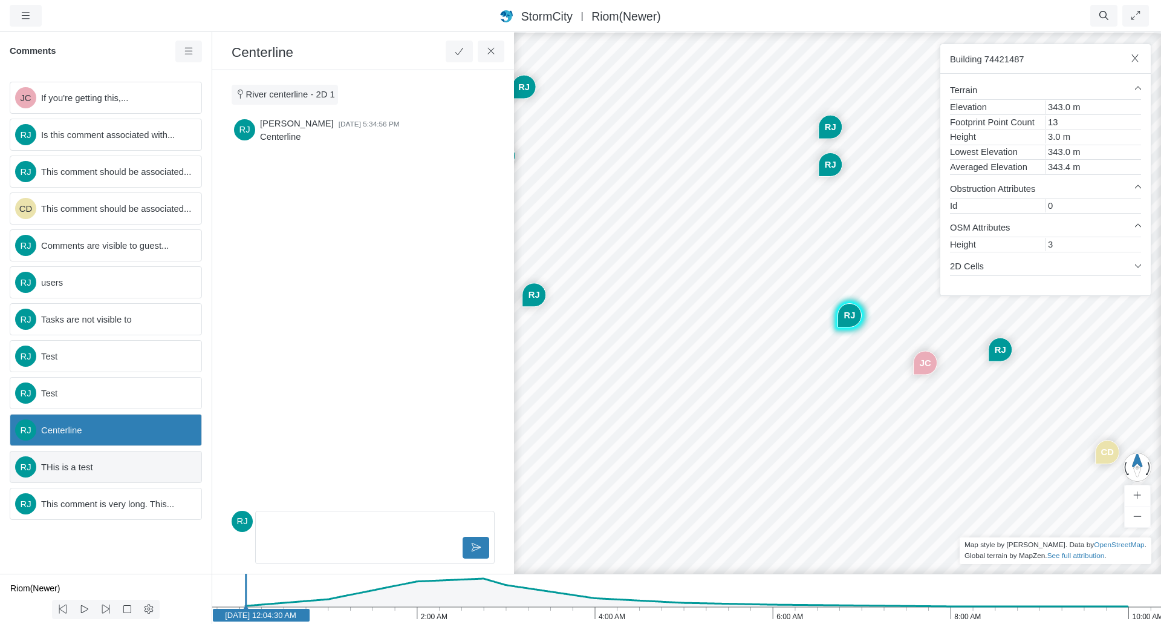
click at [70, 469] on span "THis is a test" at bounding box center [116, 466] width 151 height 13
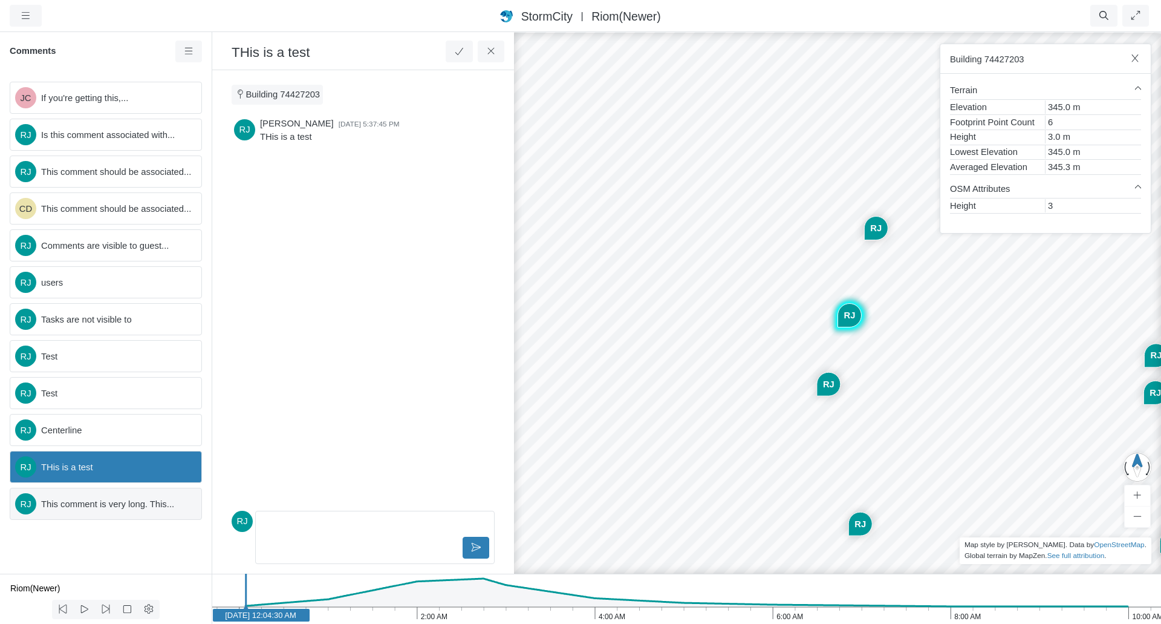
click at [76, 506] on span "This comment is very long. This..." at bounding box center [116, 503] width 151 height 13
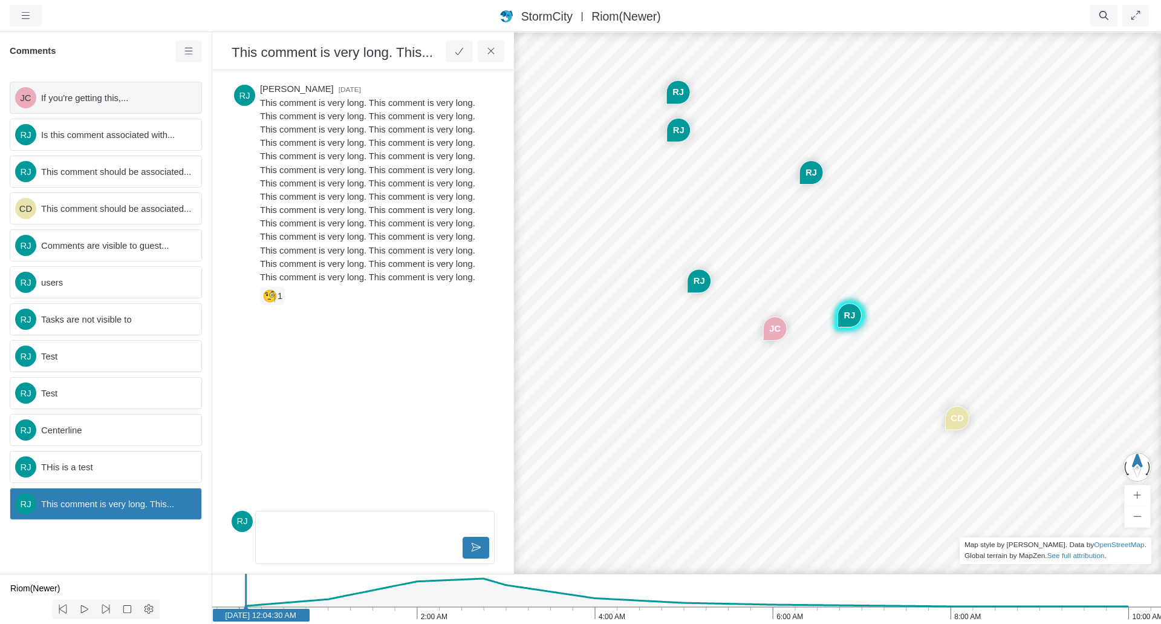
click at [108, 103] on span "If you're getting this,..." at bounding box center [116, 97] width 151 height 13
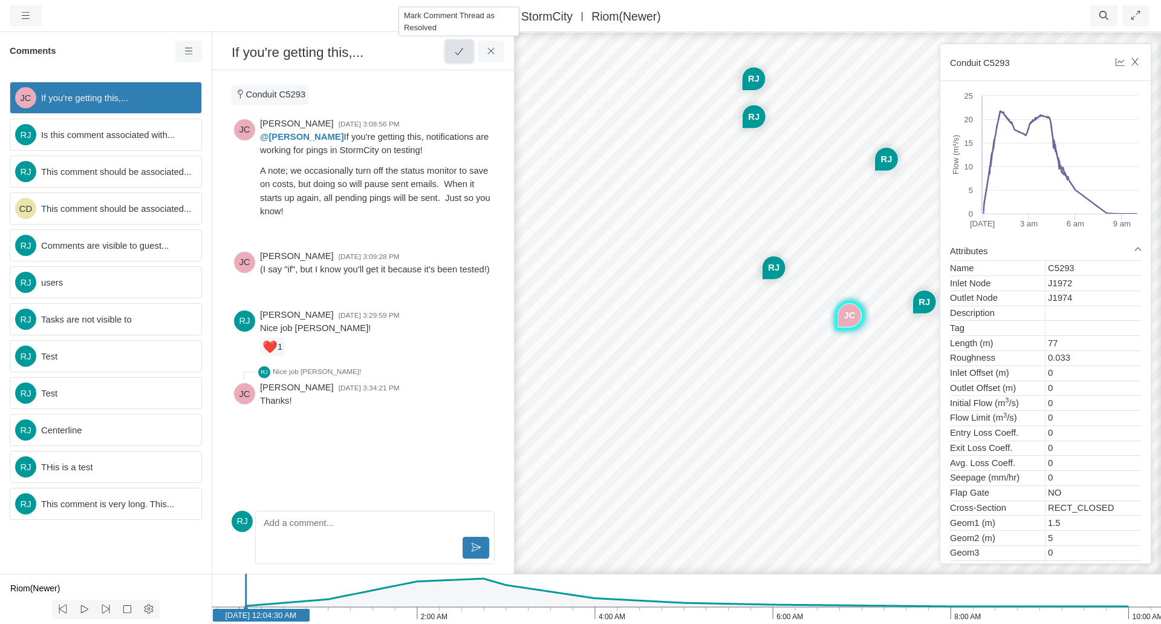
click at [466, 51] on button at bounding box center [459, 52] width 27 height 22
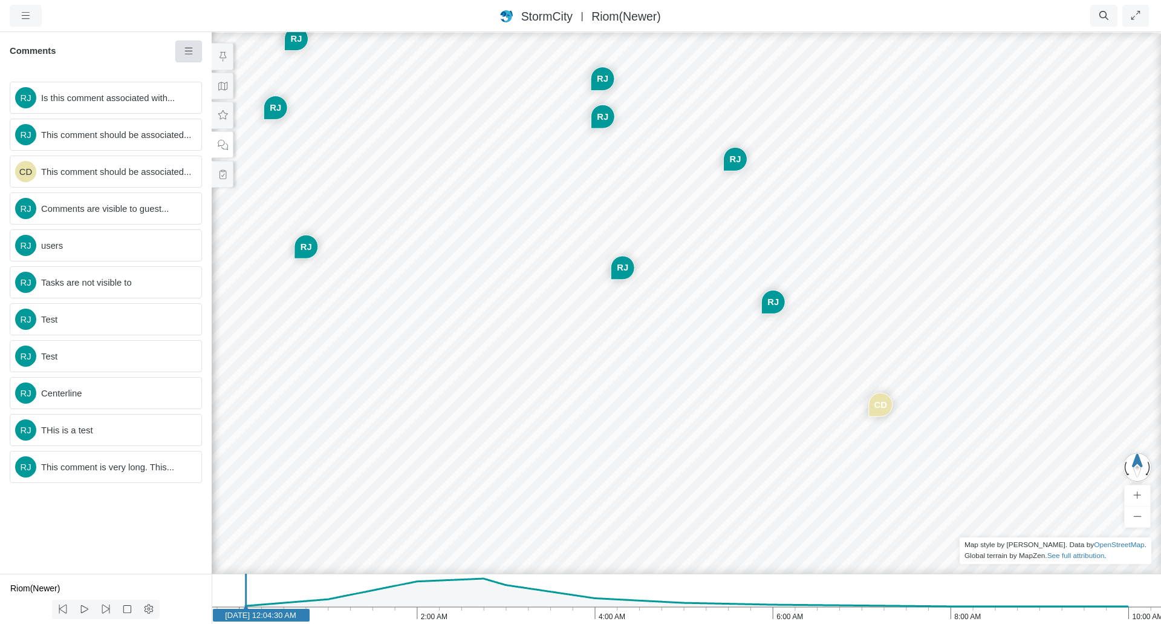
click at [188, 51] on icon at bounding box center [188, 51] width 11 height 9
click at [243, 71] on span "Show Resolved Comments" at bounding box center [255, 75] width 108 height 10
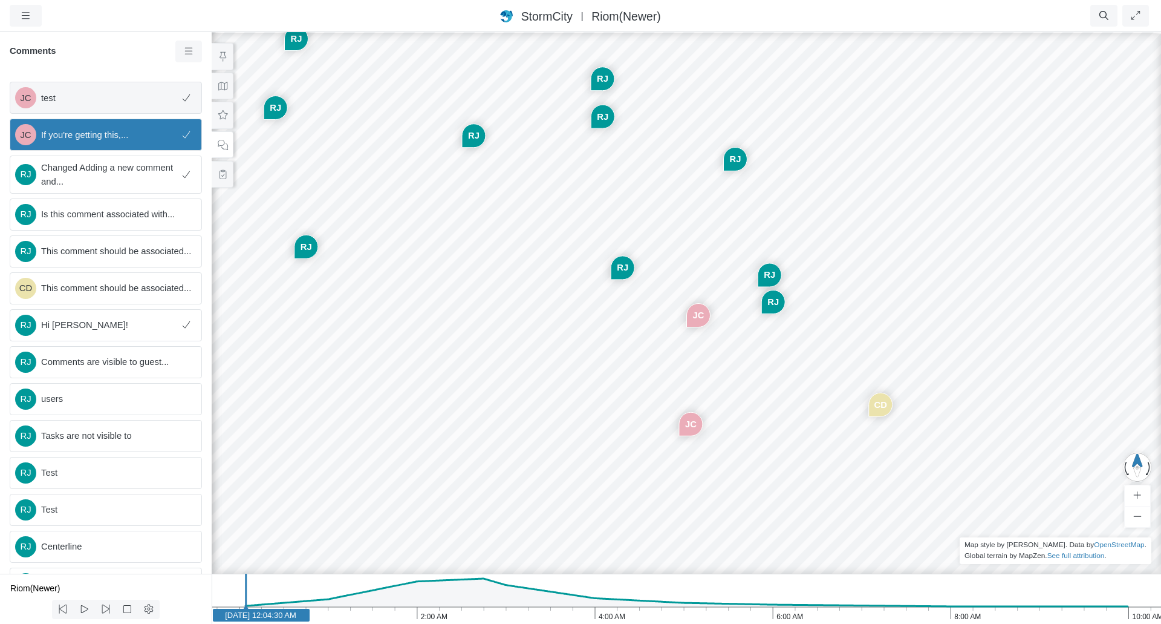
click at [84, 98] on span "test" at bounding box center [108, 97] width 135 height 13
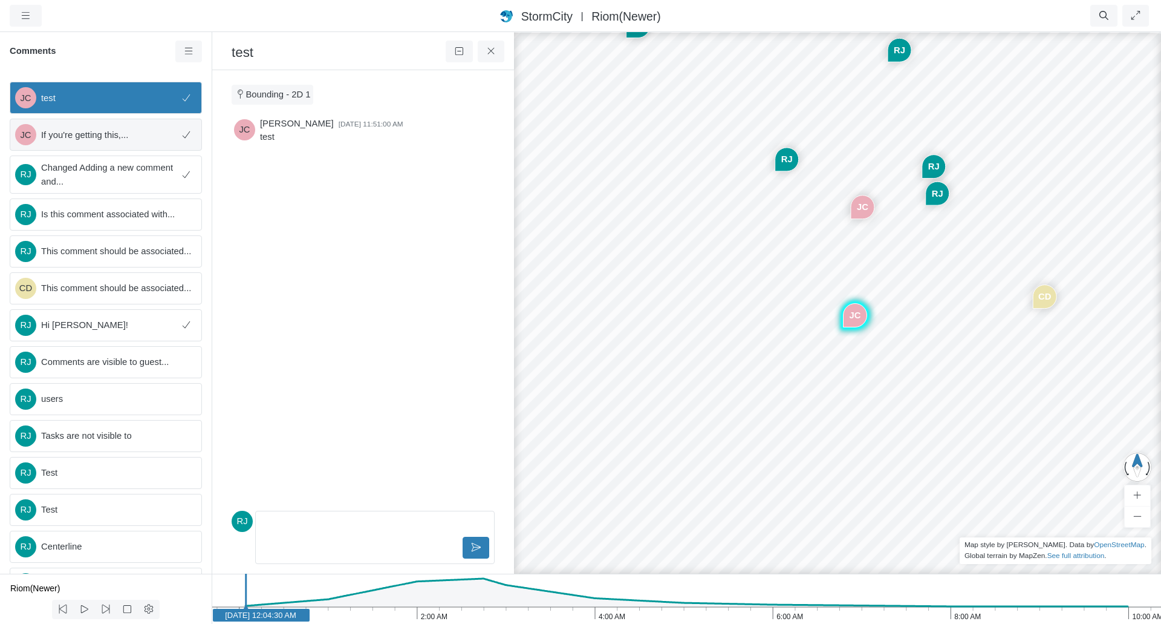
click at [105, 137] on span "If you're getting this,..." at bounding box center [108, 134] width 135 height 13
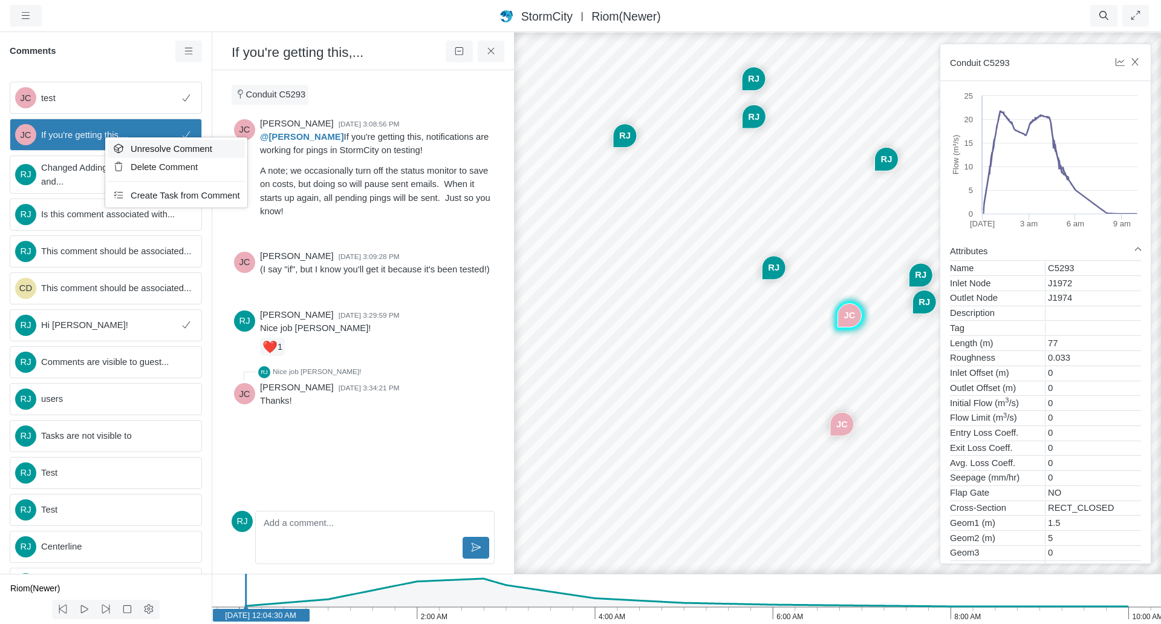
click at [133, 153] on span "Unresolve Comment" at bounding box center [172, 149] width 82 height 10
click at [181, 53] on link at bounding box center [188, 52] width 27 height 22
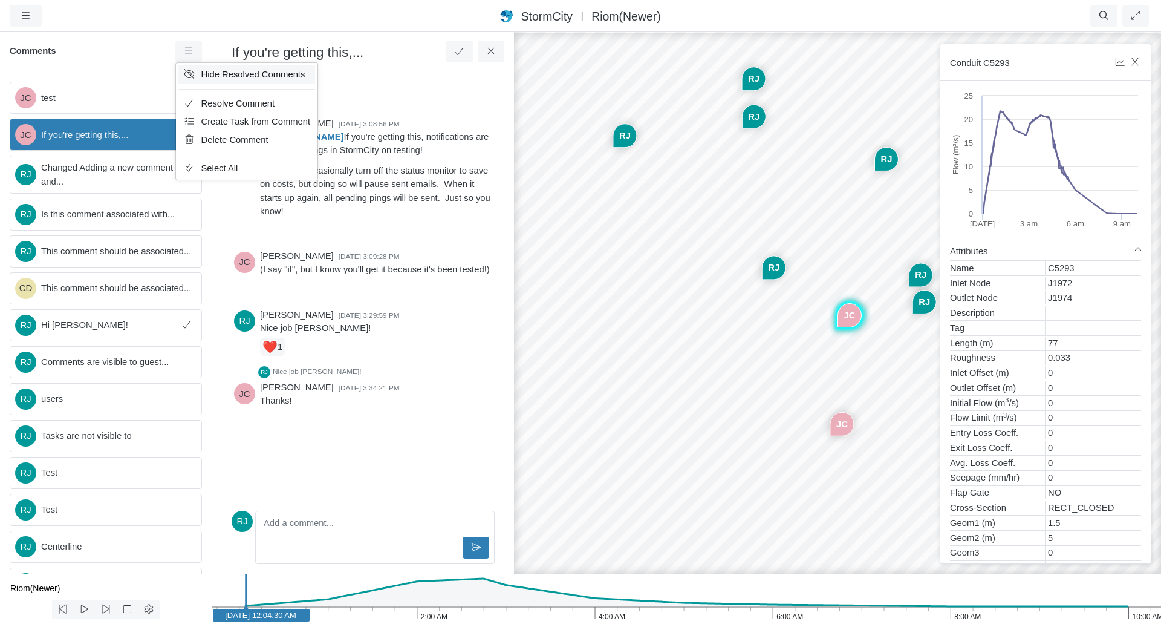
click at [200, 78] on link "Hide Resolved Comments" at bounding box center [246, 74] width 137 height 18
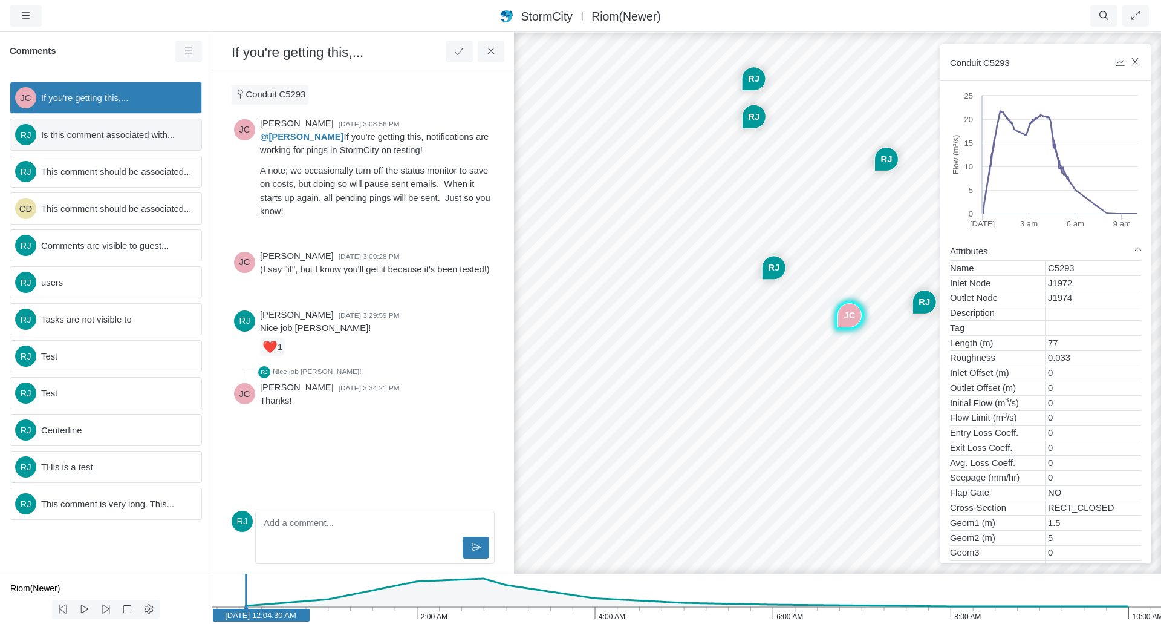
click at [140, 136] on span "Is this comment associated with..." at bounding box center [116, 134] width 151 height 13
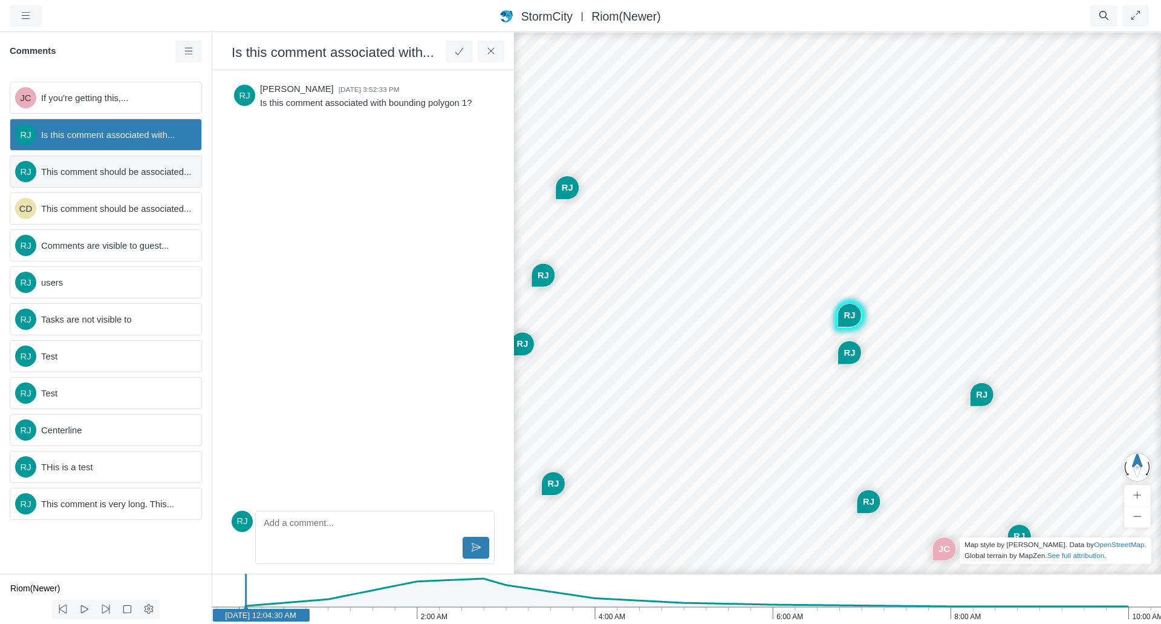
click at [135, 157] on div "RJ This comment should be associated..." at bounding box center [106, 171] width 192 height 32
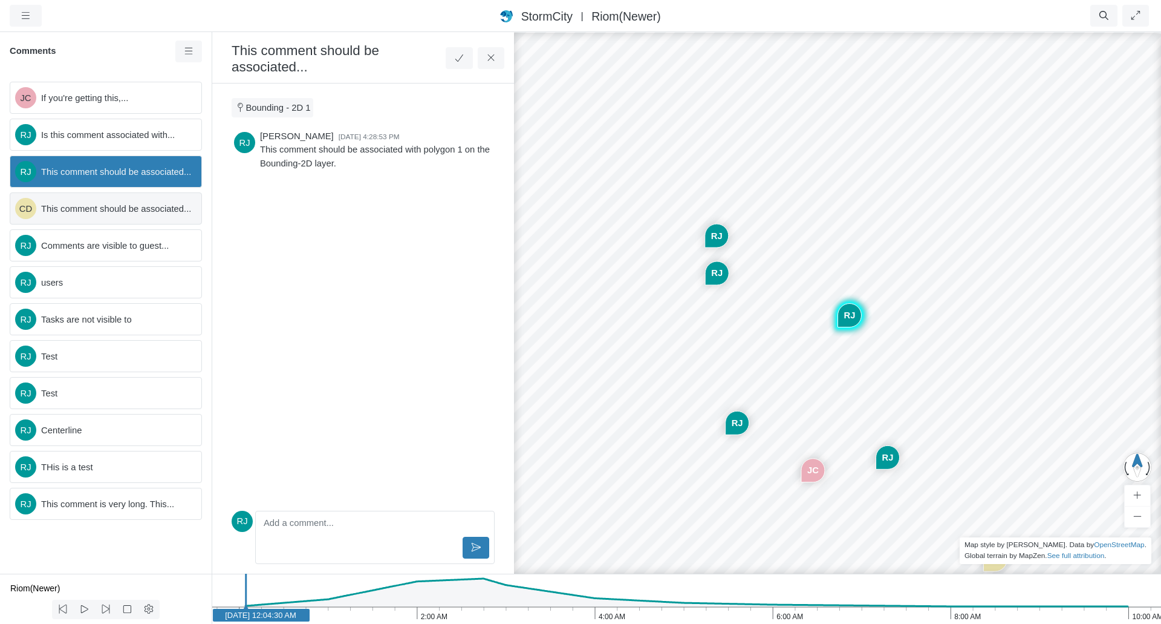
click at [142, 206] on span "This comment should be associated..." at bounding box center [116, 208] width 151 height 13
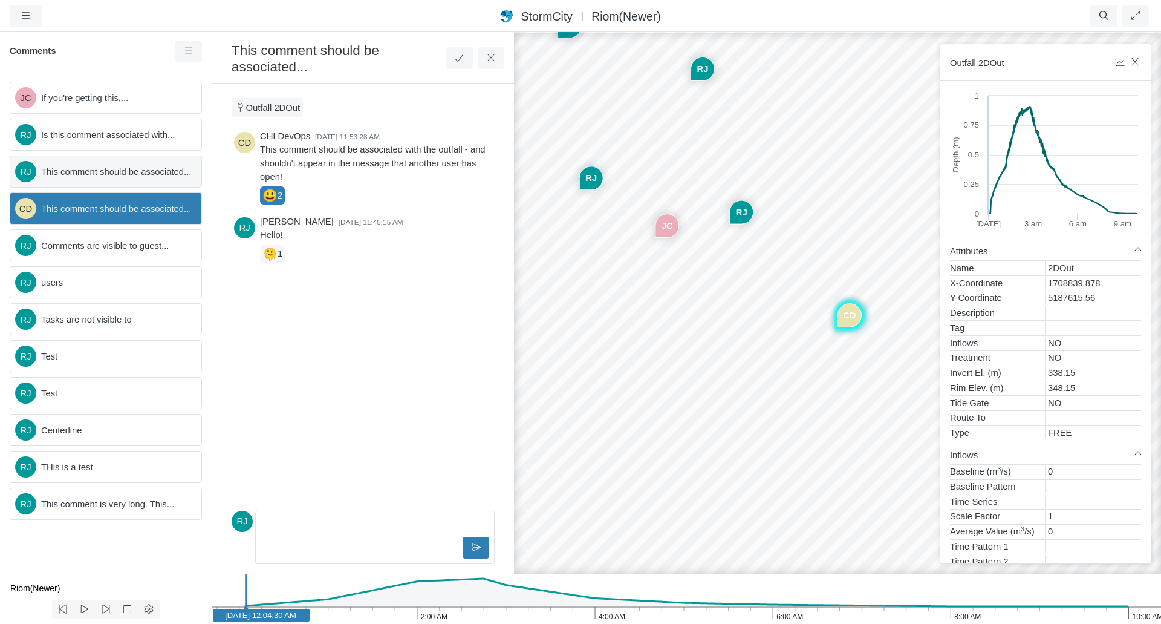
click at [115, 177] on span "This comment should be associated..." at bounding box center [116, 171] width 151 height 13
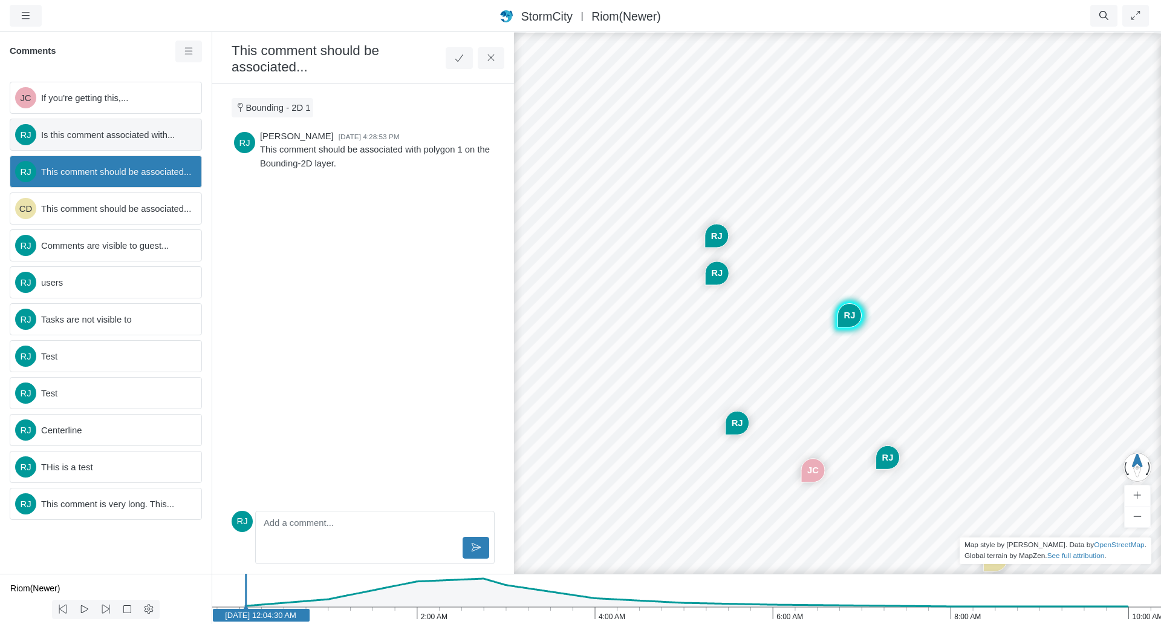
click at [91, 133] on span "Is this comment associated with..." at bounding box center [116, 134] width 151 height 13
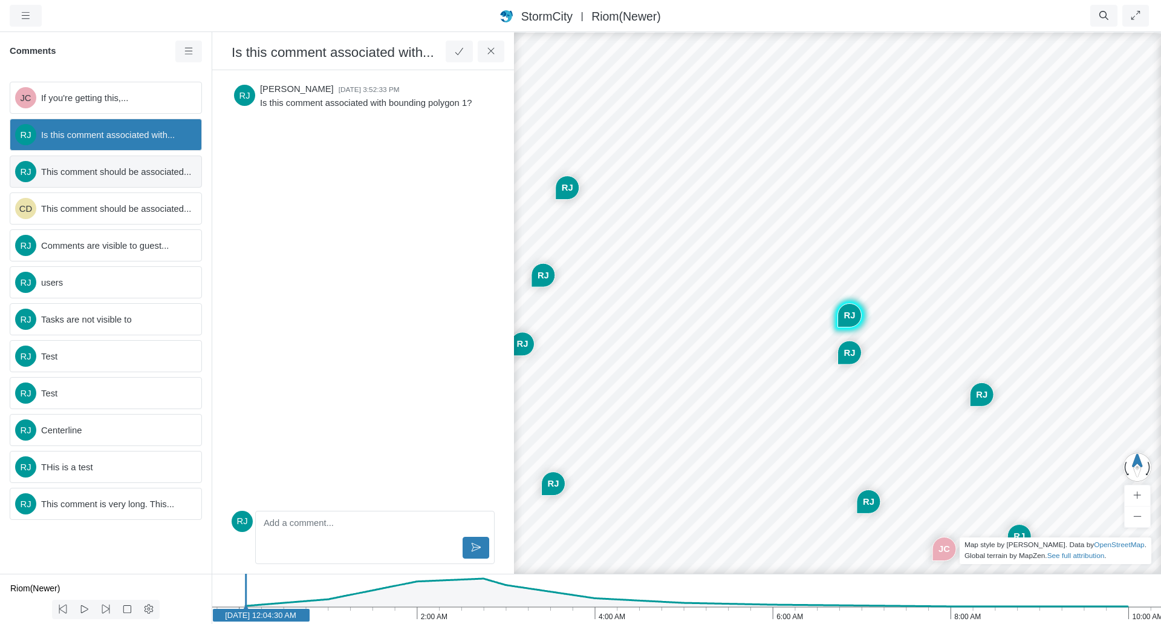
click at [99, 169] on span "This comment should be associated..." at bounding box center [116, 171] width 151 height 13
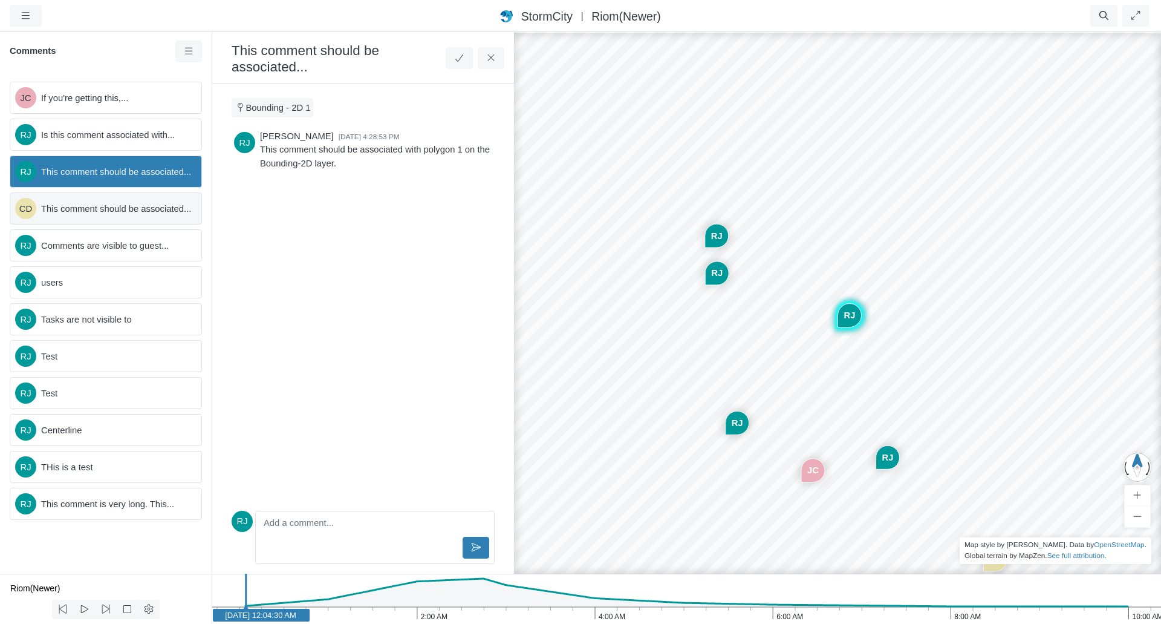
click at [103, 207] on span "This comment should be associated..." at bounding box center [116, 208] width 151 height 13
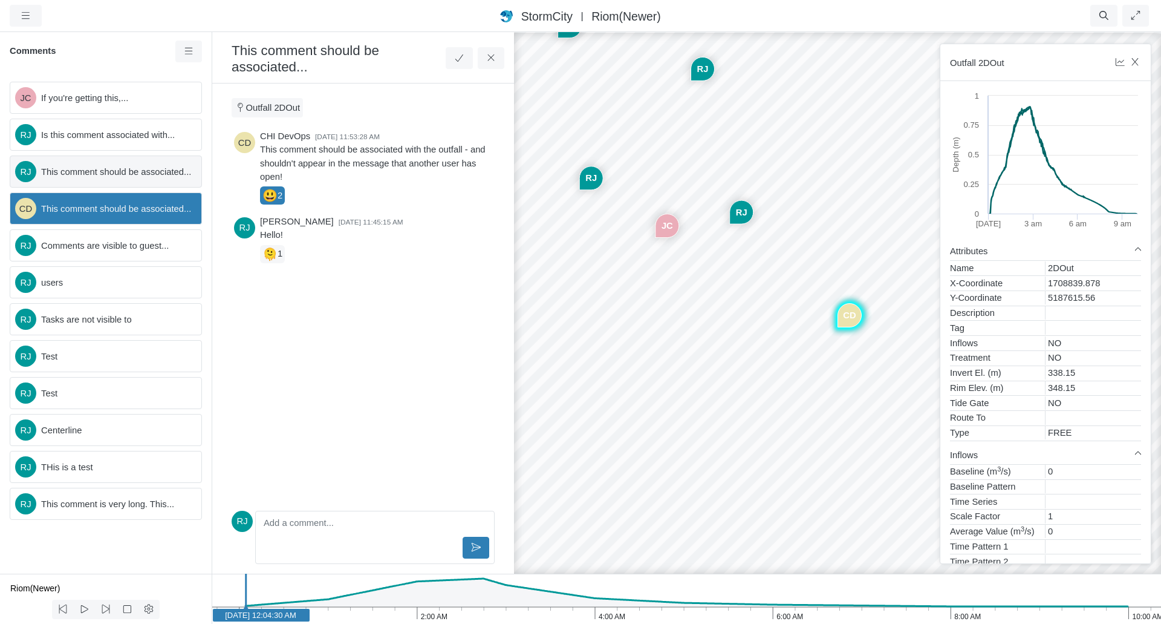
click at [105, 174] on span "This comment should be associated..." at bounding box center [116, 171] width 151 height 13
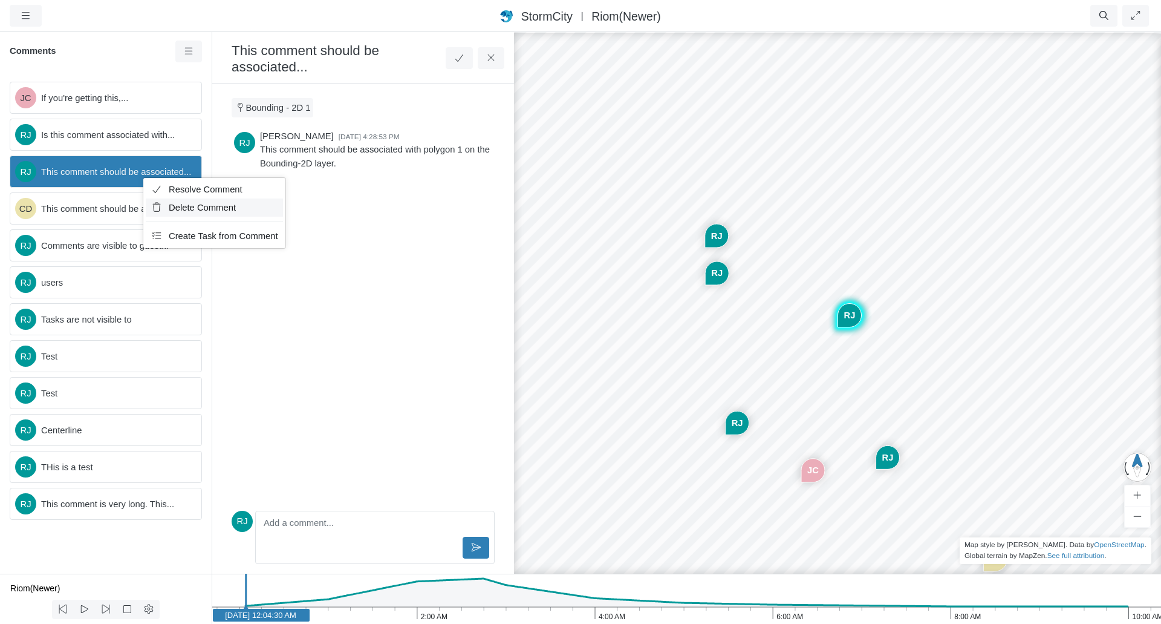
click at [185, 205] on span "Delete Comment" at bounding box center [202, 208] width 67 height 10
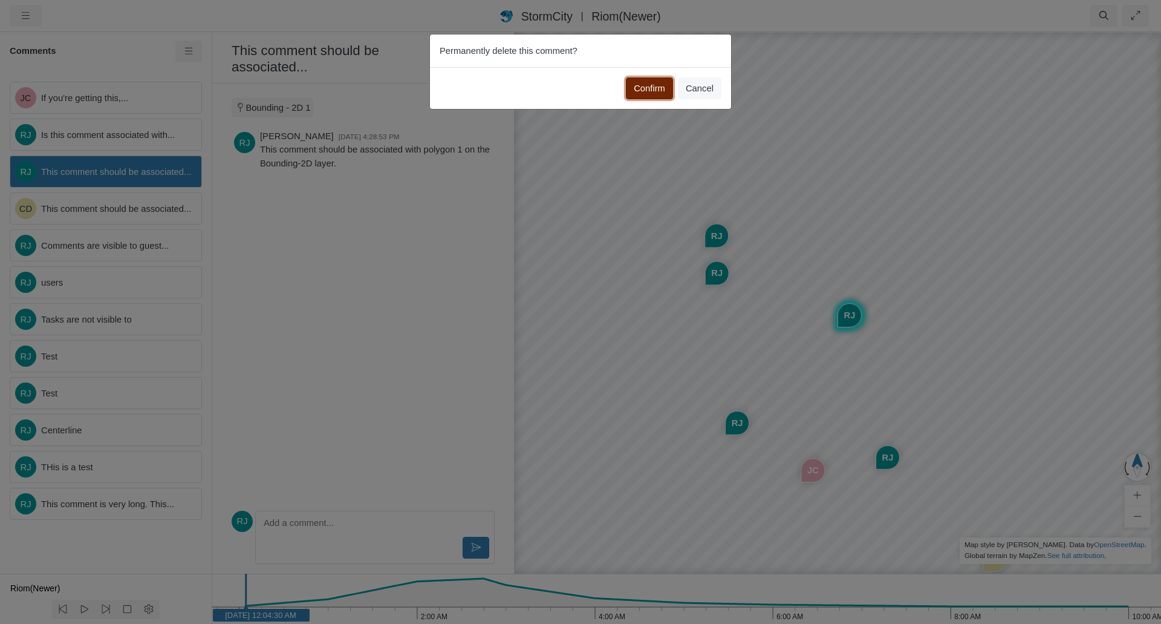
click at [656, 91] on button "Confirm" at bounding box center [649, 88] width 47 height 22
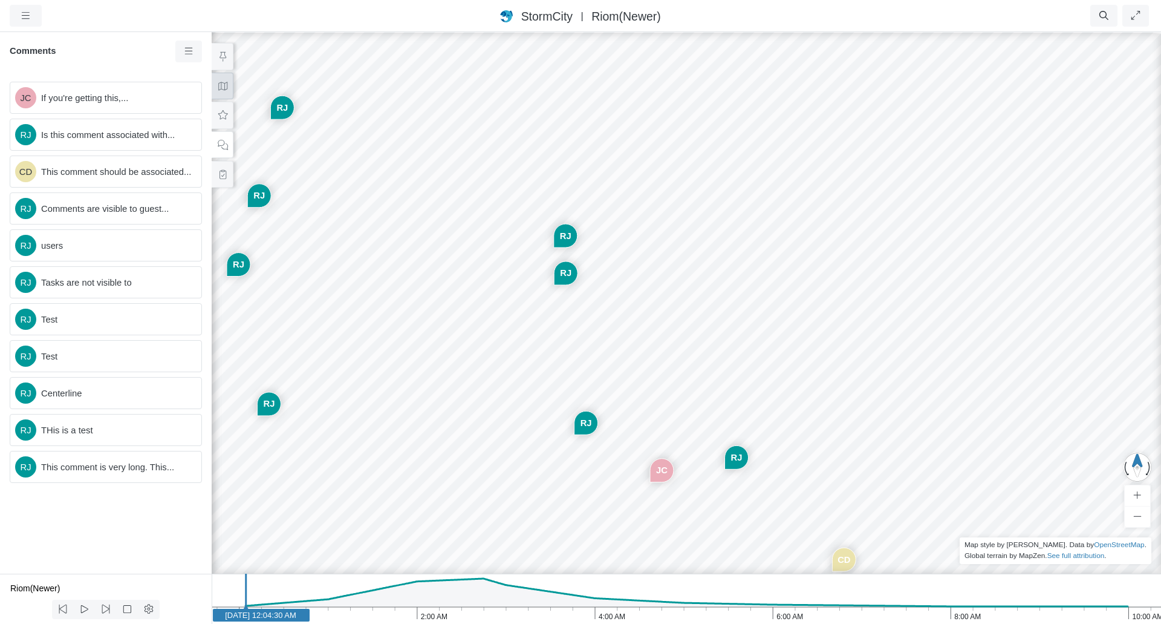
click at [220, 83] on icon at bounding box center [222, 86] width 11 height 9
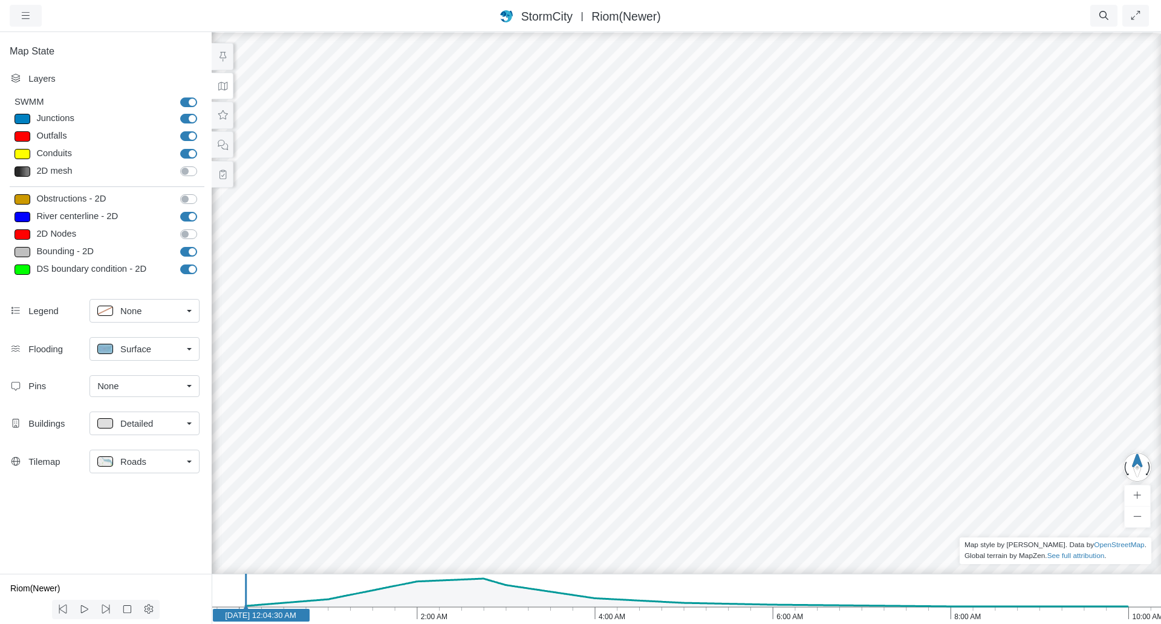
click at [703, 286] on div "RJ CD RJ RJ RJ RJ RJ RJ RJ JC" at bounding box center [686, 327] width 1161 height 593
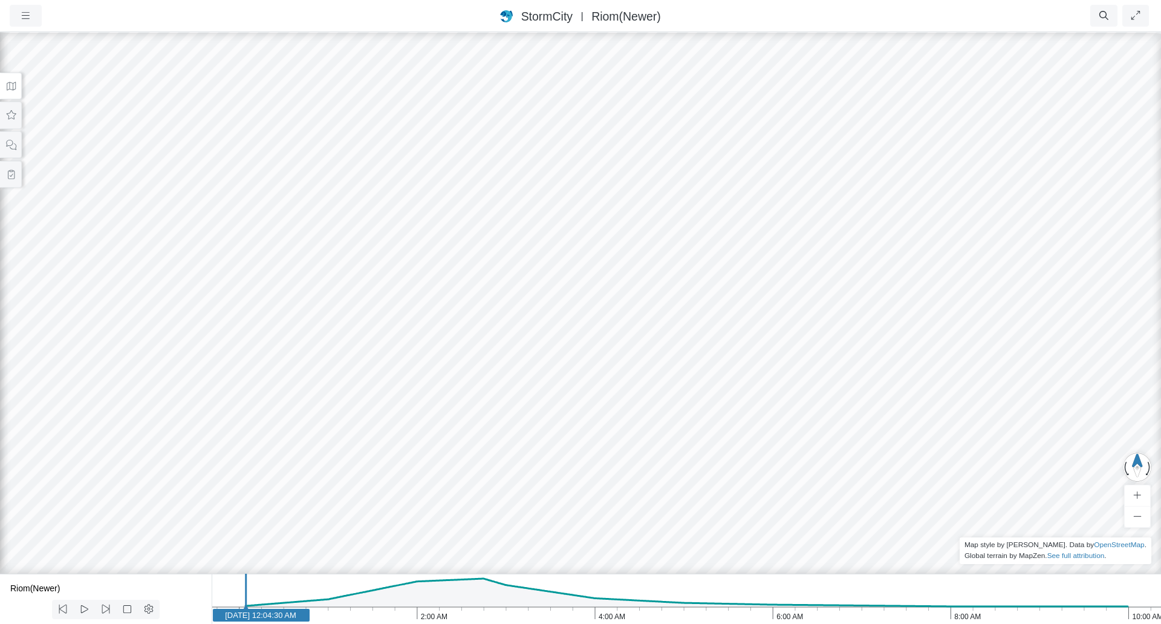
click at [596, 303] on div "RJ CD RJ RJ RJ RJ RJ RJ RJ JC" at bounding box center [580, 327] width 1161 height 593
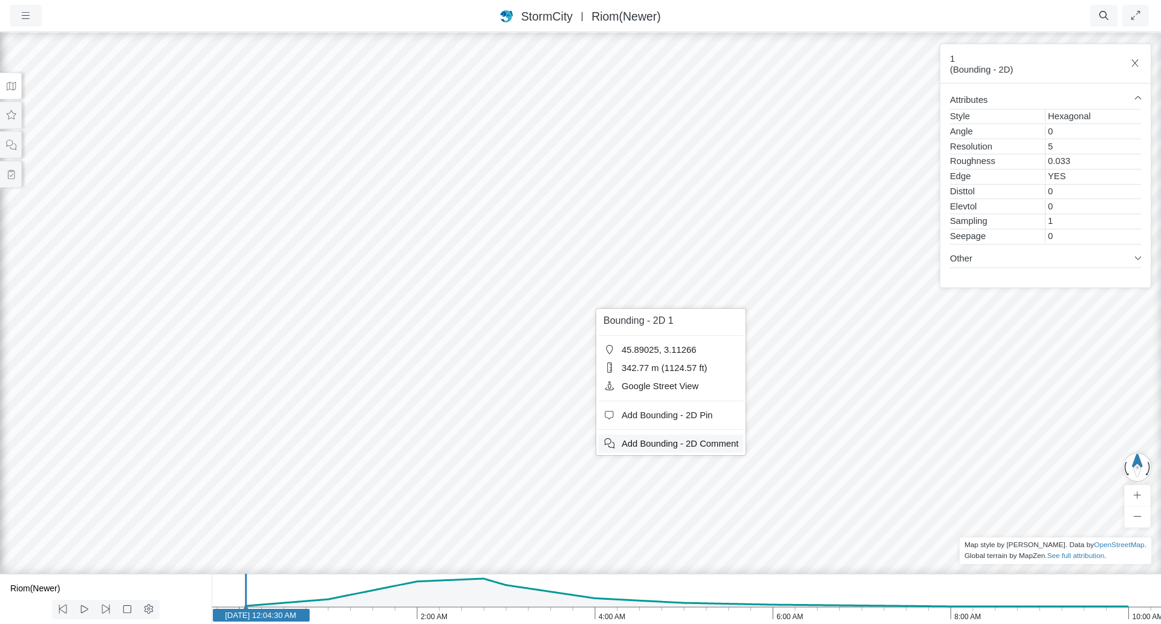
click at [659, 445] on span "Add Bounding - 2D Comment" at bounding box center [680, 444] width 117 height 10
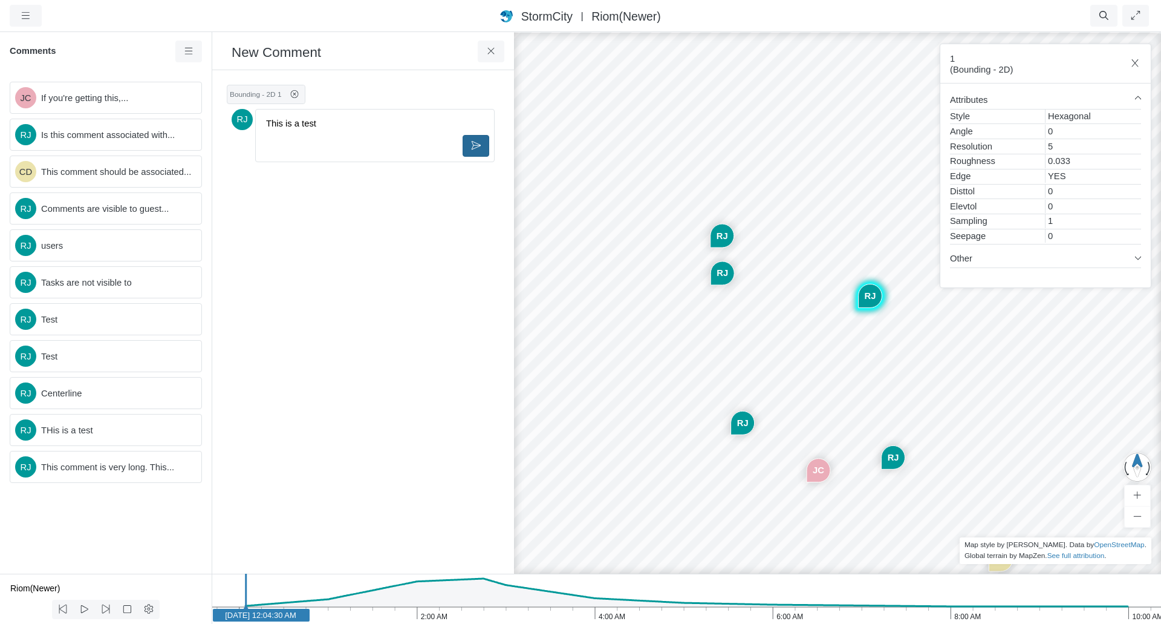
click at [475, 146] on icon at bounding box center [476, 145] width 10 height 9
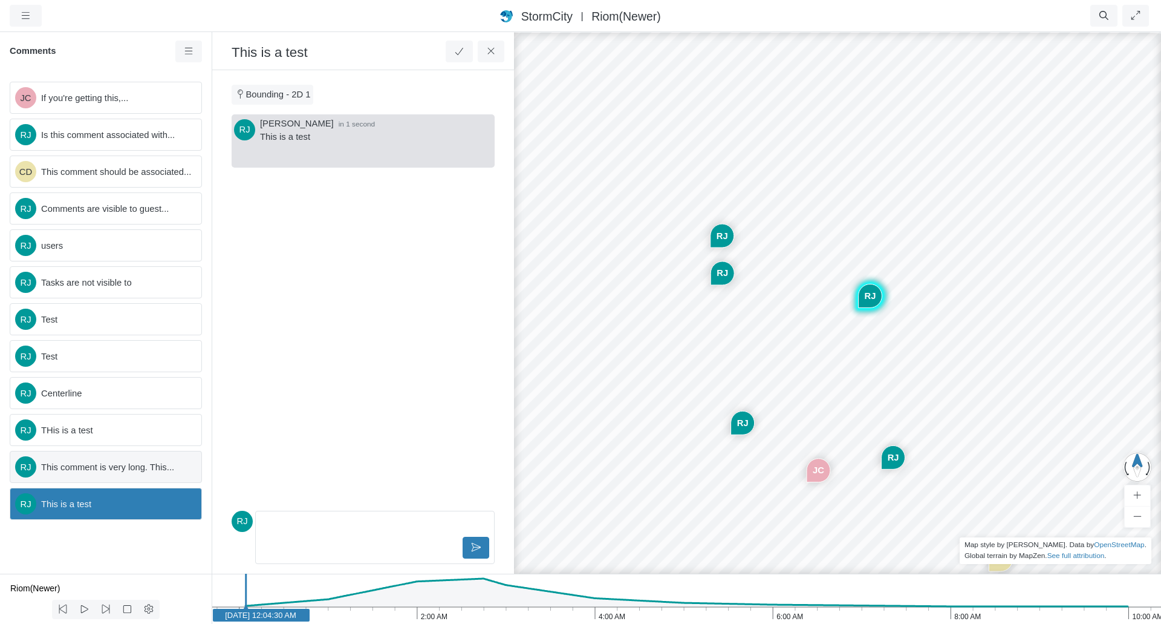
click at [109, 475] on div "RJ This comment is very long. This..." at bounding box center [106, 467] width 192 height 32
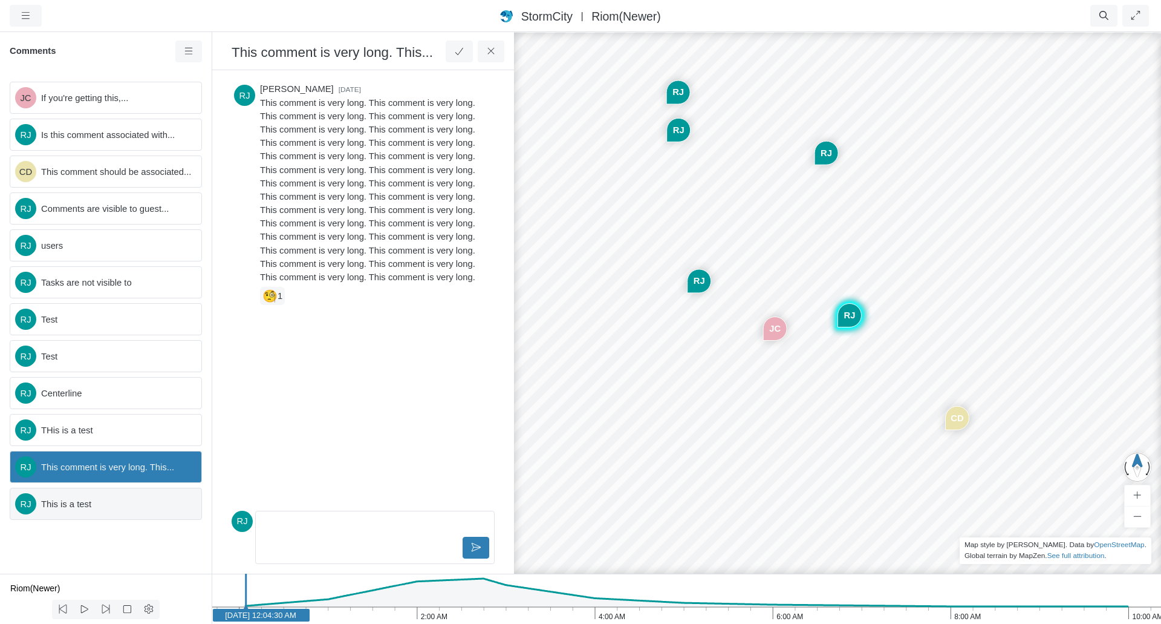
click at [103, 505] on span "This is a test" at bounding box center [116, 503] width 151 height 13
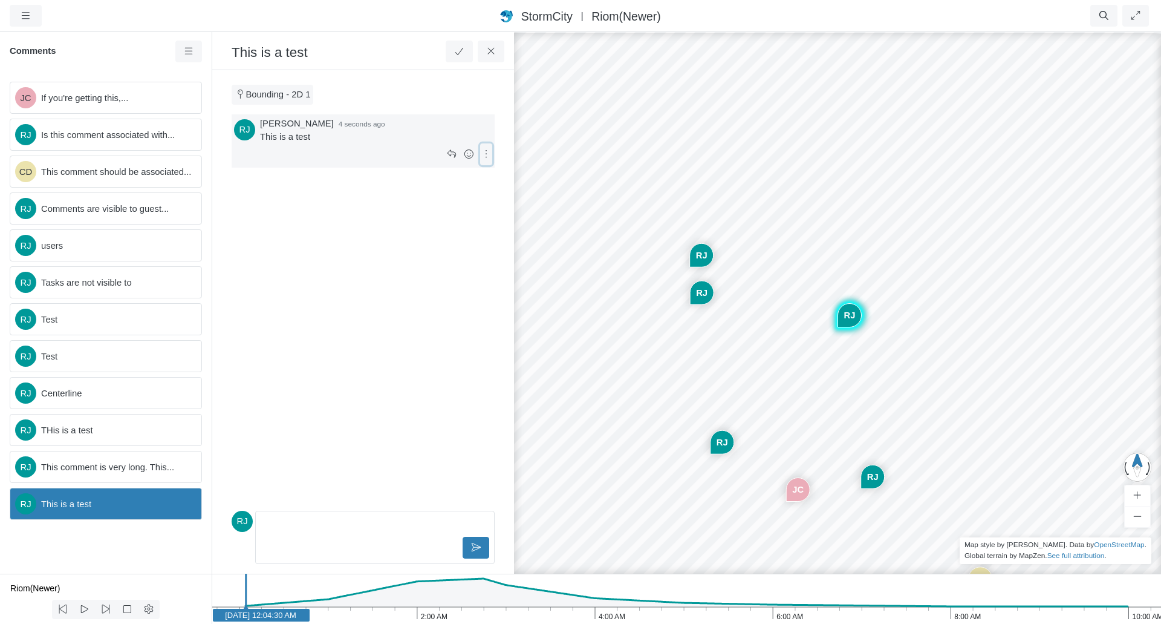
click at [483, 152] on icon at bounding box center [486, 153] width 11 height 9
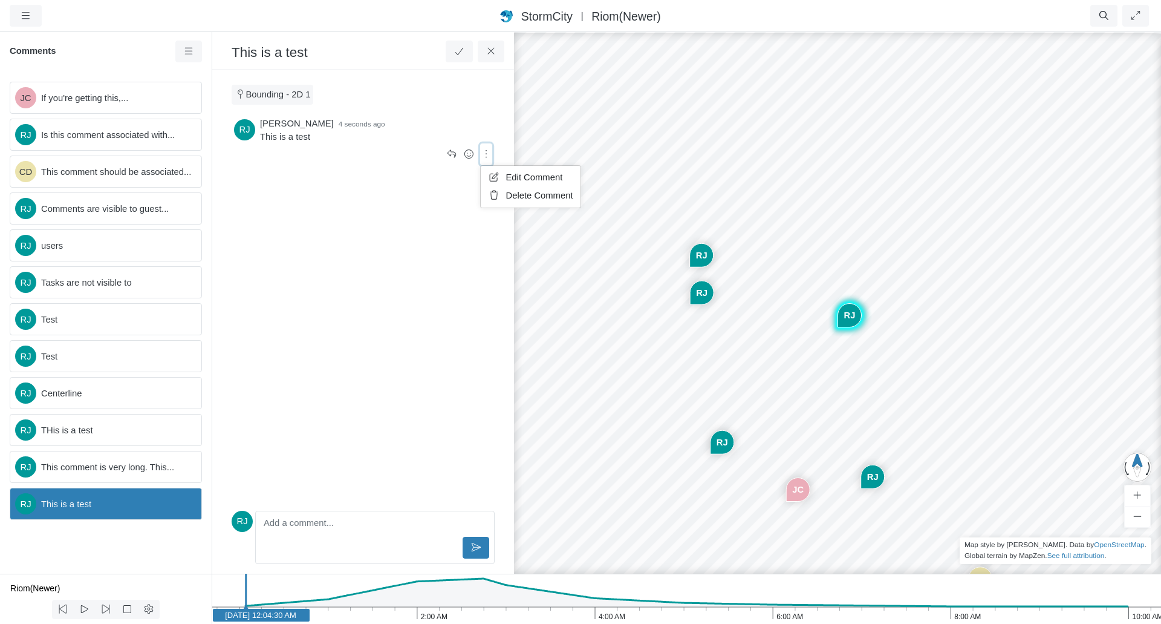
click at [515, 181] on span "Edit Comment" at bounding box center [534, 177] width 57 height 10
click at [344, 527] on p "This is a test" at bounding box center [375, 524] width 218 height 13
click at [474, 549] on icon at bounding box center [476, 547] width 11 height 9
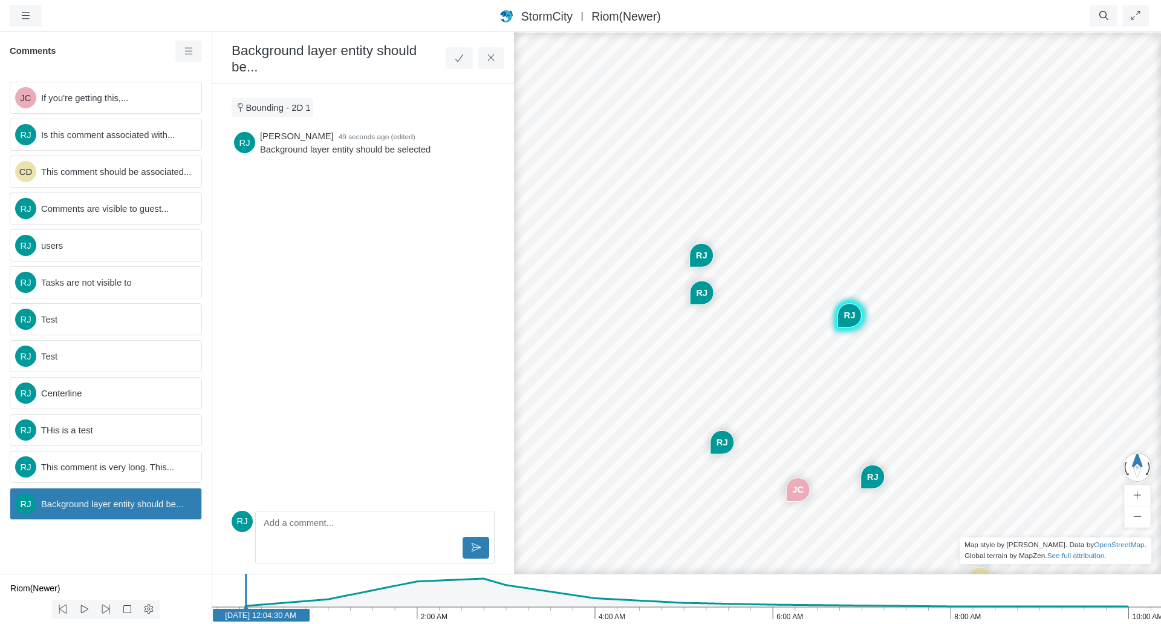
click at [116, 500] on span "Background layer entity should be..." at bounding box center [116, 503] width 151 height 13
click at [107, 212] on span "Comments are visible to guest..." at bounding box center [116, 208] width 151 height 13
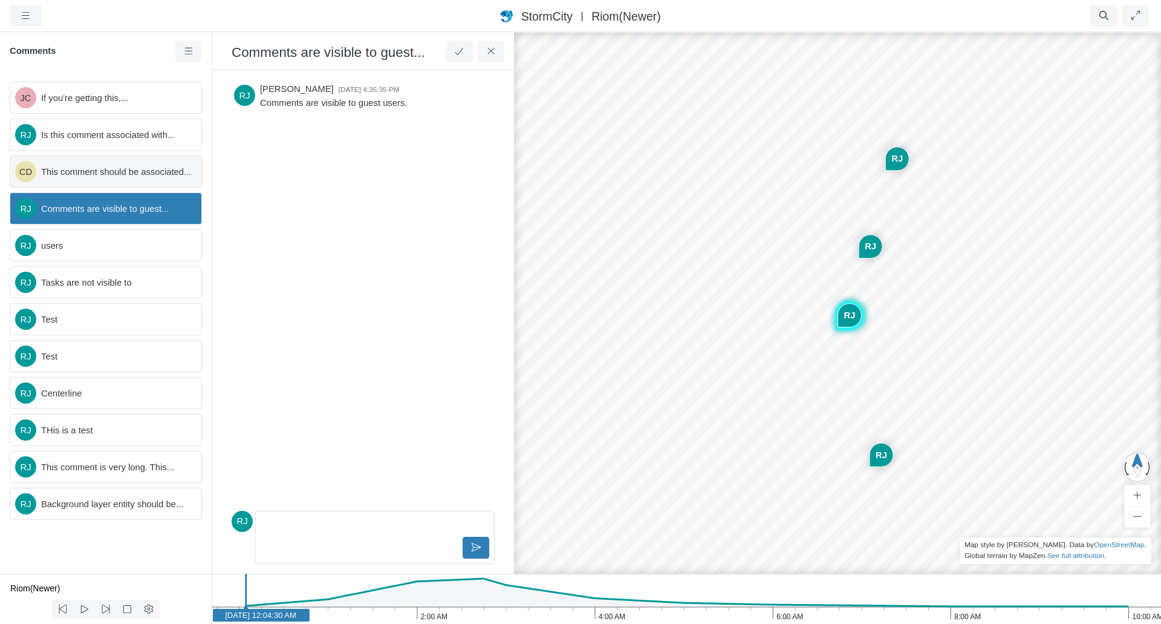
click at [107, 169] on span "This comment should be associated..." at bounding box center [116, 171] width 151 height 13
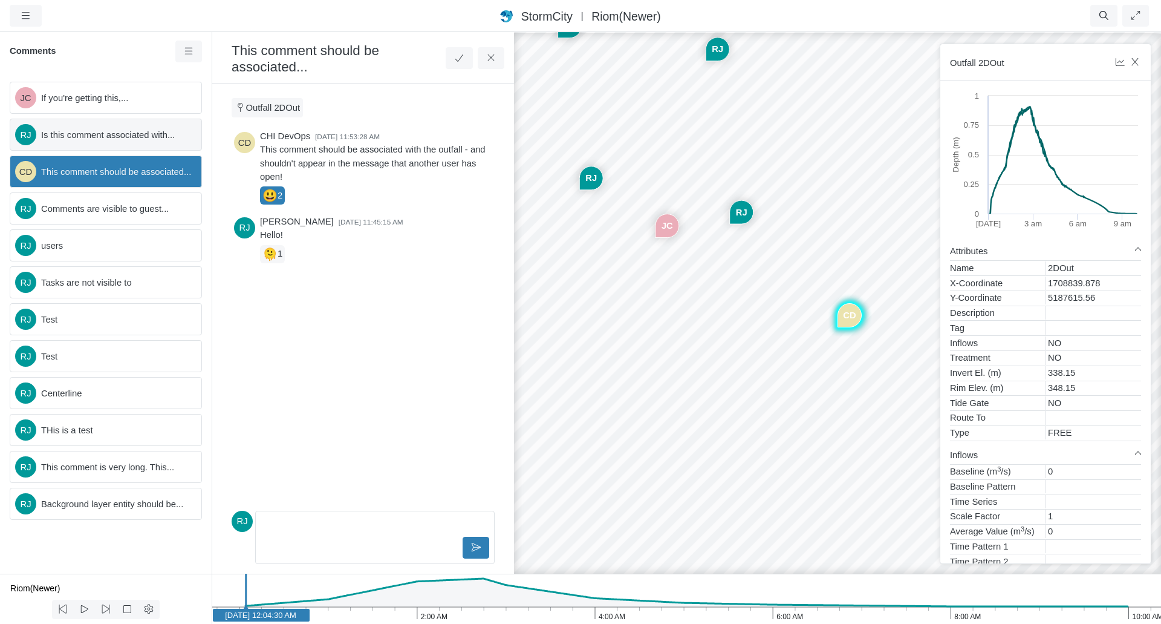
click at [120, 134] on span "Is this comment associated with..." at bounding box center [116, 134] width 151 height 13
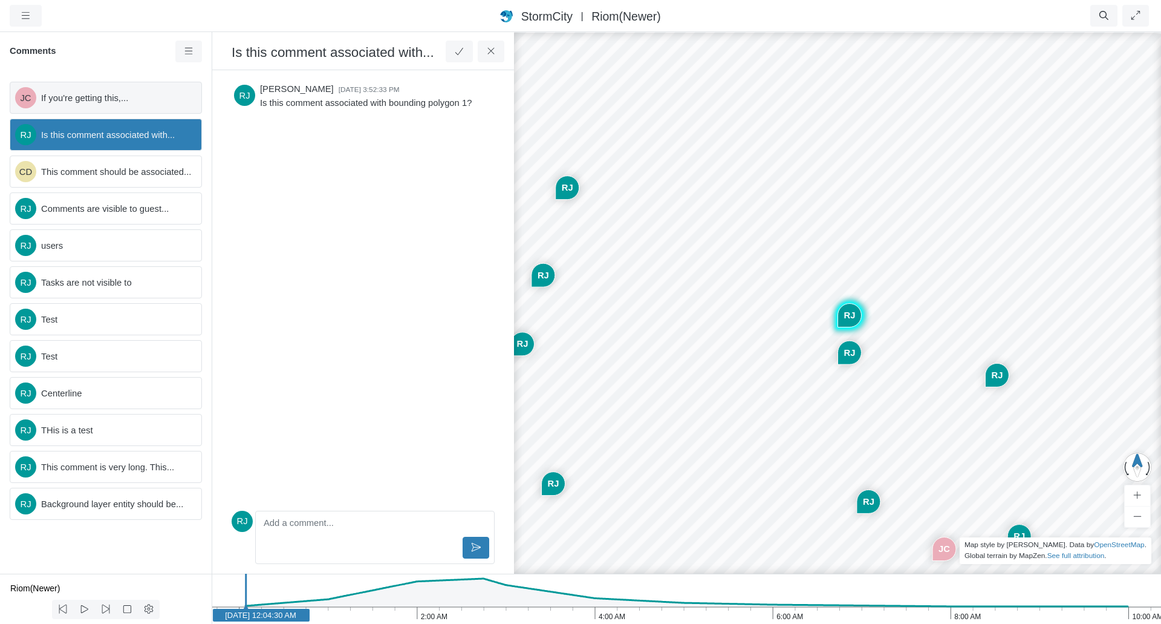
click at [124, 99] on span "If you're getting this,..." at bounding box center [116, 97] width 151 height 13
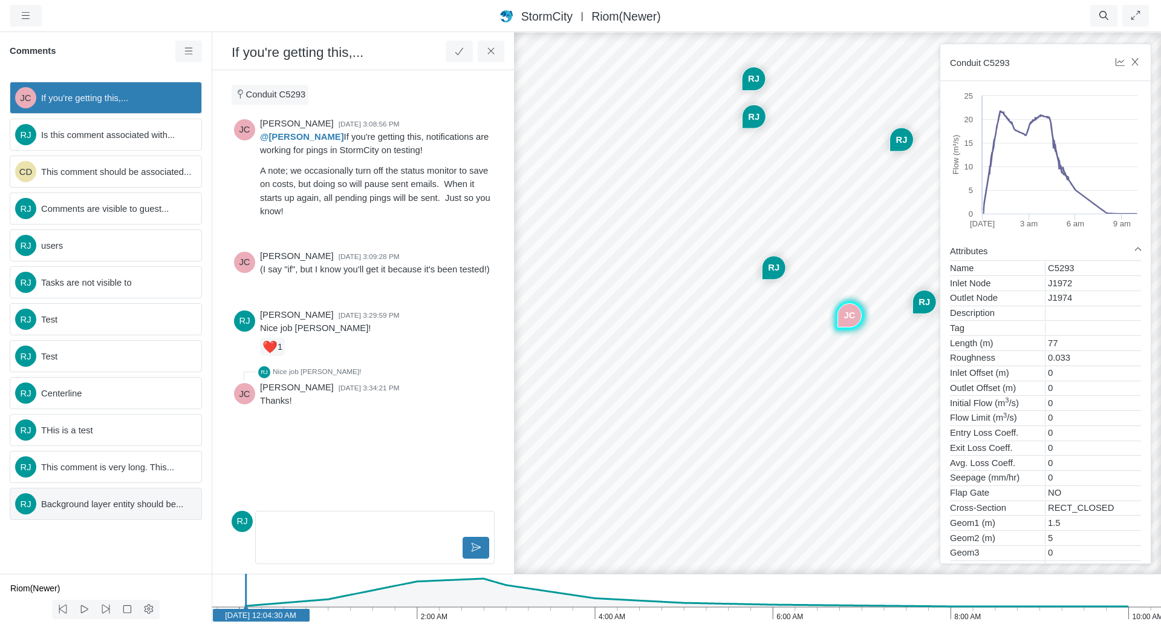
click at [106, 509] on span "Background layer entity should be..." at bounding box center [116, 503] width 151 height 13
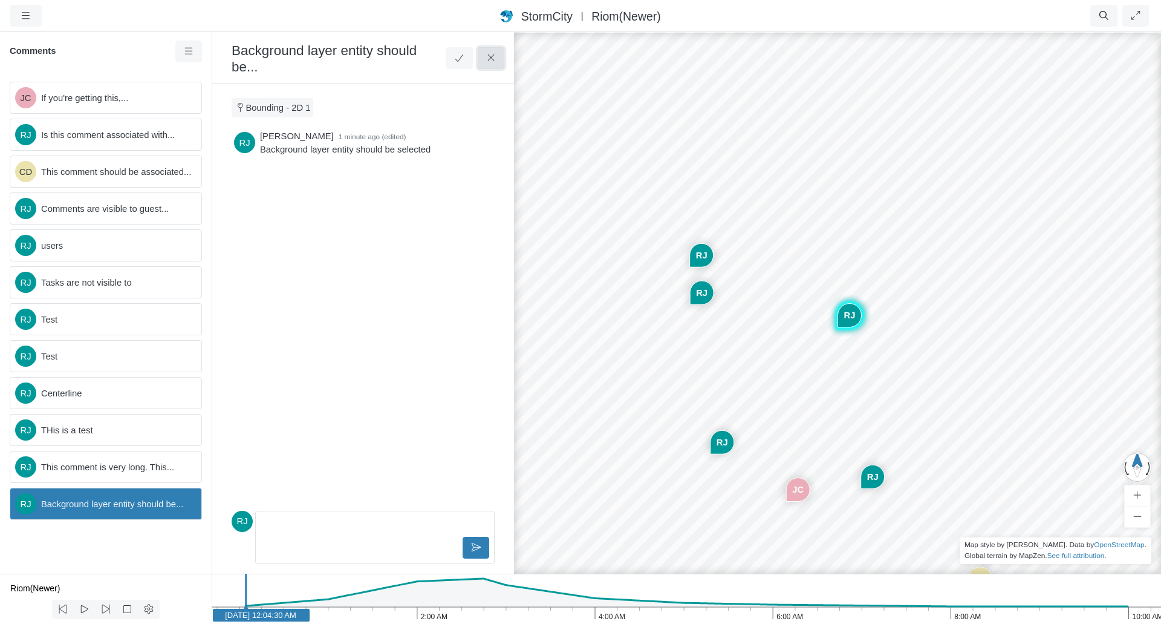
click at [490, 54] on icon at bounding box center [491, 57] width 7 height 7
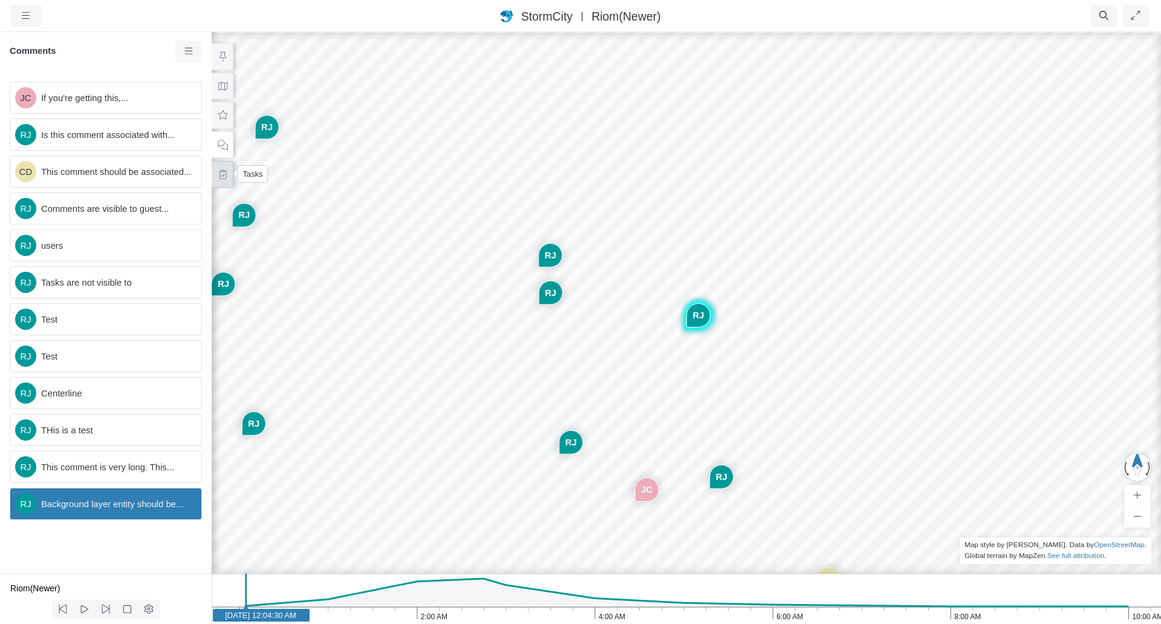
click at [218, 177] on icon at bounding box center [222, 174] width 11 height 9
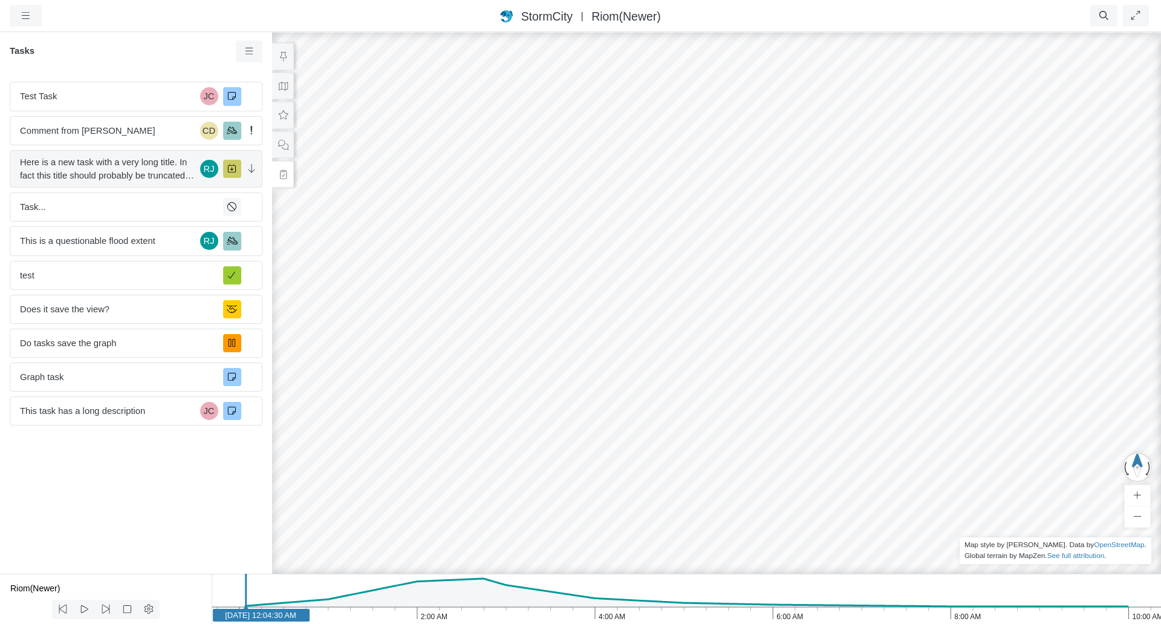
click at [128, 172] on span "Here is a new task with a very long title. In fact this title should probably b…" at bounding box center [107, 168] width 175 height 27
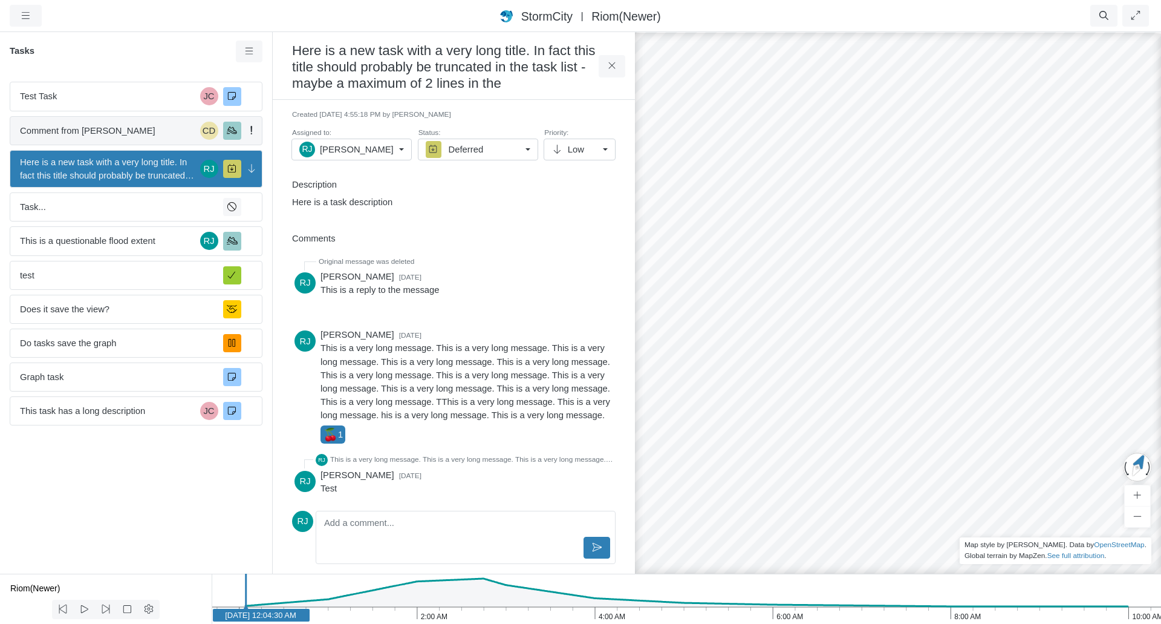
click at [110, 133] on span "Comment from [PERSON_NAME]" at bounding box center [107, 130] width 175 height 13
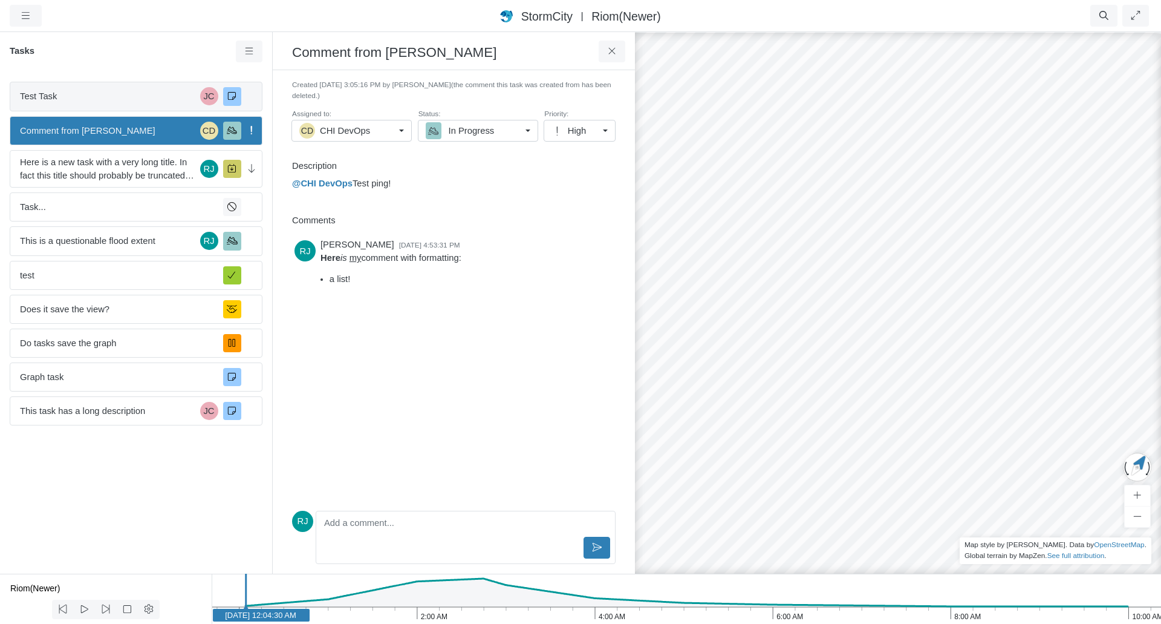
click at [112, 102] on span "Test Task" at bounding box center [107, 96] width 175 height 13
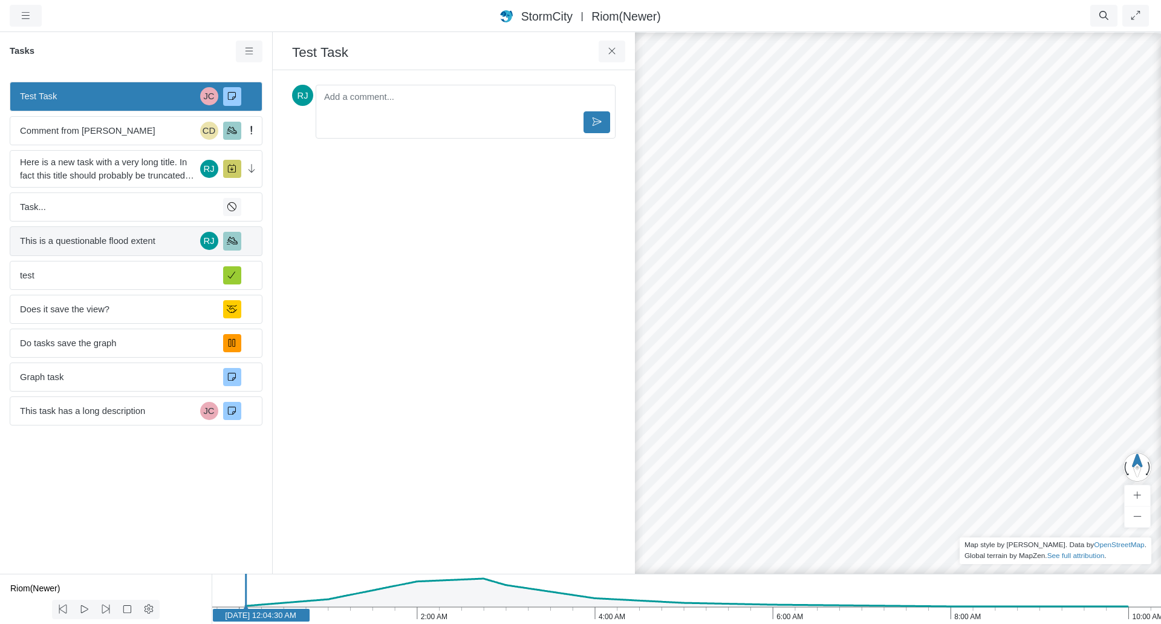
click at [116, 245] on span "This is a questionable flood extent" at bounding box center [107, 240] width 175 height 13
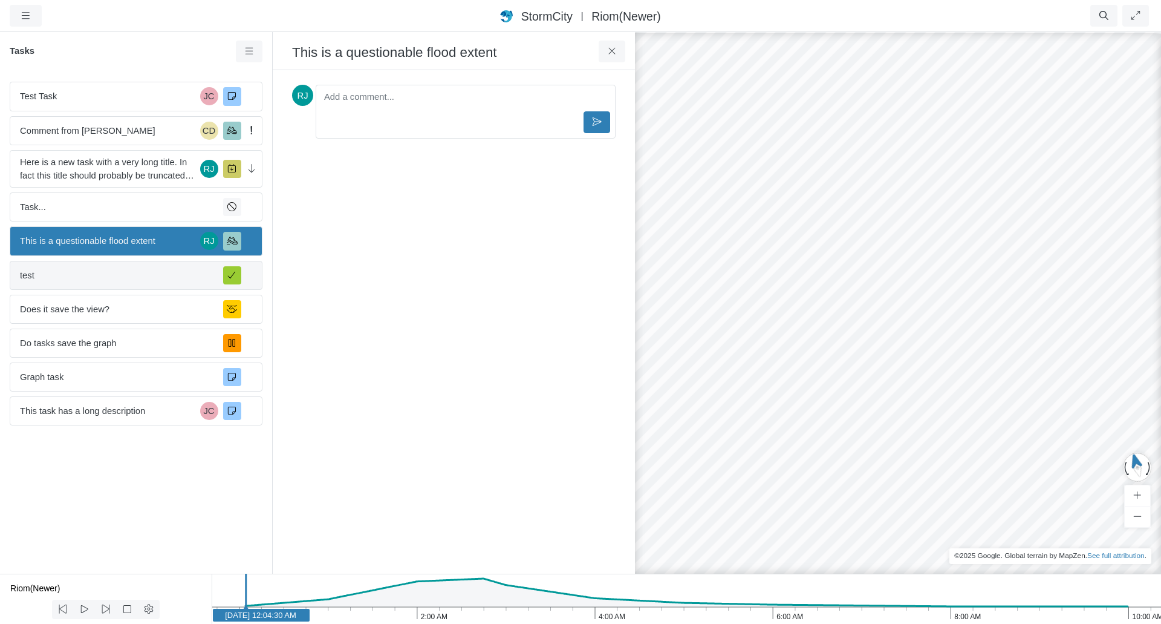
click at [113, 275] on span "test" at bounding box center [117, 275] width 194 height 13
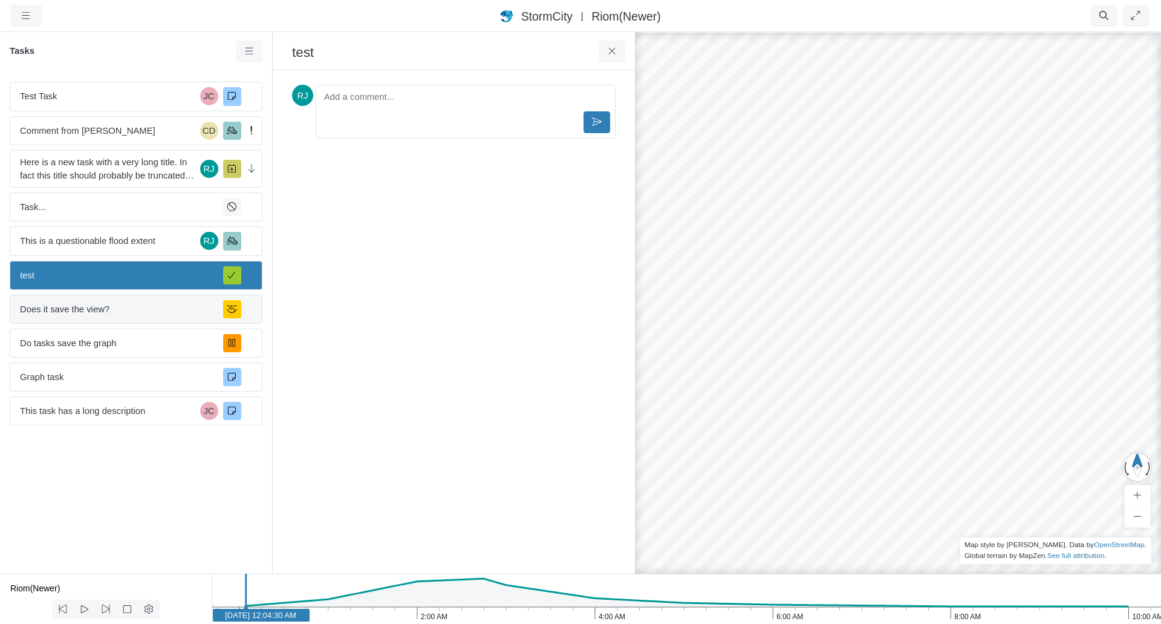
click at [113, 310] on span "Does it save the view?" at bounding box center [117, 308] width 194 height 13
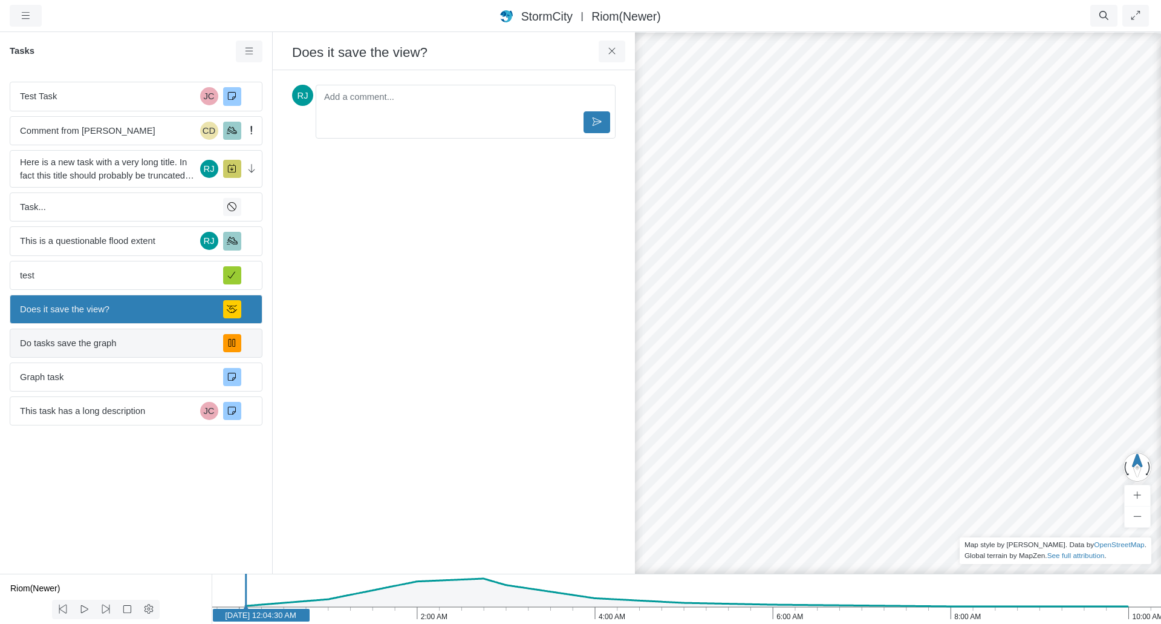
click at [111, 341] on span "Do tasks save the graph" at bounding box center [117, 342] width 194 height 13
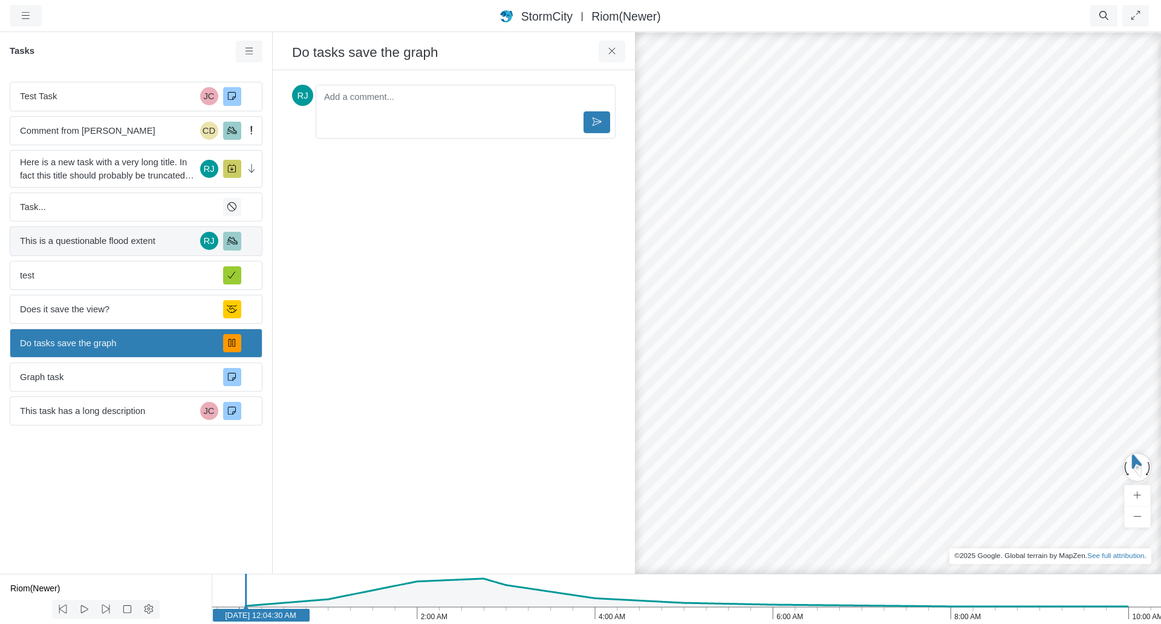
click at [147, 246] on span "This is a questionable flood extent" at bounding box center [107, 240] width 175 height 13
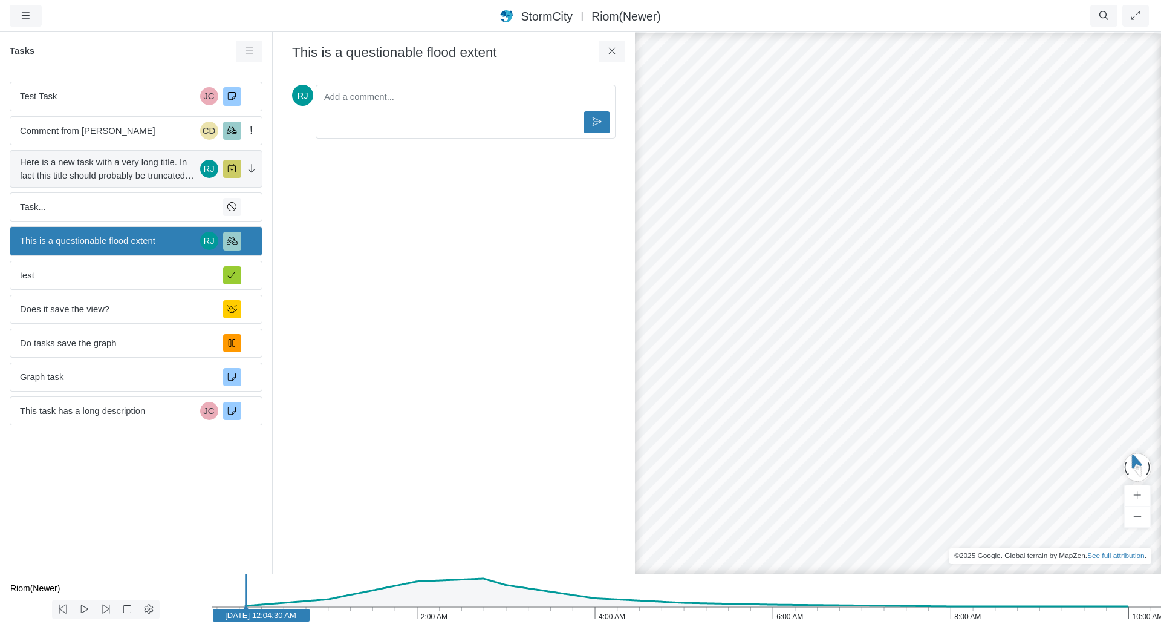
click at [155, 171] on span "Here is a new task with a very long title. In fact this title should probably b…" at bounding box center [107, 168] width 175 height 27
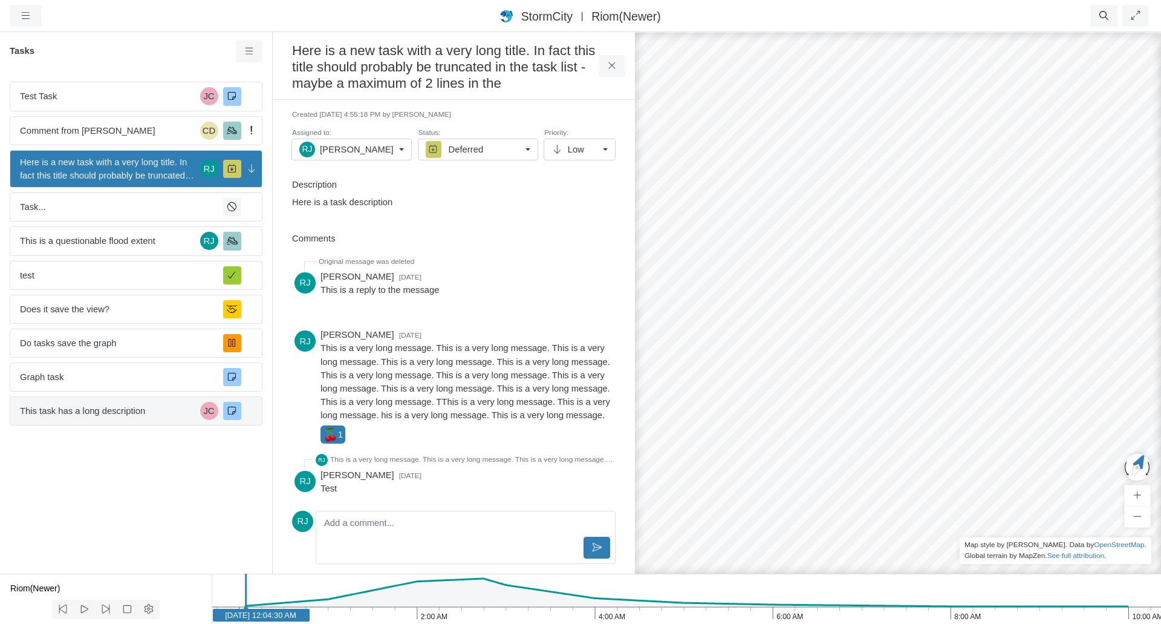
click at [151, 407] on span "This task has a long description" at bounding box center [107, 410] width 175 height 13
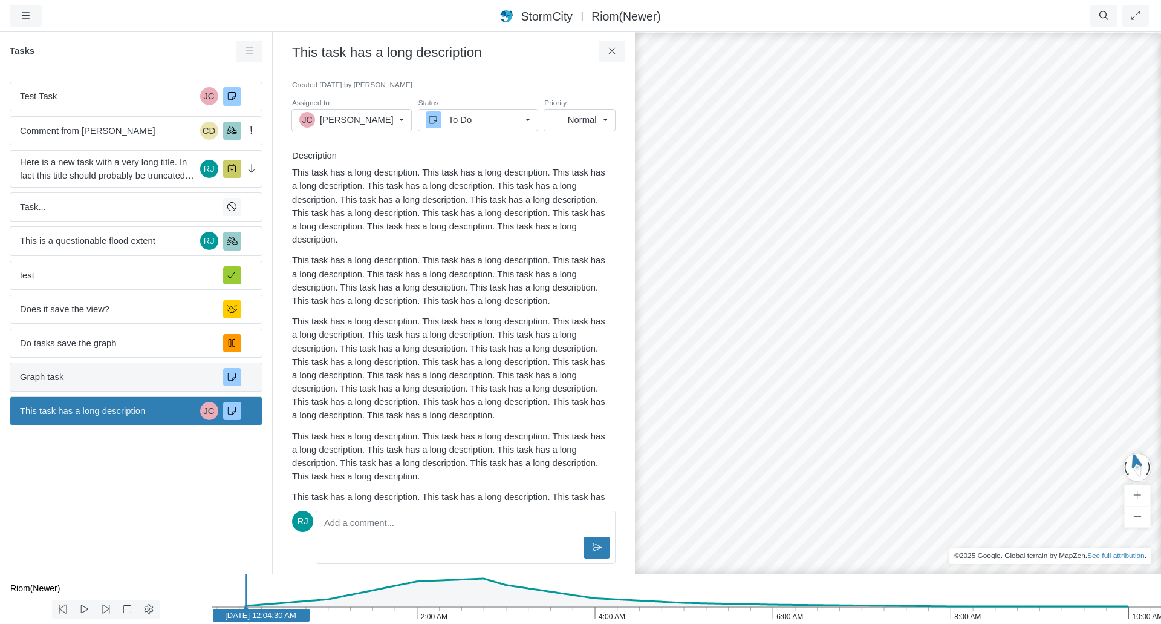
click at [161, 377] on span "Graph task" at bounding box center [117, 376] width 194 height 13
